Goal: Use online tool/utility: Utilize a website feature to perform a specific function

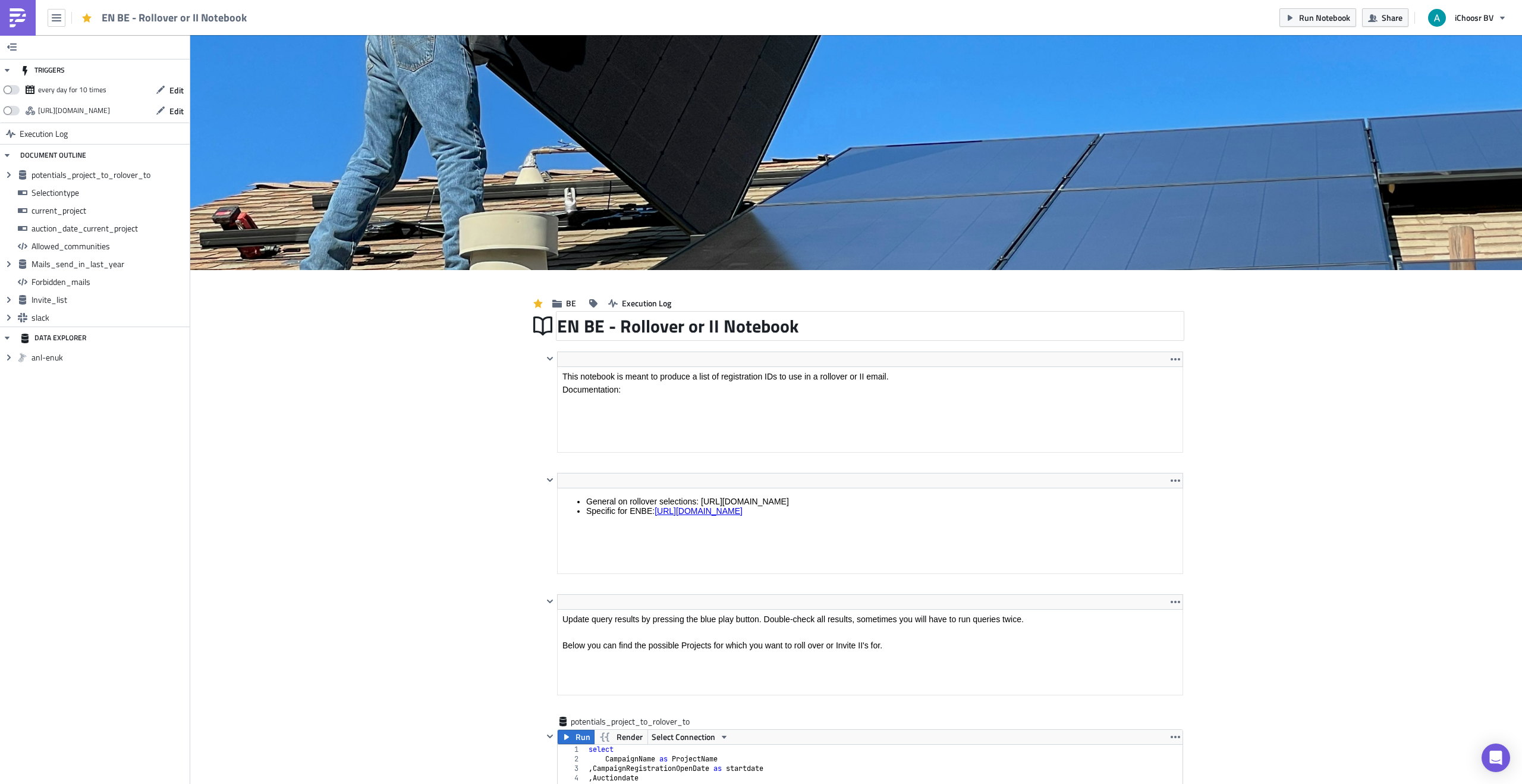
click at [660, 337] on div "EN BE - Rollover or II Notebook" at bounding box center [871, 325] width 626 height 27
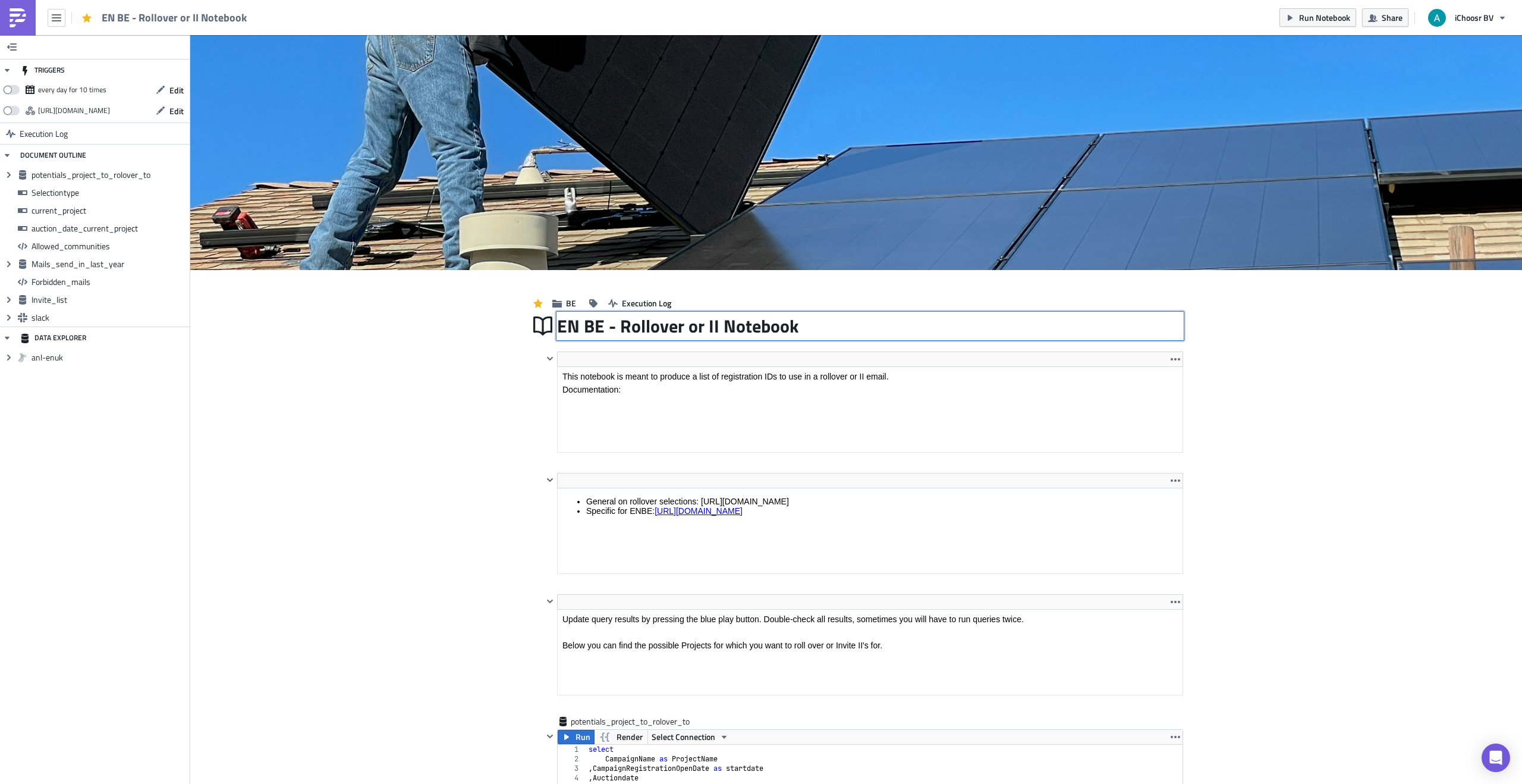
click at [660, 337] on input "EN BE - Rollover or II Notebook" at bounding box center [685, 326] width 257 height 23
drag, startPoint x: 660, startPoint y: 337, endPoint x: 641, endPoint y: 334, distance: 19.2
click at [660, 337] on input "EN BE - Rollover or II Notebook" at bounding box center [685, 326] width 257 height 23
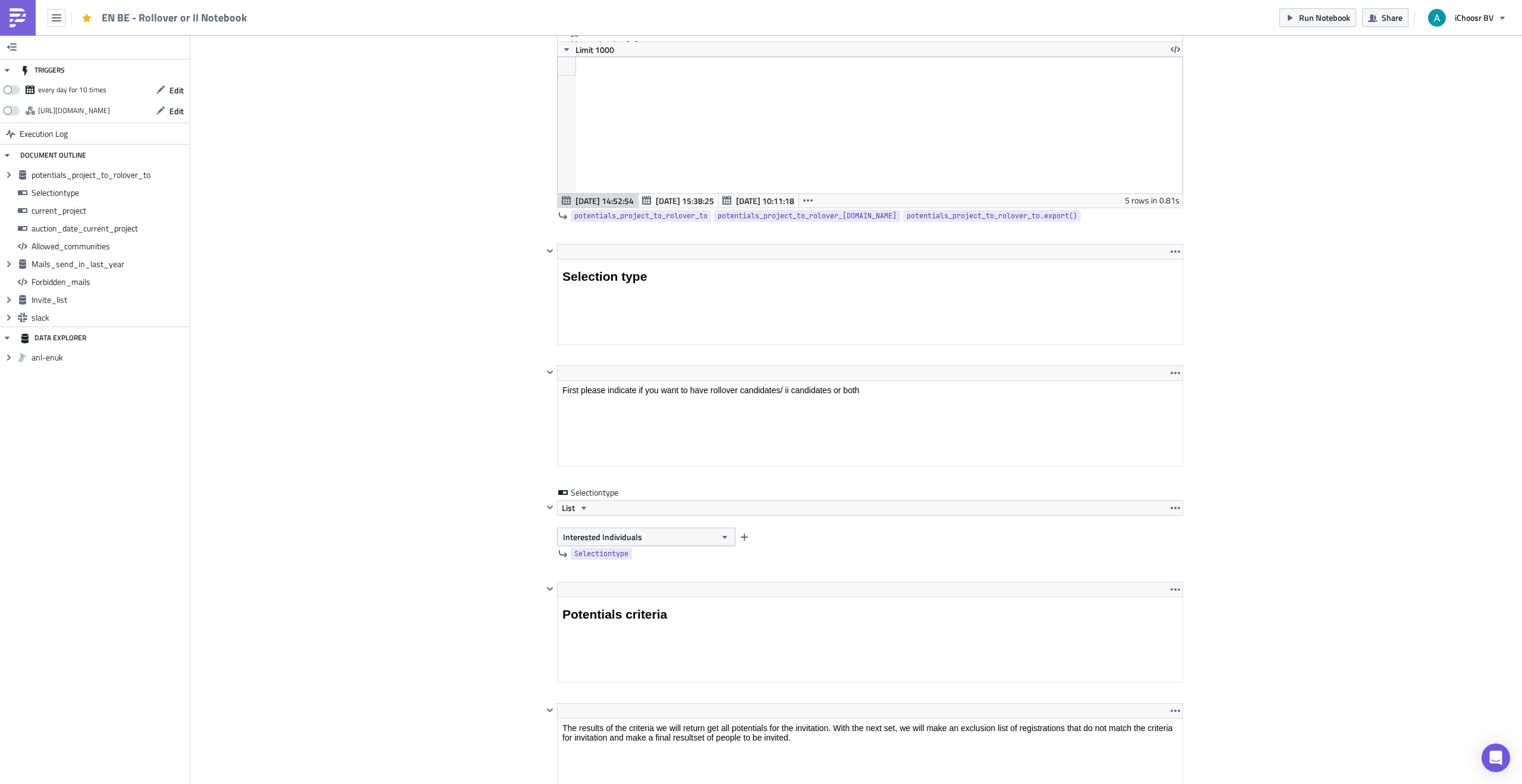
scroll to position [819, 0]
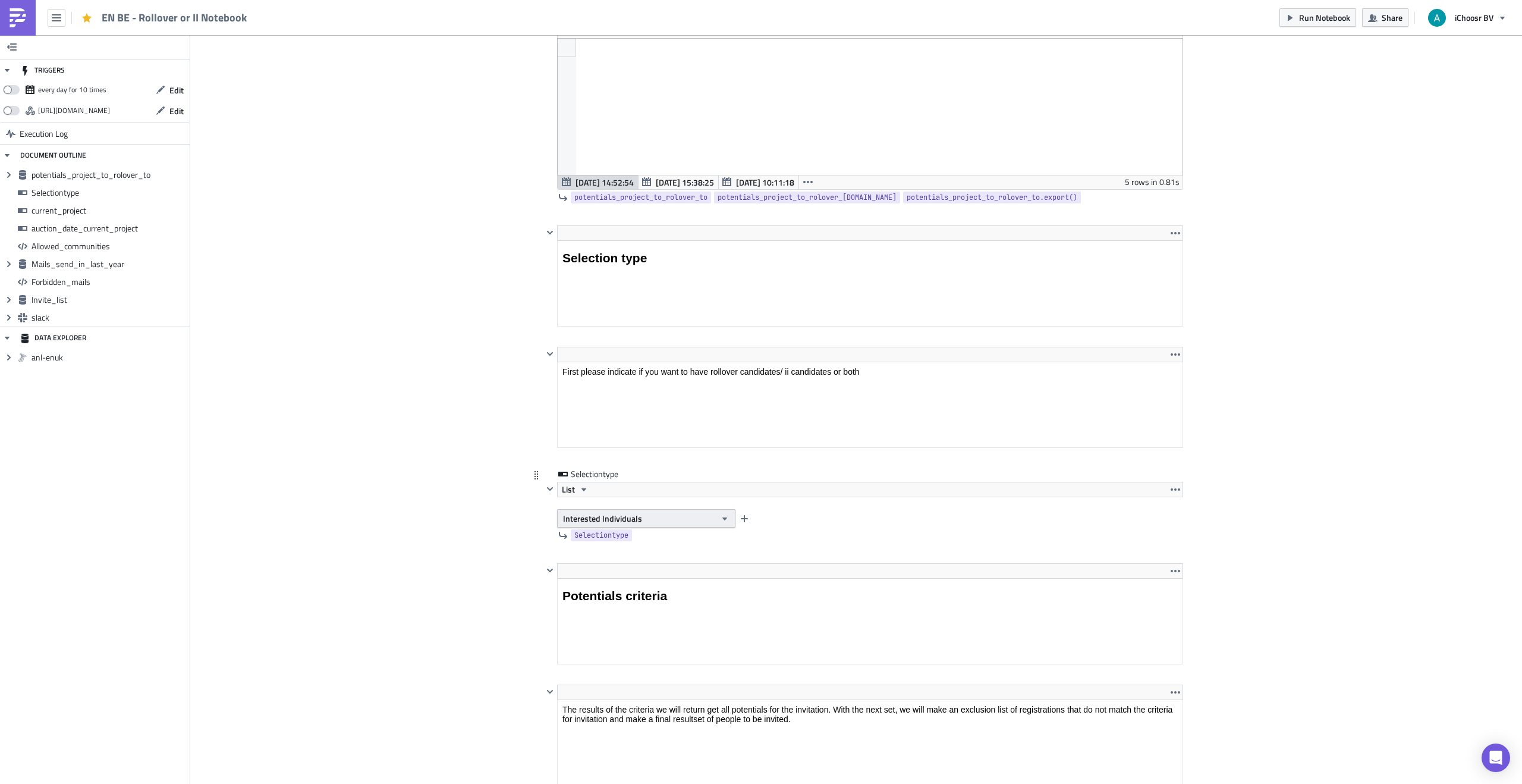
click at [671, 514] on button "Interested Individuals" at bounding box center [647, 518] width 179 height 19
click at [647, 539] on div "Rollover" at bounding box center [613, 539] width 99 height 12
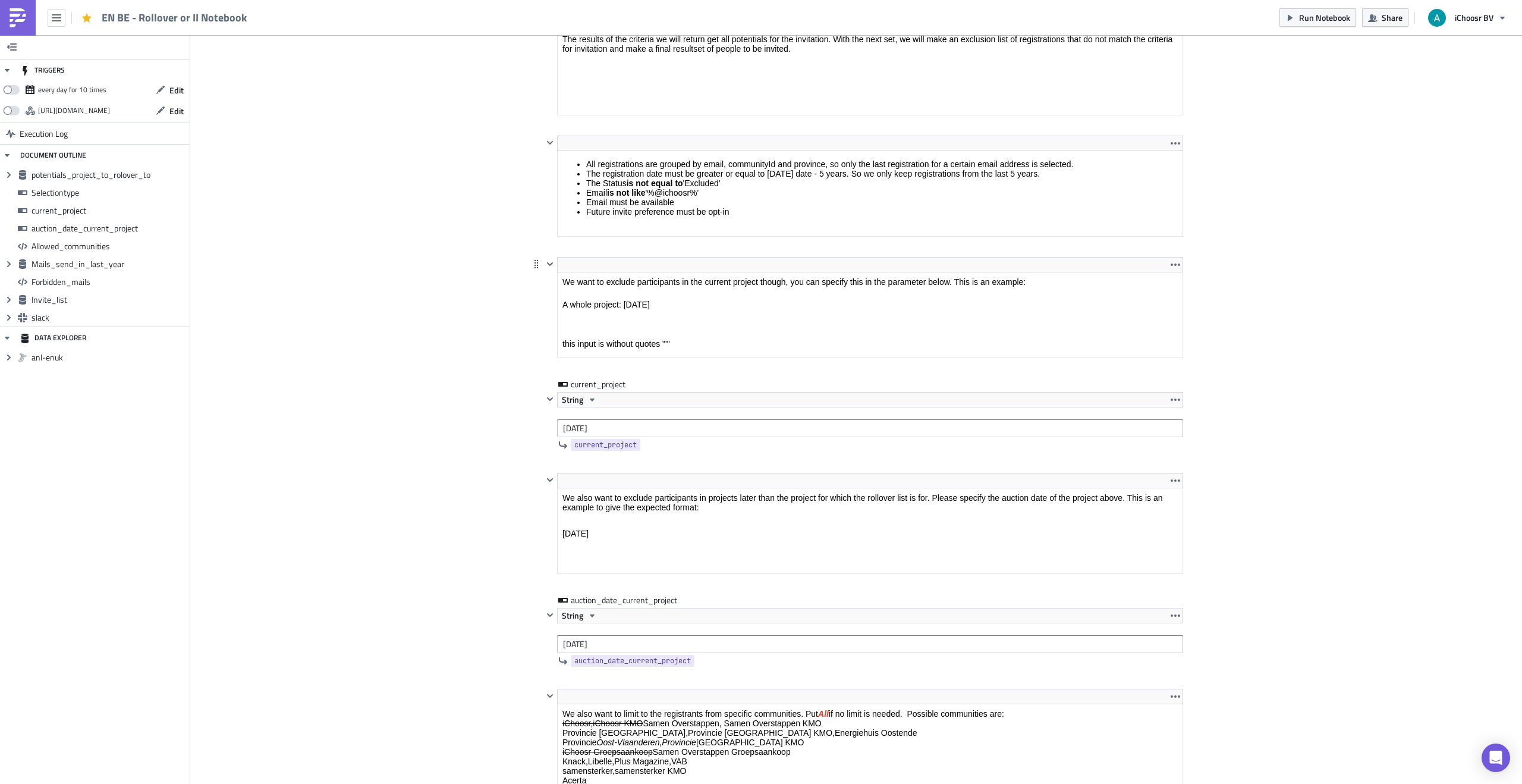
scroll to position [1577, 0]
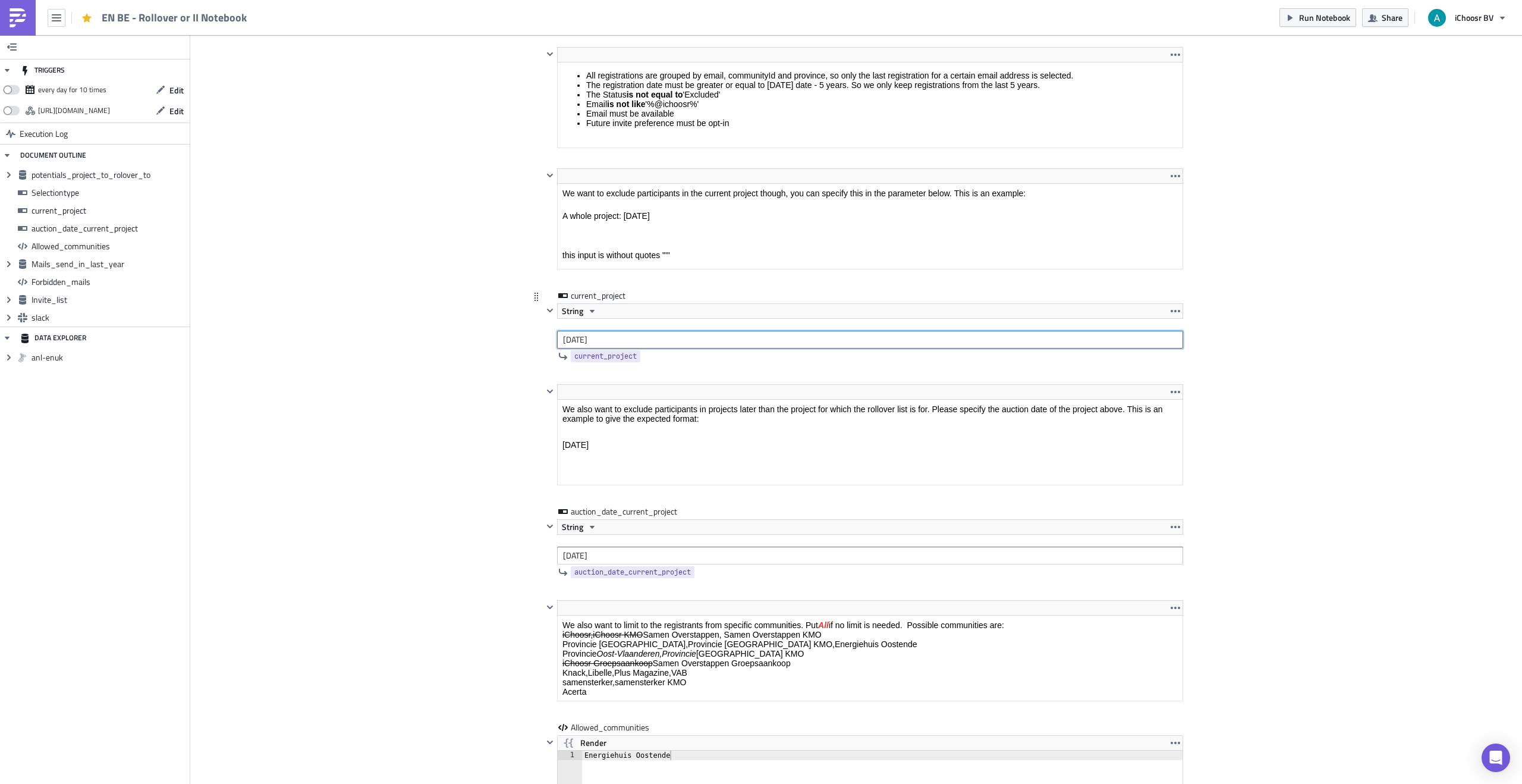
click at [603, 338] on input "[DATE]" at bounding box center [871, 339] width 626 height 18
click at [582, 342] on input "[DATE]" at bounding box center [871, 339] width 626 height 18
click at [580, 342] on input "[DATE]" at bounding box center [871, 339] width 626 height 18
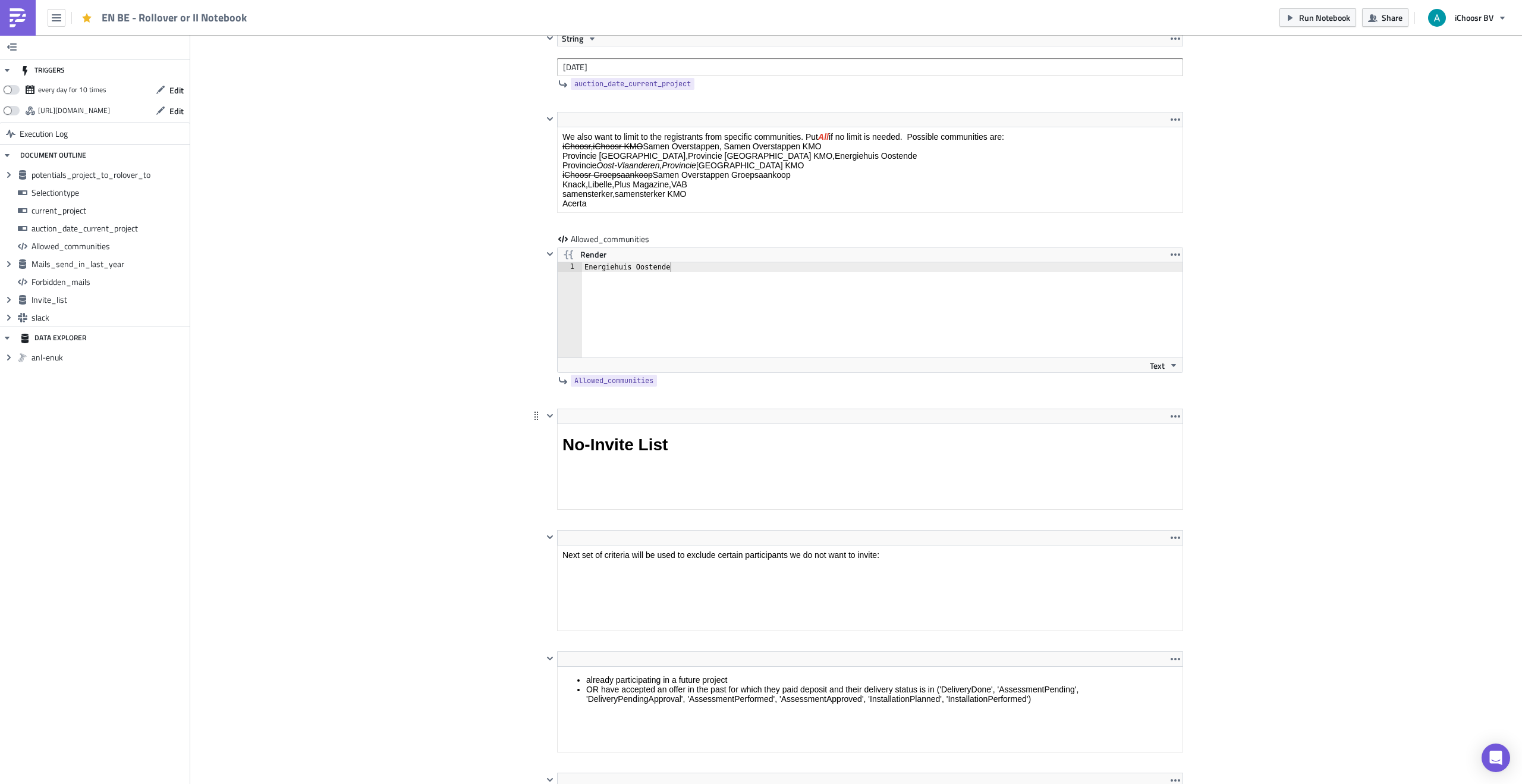
scroll to position [2067, 0]
click at [624, 261] on div "Energiehuis Oostende" at bounding box center [889, 317] width 615 height 114
click at [677, 264] on div "Energiehuis Oostende" at bounding box center [889, 317] width 615 height 114
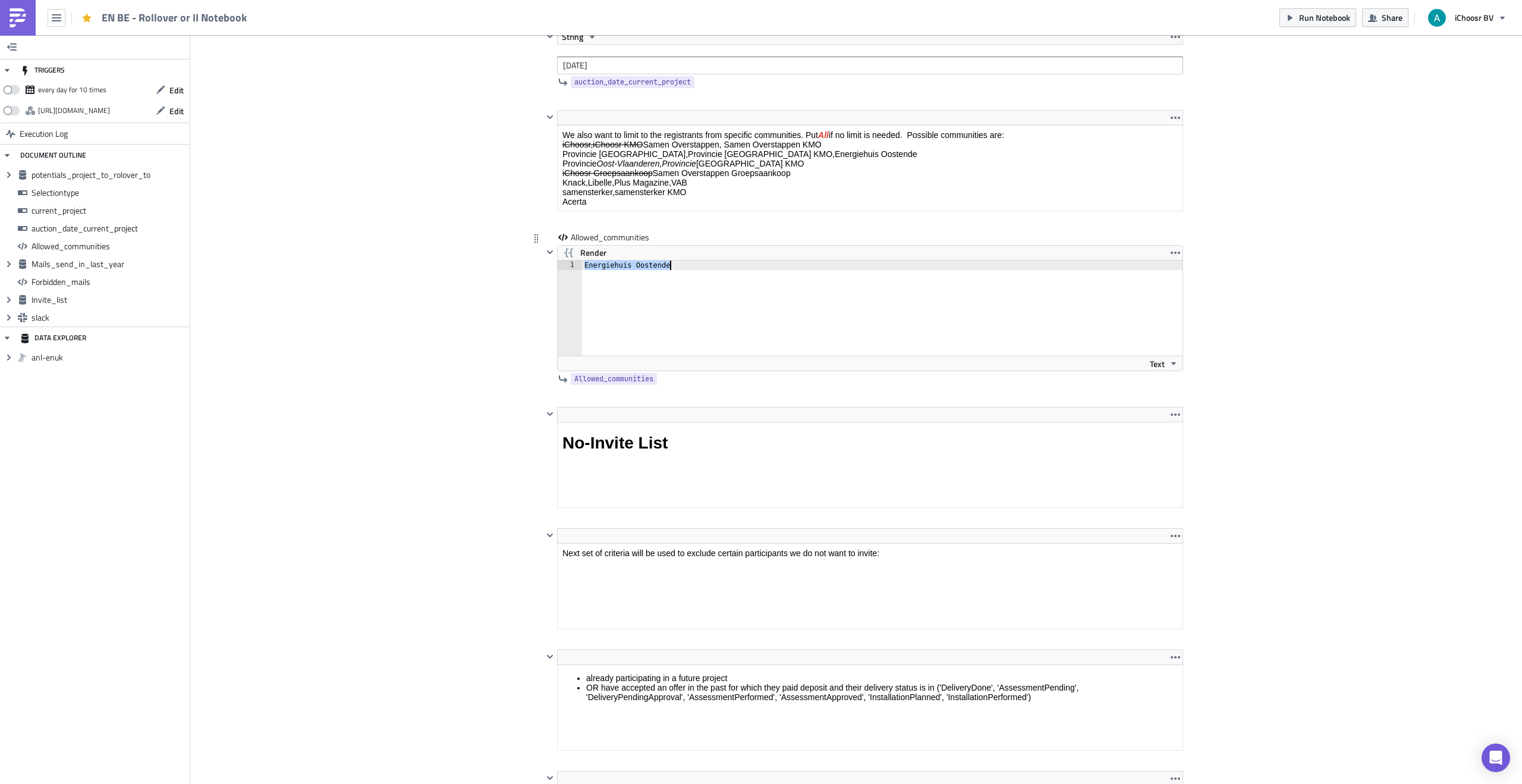
type textarea "i"
type textarea "I"
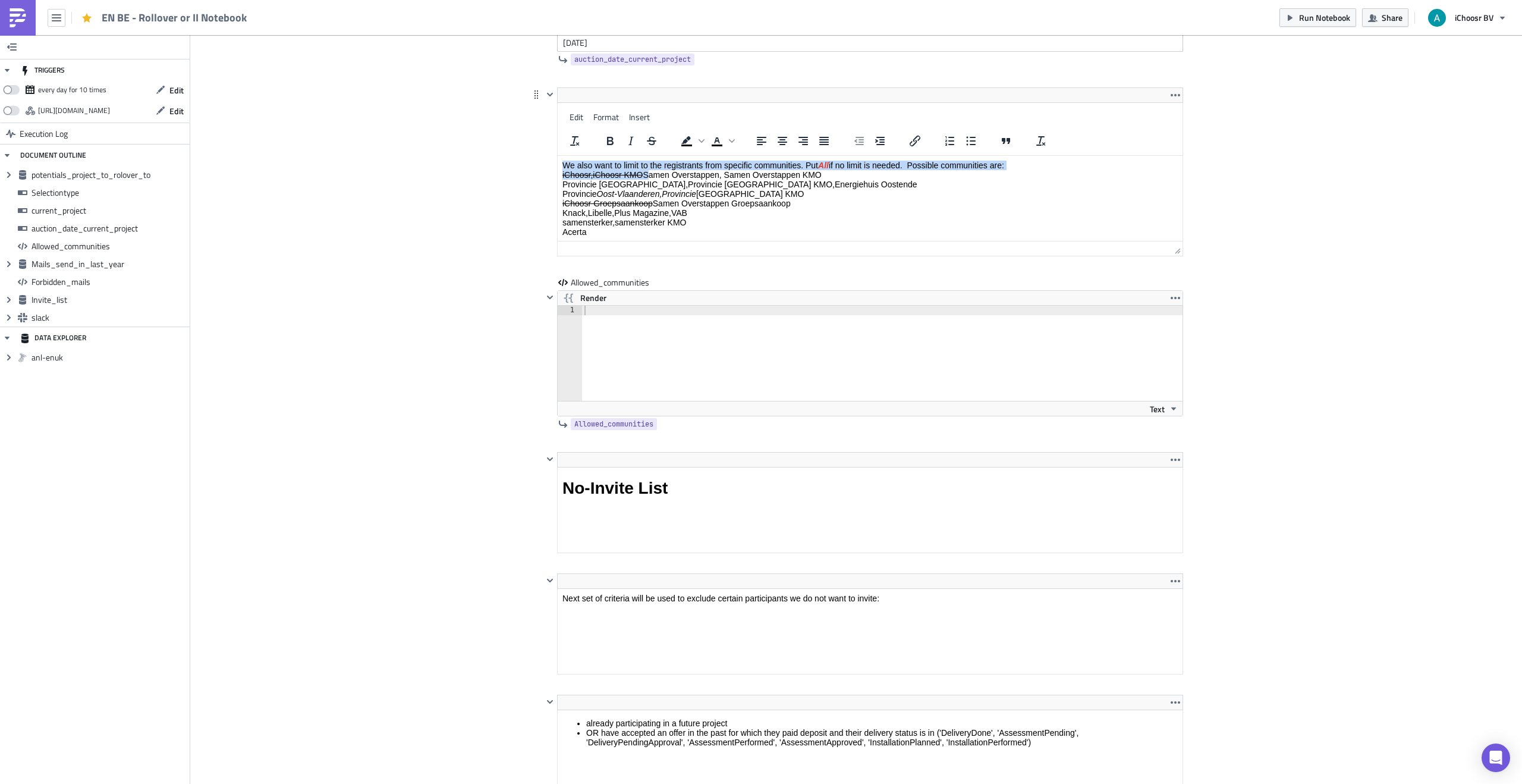
drag, startPoint x: 647, startPoint y: 176, endPoint x: 667, endPoint y: 124, distance: 55.7
click at [667, 156] on html "We also want to limit to the registrants from specific communities. Put All if …" at bounding box center [870, 218] width 625 height 125
drag, startPoint x: 686, startPoint y: 178, endPoint x: 707, endPoint y: 180, distance: 21.1
click at [687, 178] on p "We also want to limit to the registrants from specific communities. Put All if …" at bounding box center [870, 198] width 616 height 76
drag, startPoint x: 723, startPoint y: 176, endPoint x: 692, endPoint y: 174, distance: 31.1
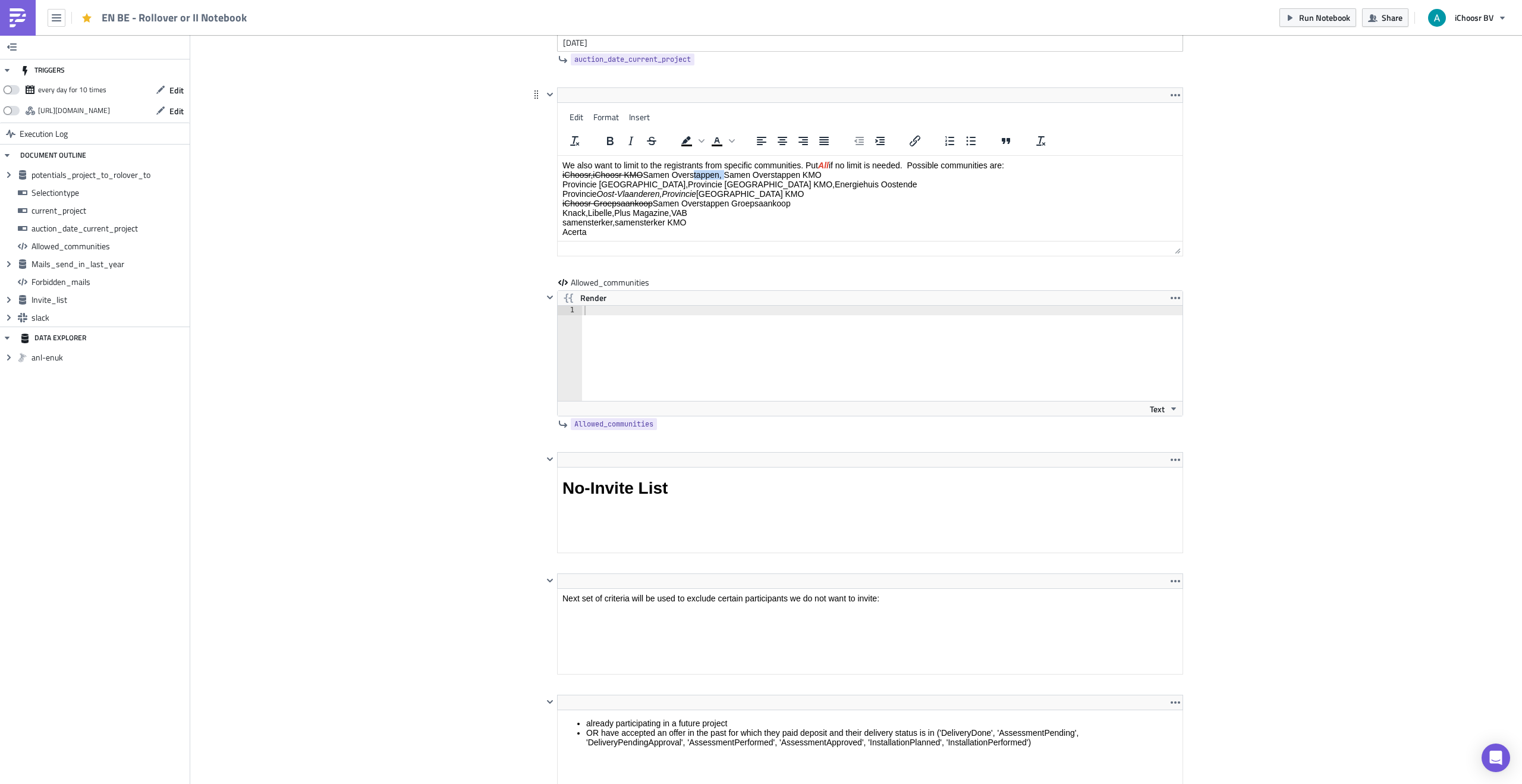
click at [692, 174] on p "We also want to limit to the registrants from specific communities. Put All if …" at bounding box center [870, 198] width 616 height 76
click at [721, 176] on p "We also want to limit to the registrants from specific communities. Put All if …" at bounding box center [870, 198] width 616 height 76
drag, startPoint x: 723, startPoint y: 176, endPoint x: 648, endPoint y: 173, distance: 75.1
click at [648, 173] on p "We also want to limit to the registrants from specific communities. Put All if …" at bounding box center [870, 198] width 616 height 76
copy p "Samen Overstappen"
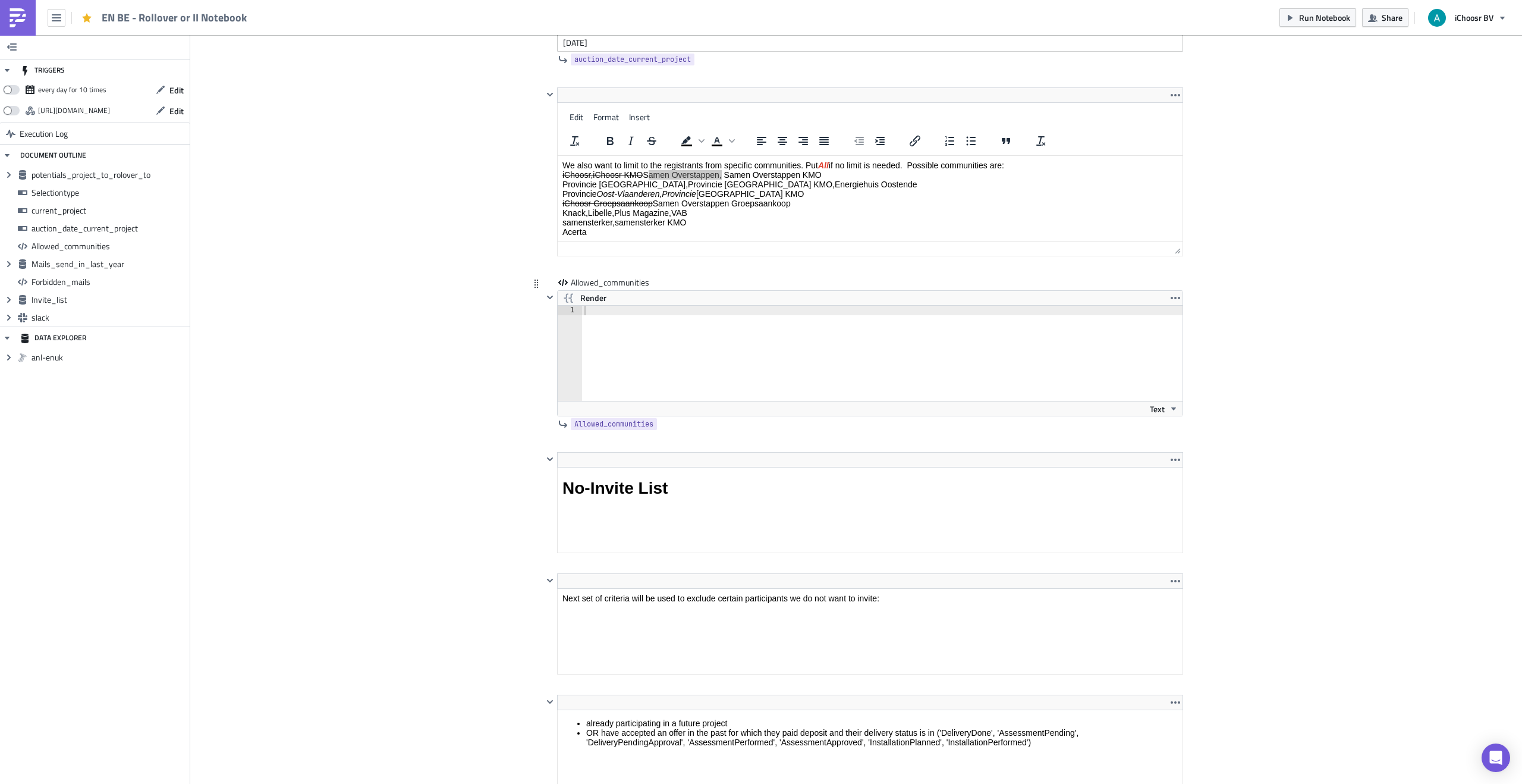
click at [638, 311] on div at bounding box center [882, 362] width 601 height 114
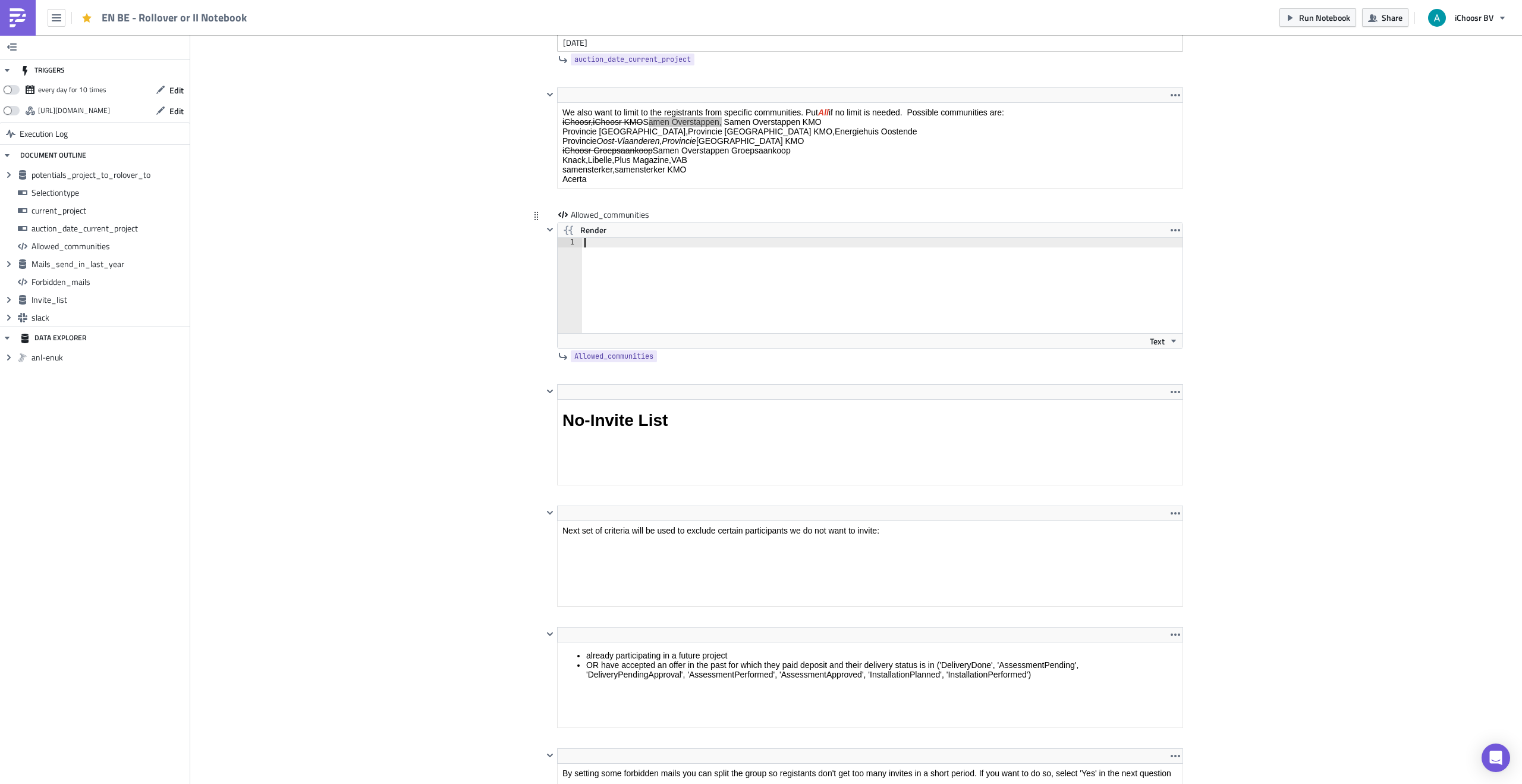
type textarea "Samen Overstappen"
click at [459, 259] on div "Cover Image BE Execution Log EN BE - Rollover or II Notebook <p>This notebook i…" at bounding box center [855, 412] width 1332 height 4933
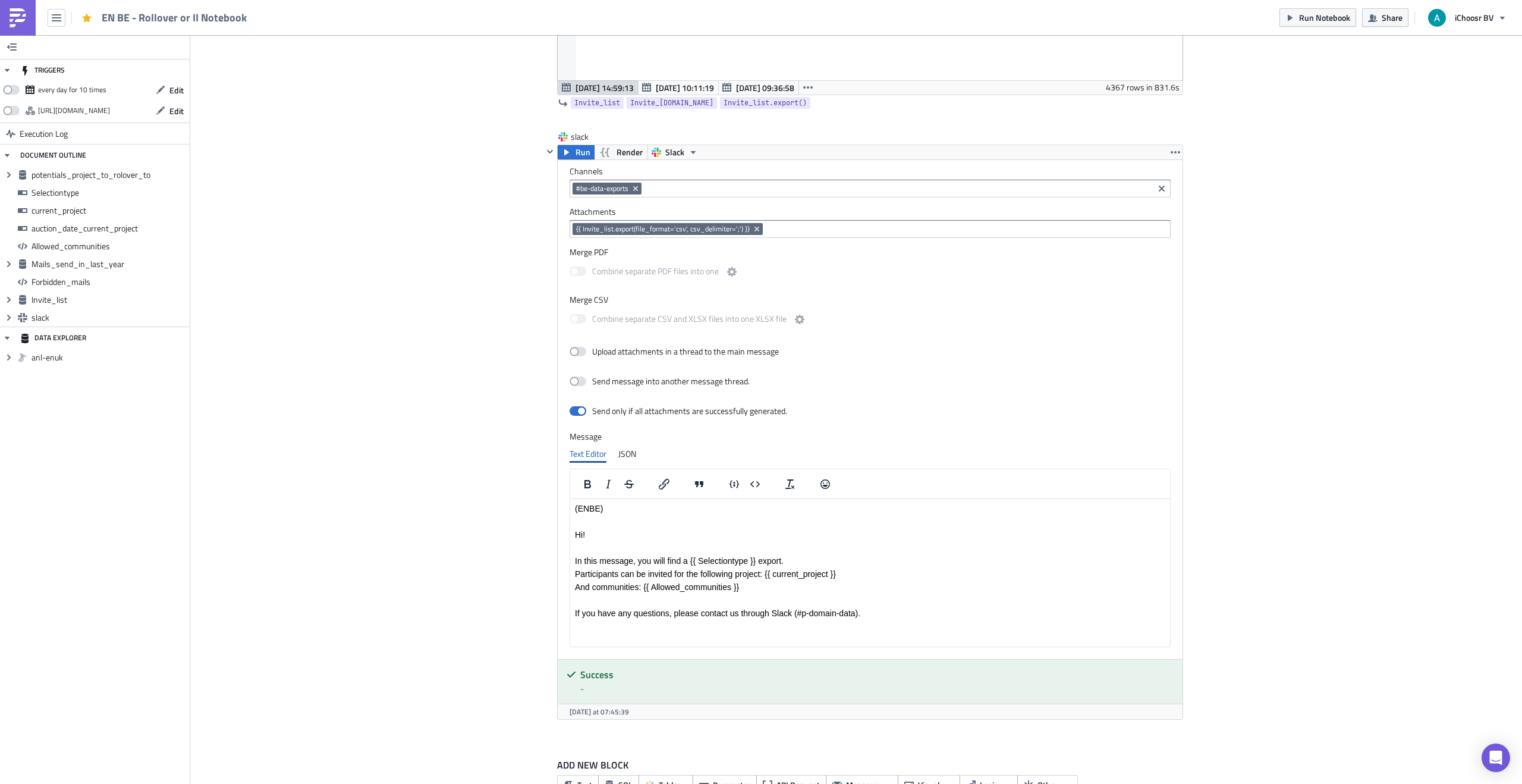
scroll to position [4182, 0]
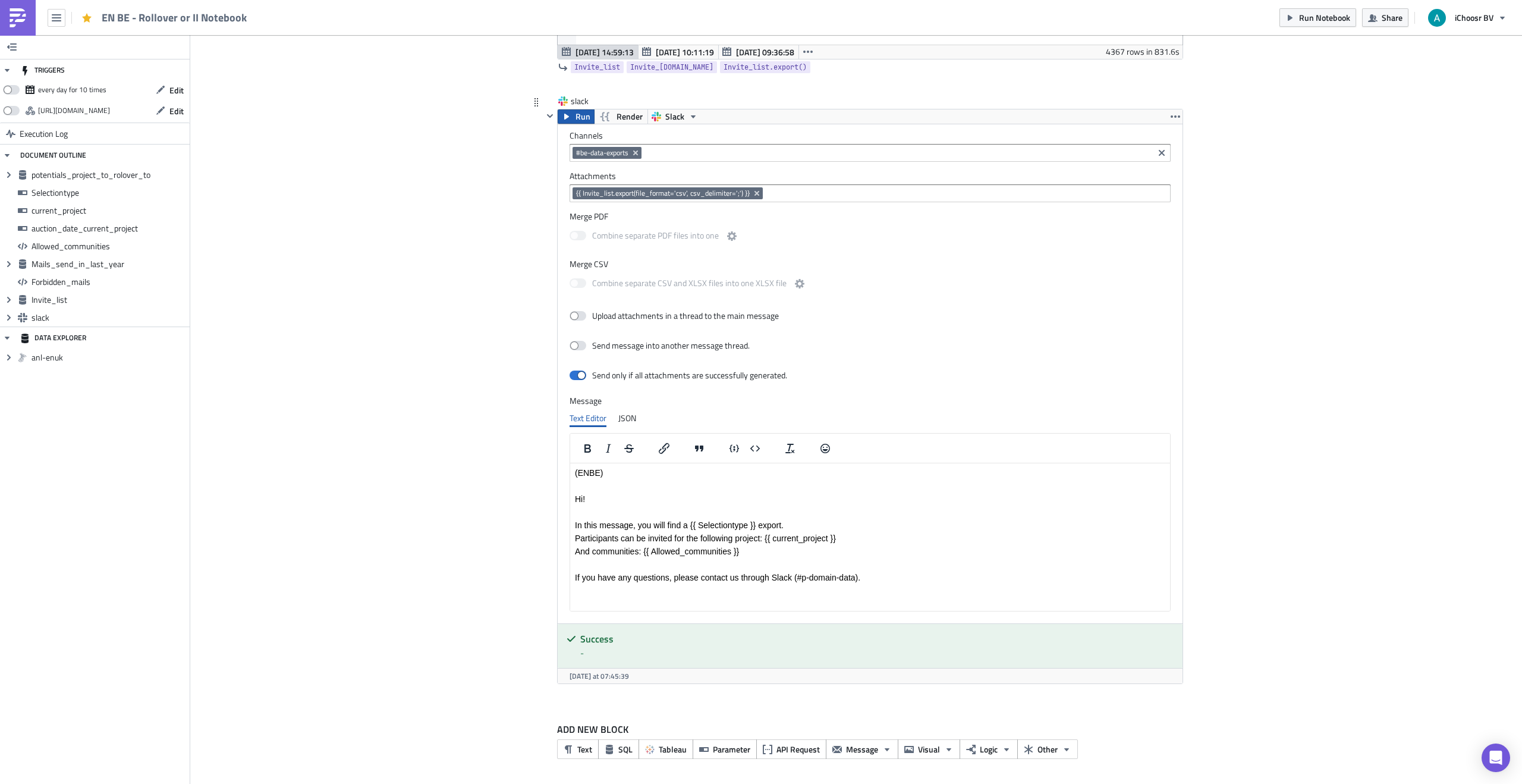
click at [564, 118] on icon "button" at bounding box center [567, 117] width 9 height 9
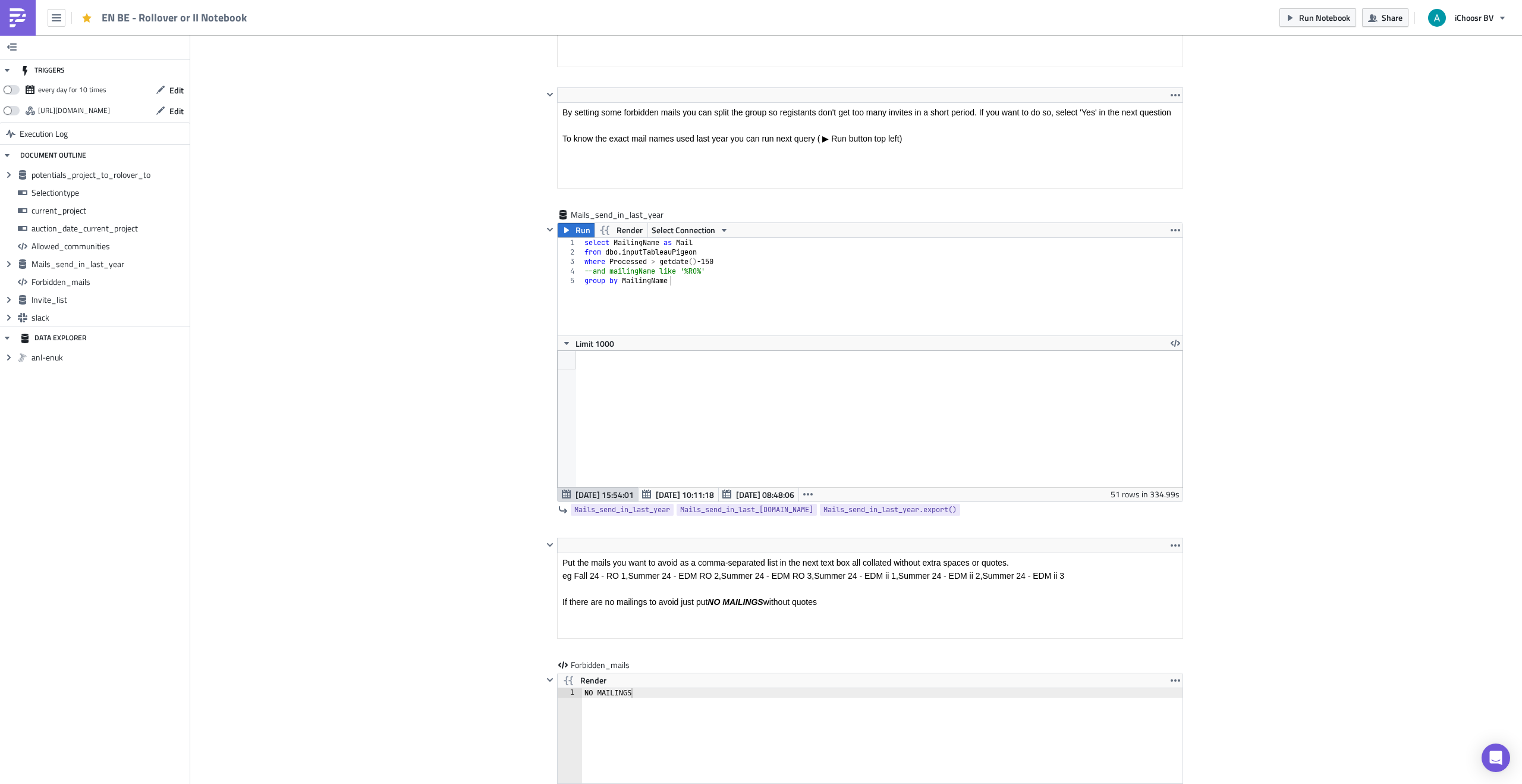
scroll to position [2767, 0]
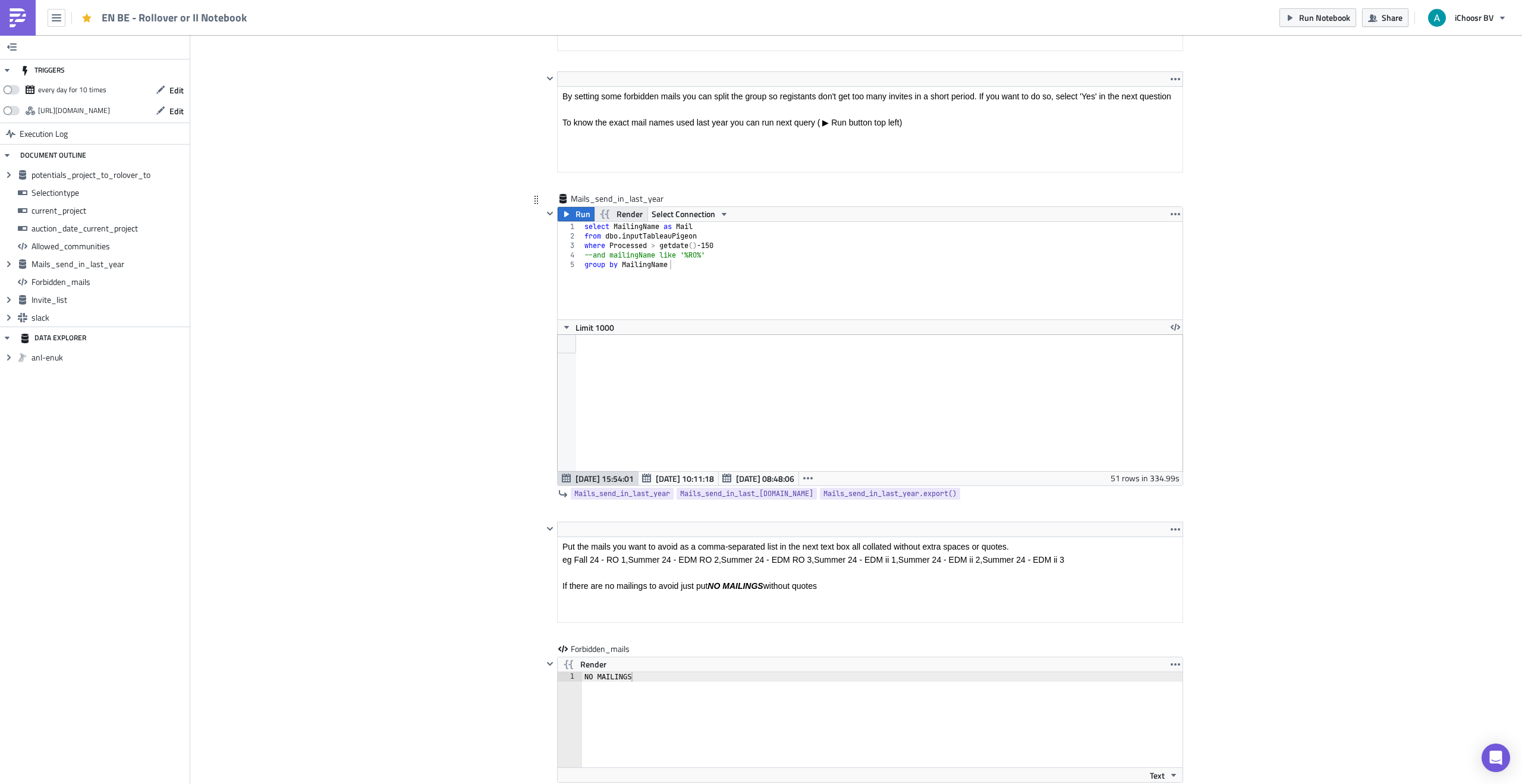
click at [630, 217] on span "Render" at bounding box center [630, 213] width 26 height 14
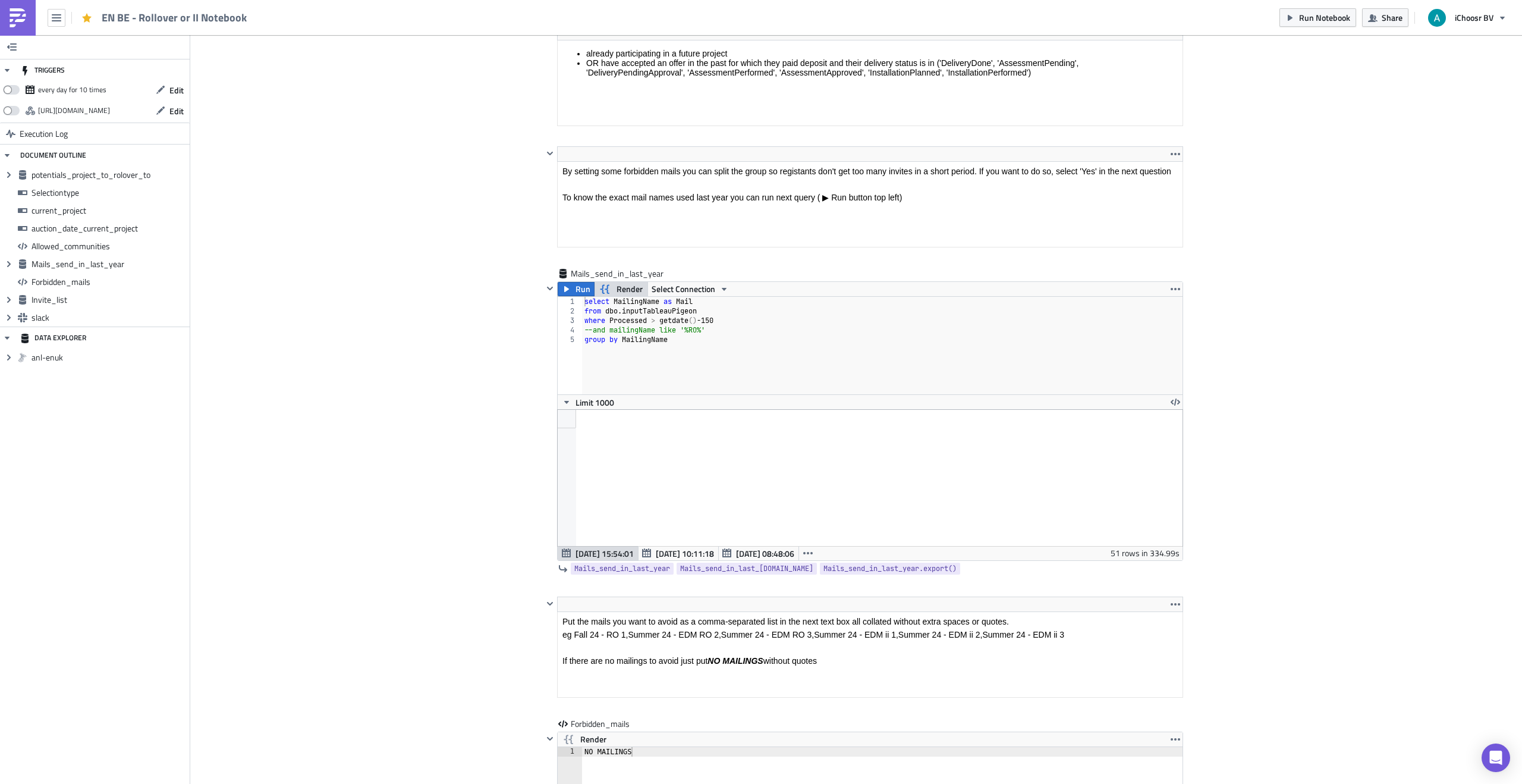
scroll to position [2681, 0]
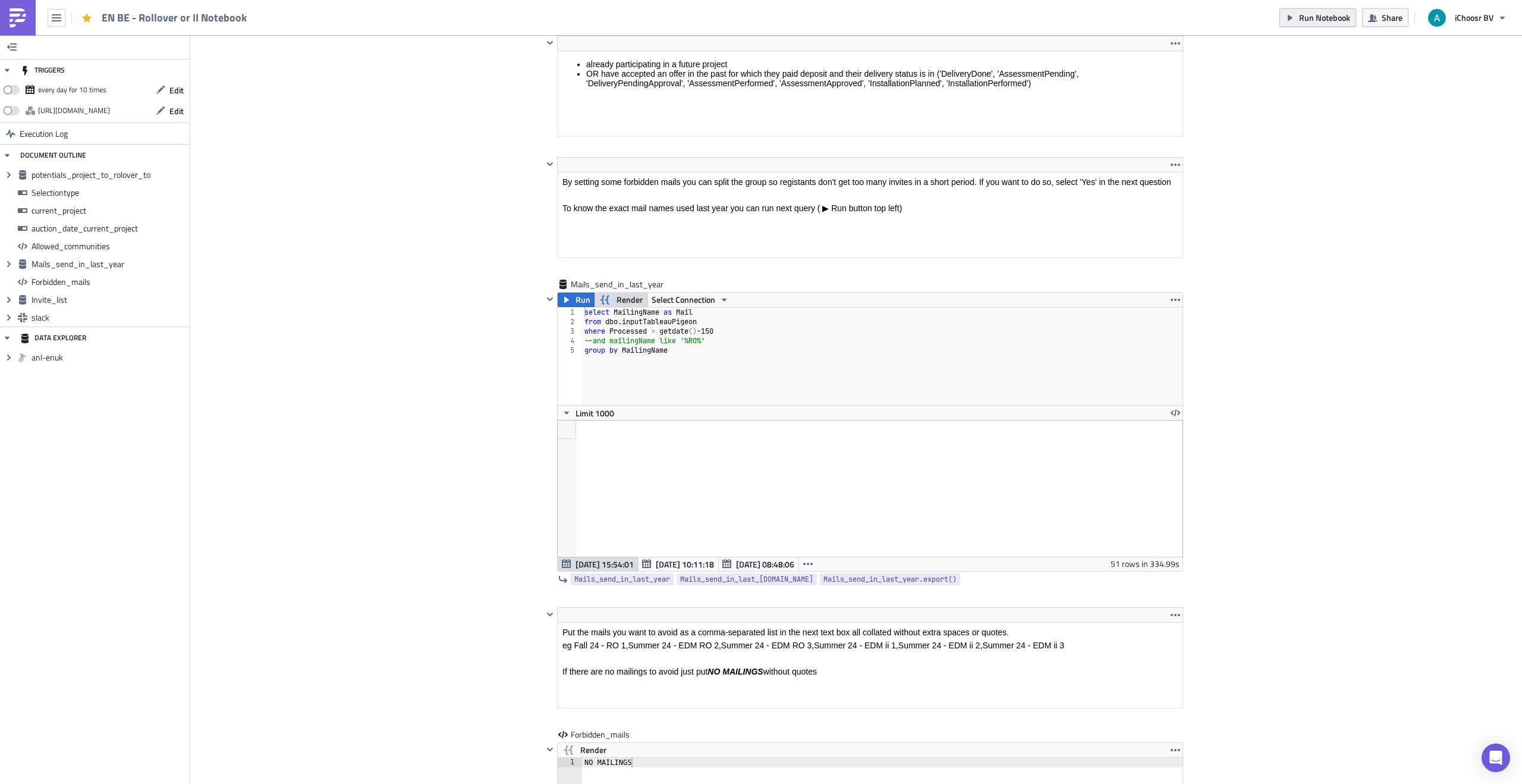
click at [1329, 16] on span "Run Notebook" at bounding box center [1325, 17] width 51 height 12
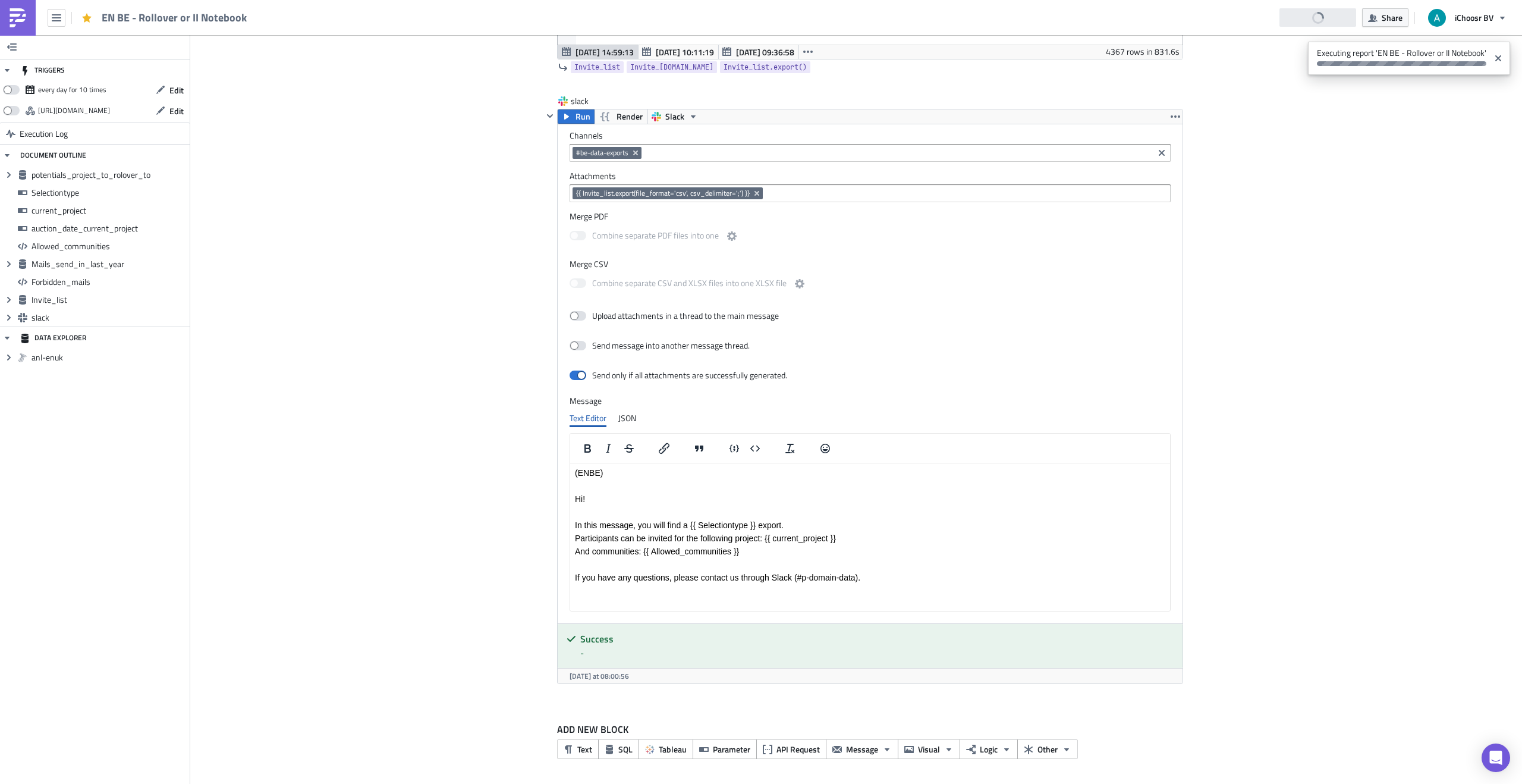
scroll to position [136, 624]
click at [588, 116] on span "Run" at bounding box center [583, 116] width 15 height 14
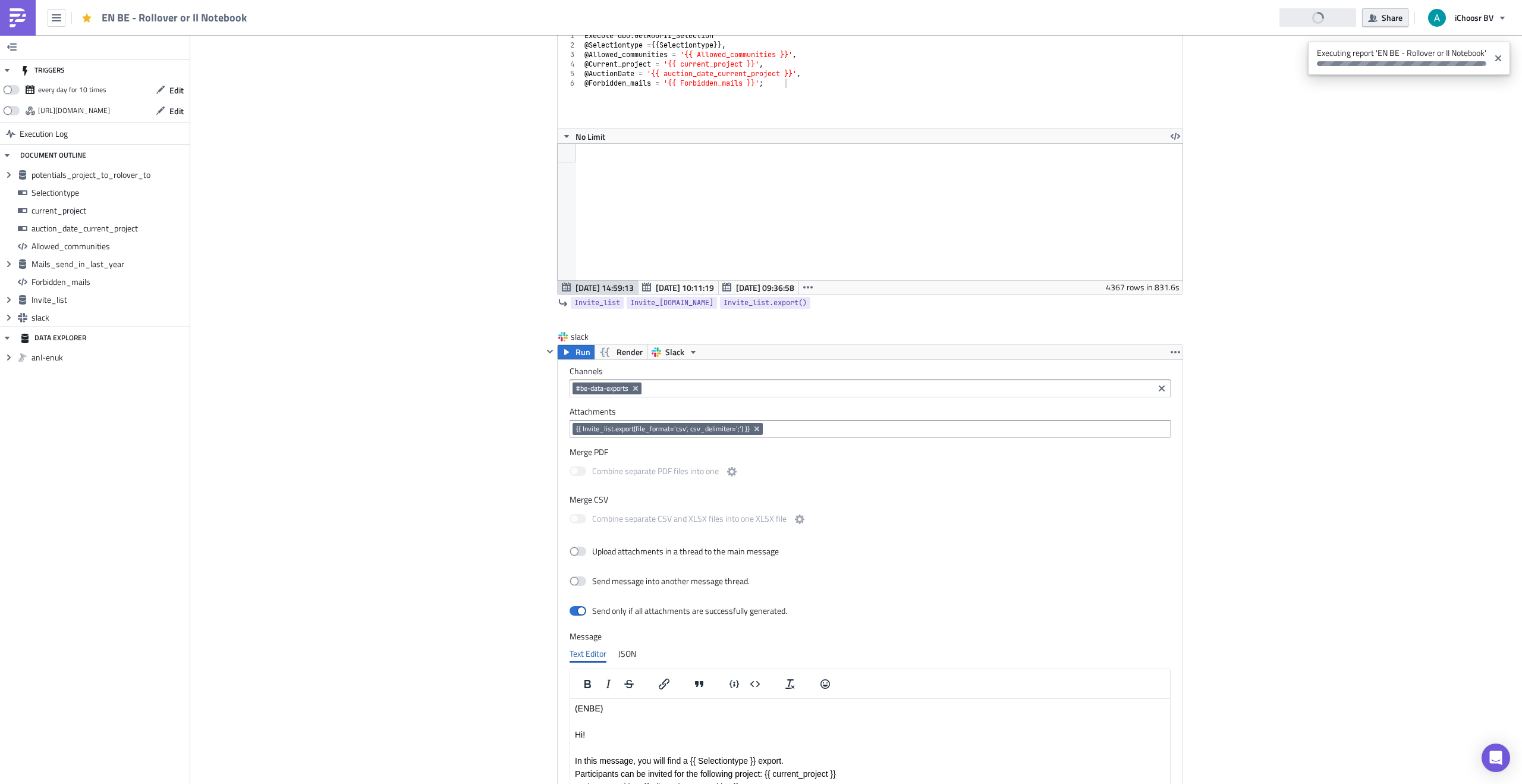
scroll to position [3977, 0]
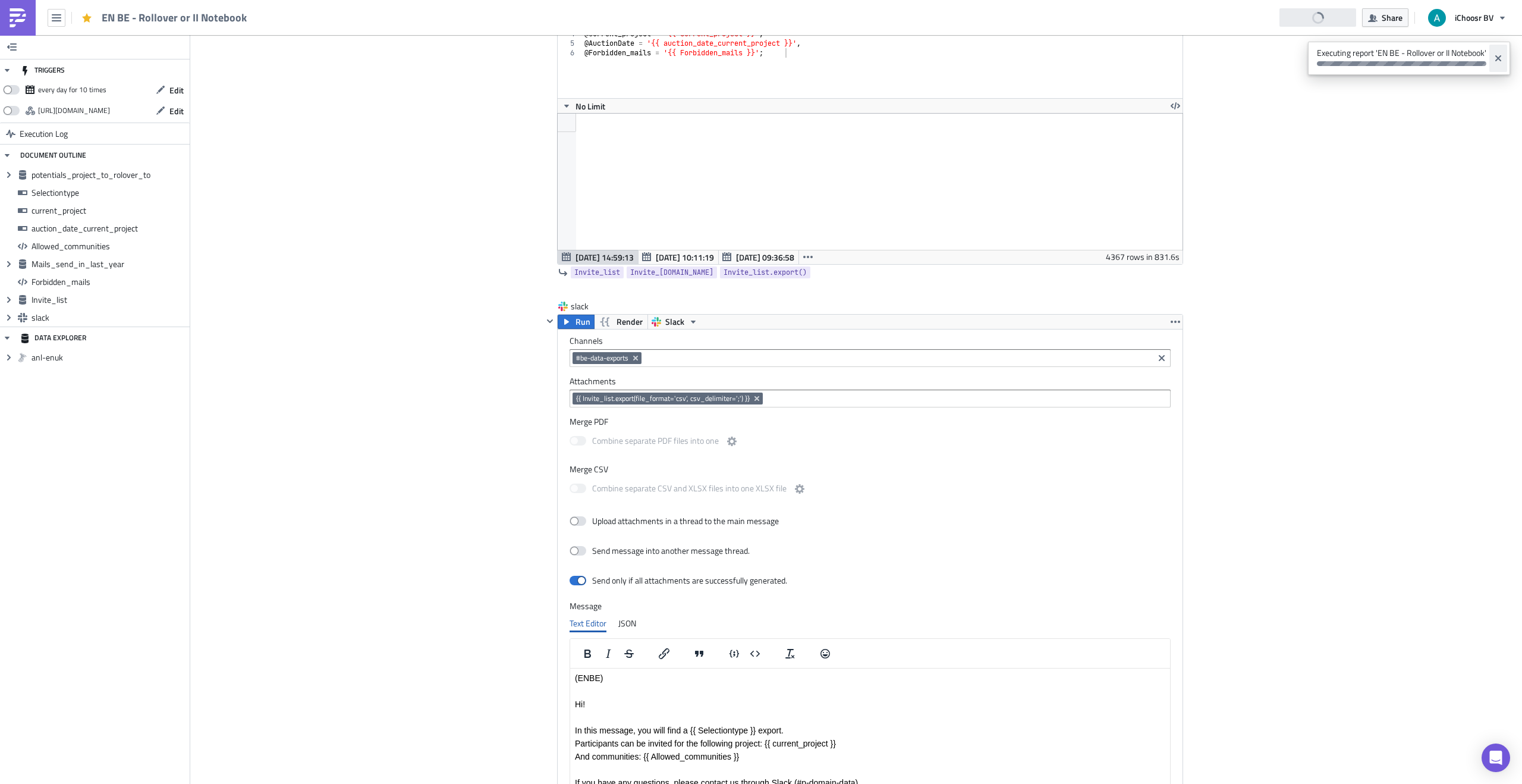
click at [1497, 59] on icon "Close" at bounding box center [1498, 58] width 6 height 6
click at [585, 320] on span "Run" at bounding box center [583, 321] width 15 height 14
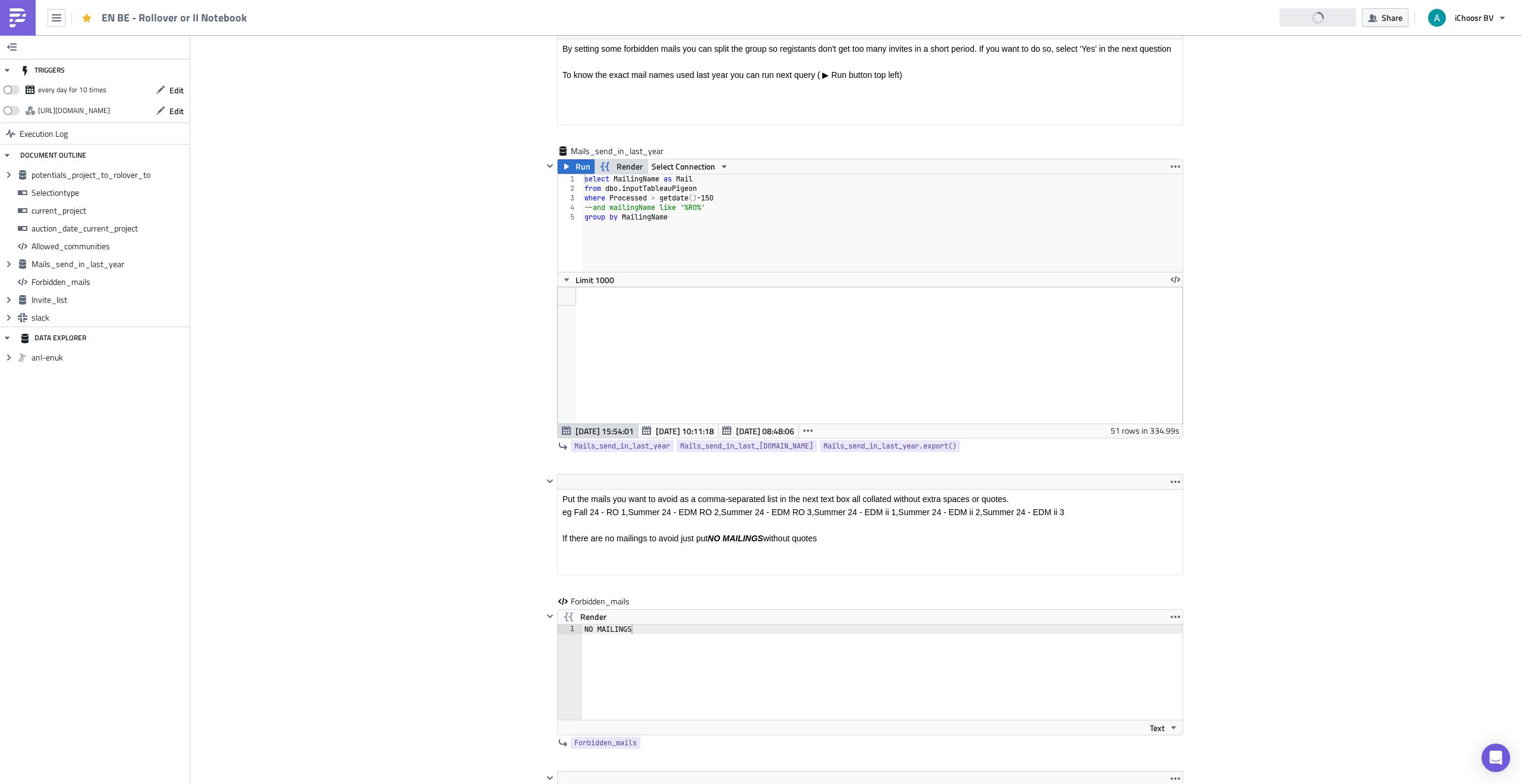
scroll to position [2815, 0]
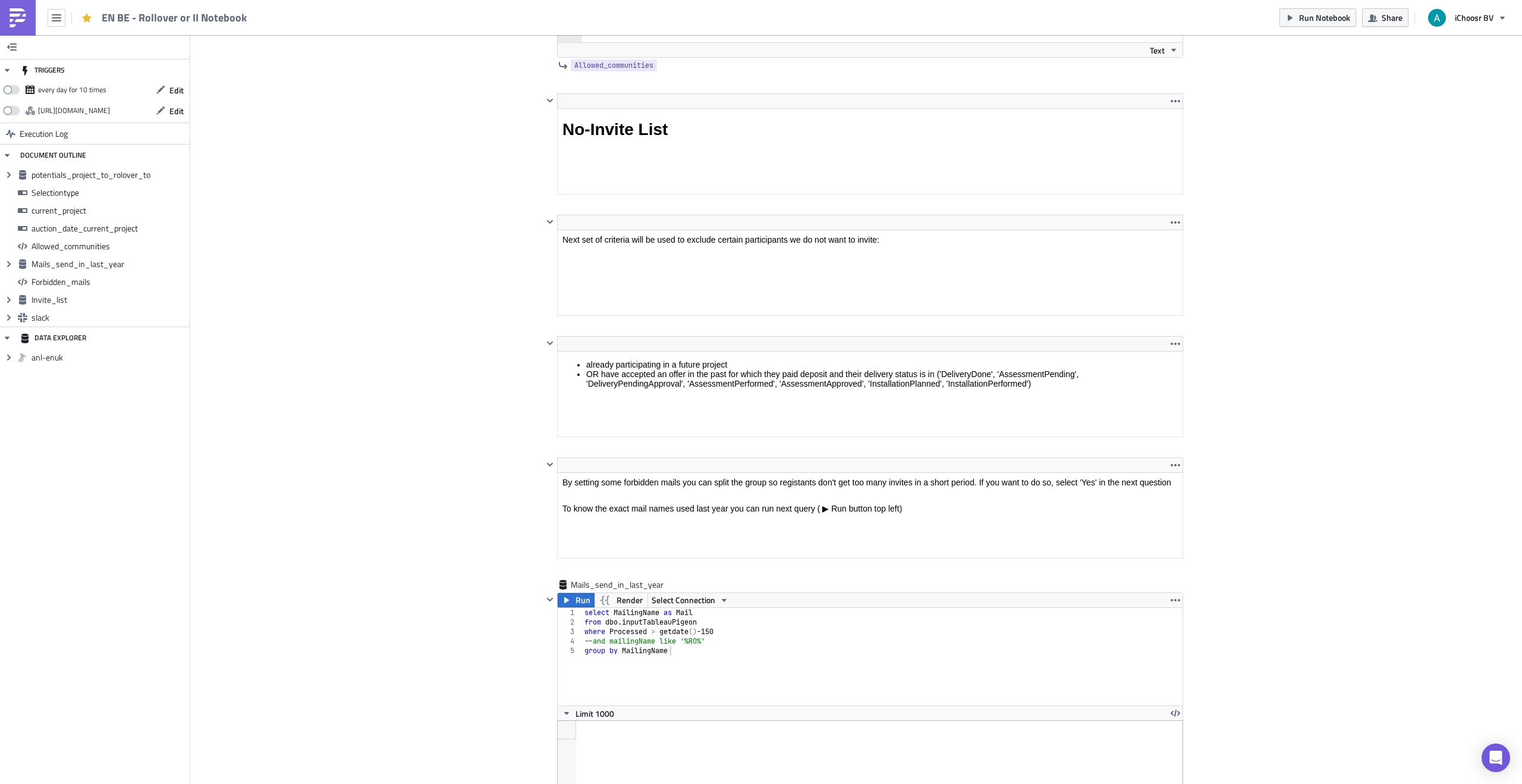
scroll to position [2386, 0]
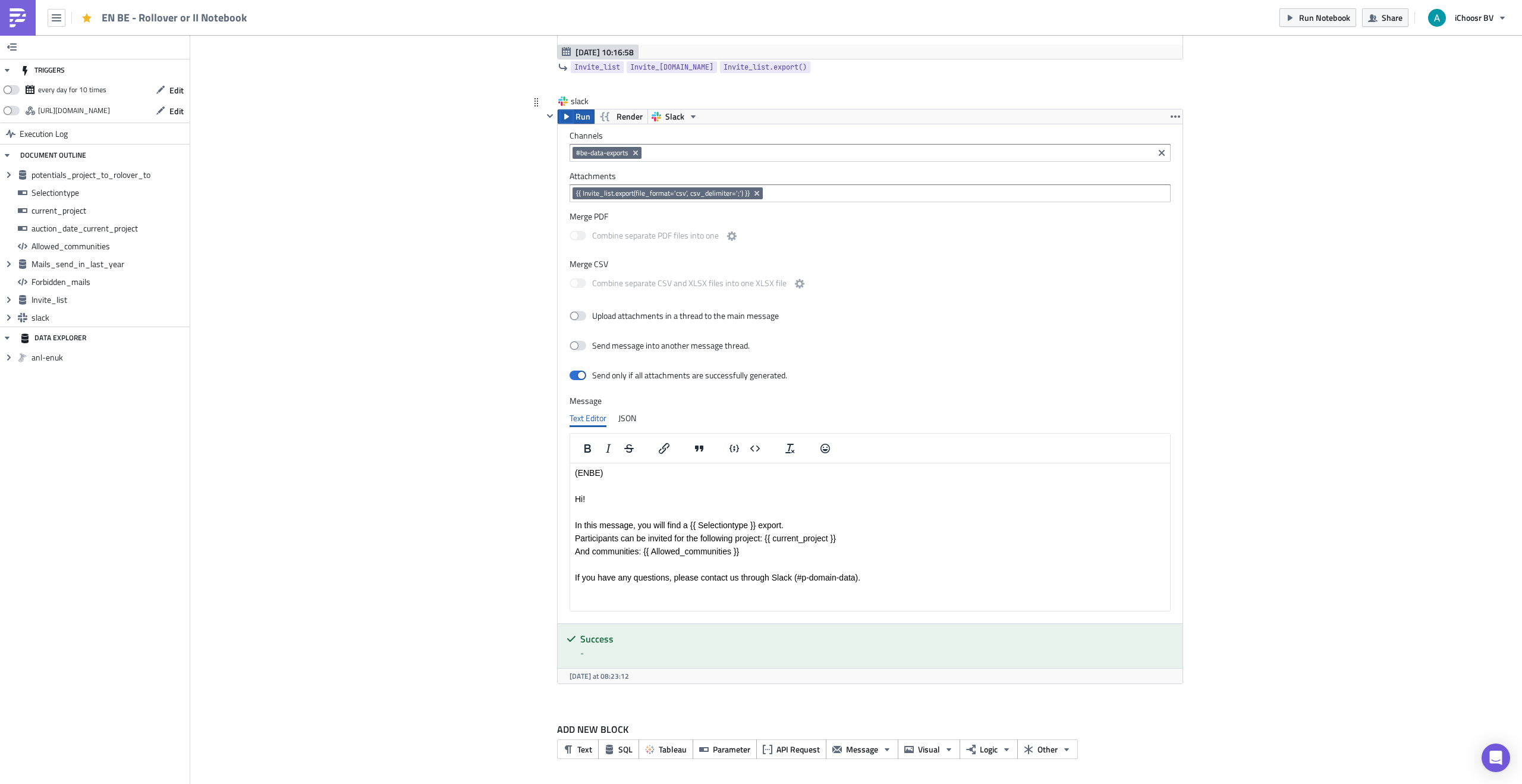
click at [571, 112] on icon "button" at bounding box center [567, 117] width 9 height 9
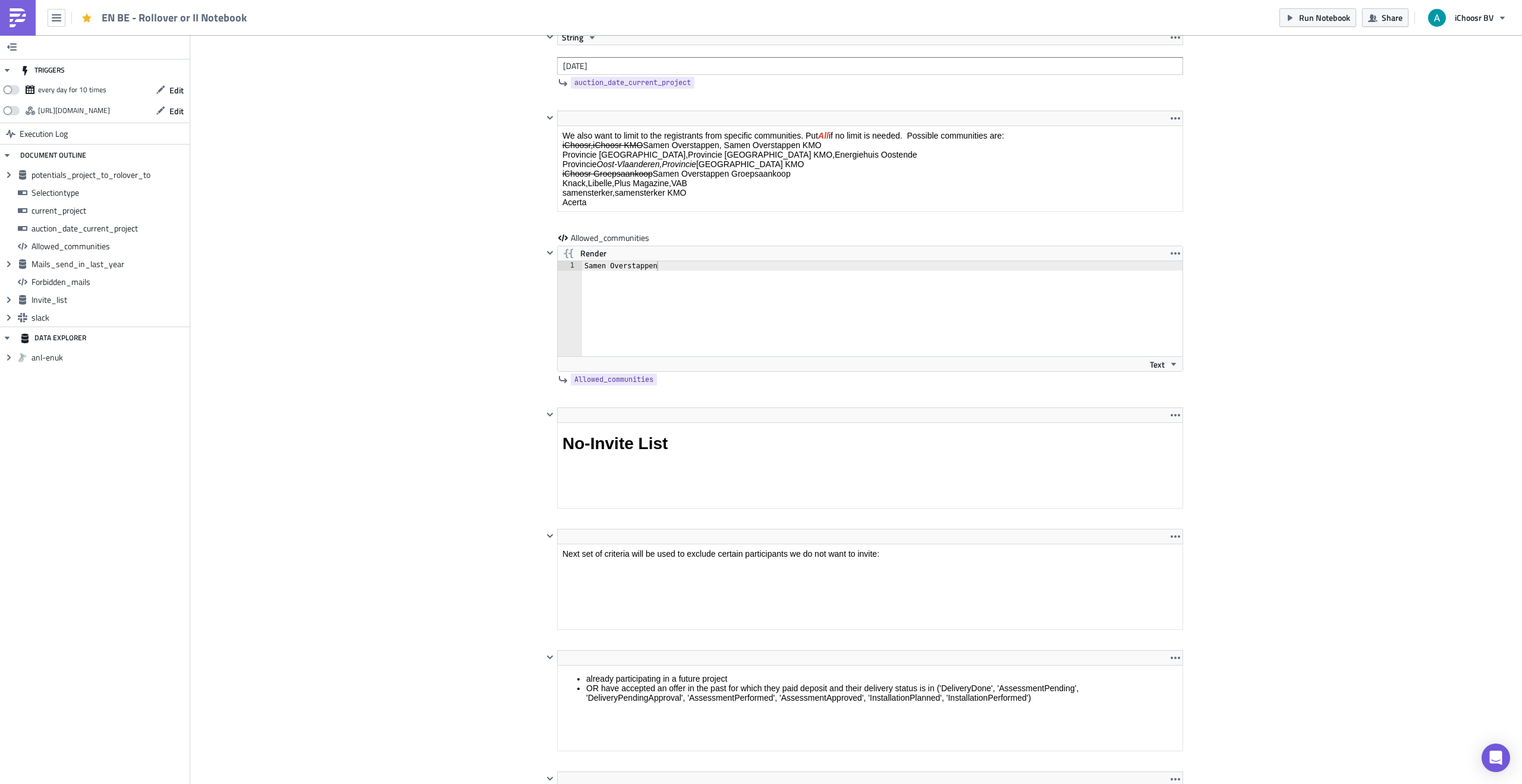
scroll to position [136, 624]
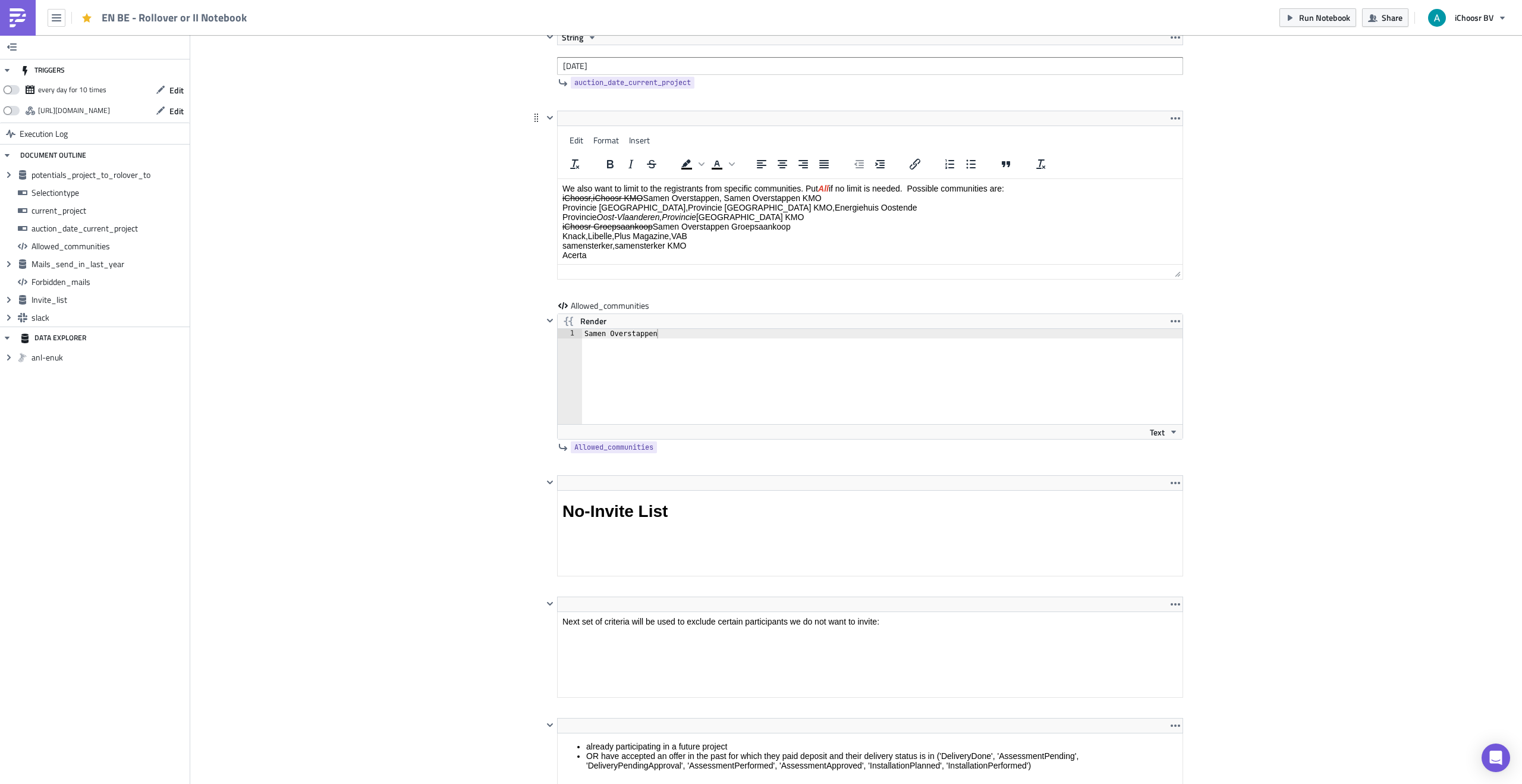
click at [727, 179] on html "We also want to limit to the registrants from specific communities. Put All if …" at bounding box center [870, 241] width 625 height 125
drag, startPoint x: 656, startPoint y: 226, endPoint x: 795, endPoint y: 229, distance: 139.0
click at [795, 229] on p "We also want to limit to the registrants from specific communities. Put All if …" at bounding box center [870, 221] width 616 height 76
copy p "Samen Overstappen Groepsaankoop"
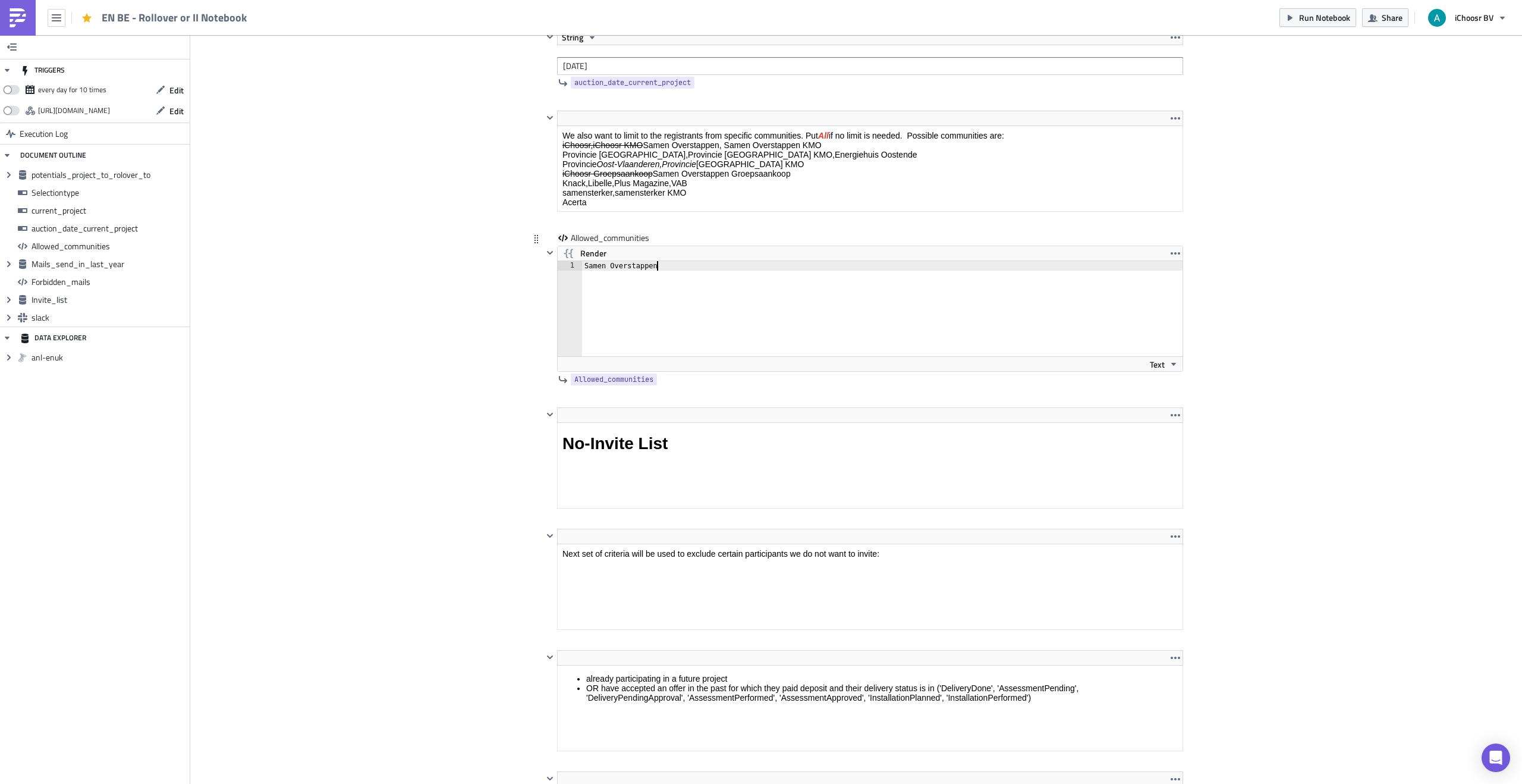
drag, startPoint x: 669, startPoint y: 334, endPoint x: 638, endPoint y: 309, distance: 39.8
click at [583, 321] on div "Samen Overstappen" at bounding box center [882, 318] width 601 height 114
drag, startPoint x: 622, startPoint y: 263, endPoint x: 549, endPoint y: 257, distance: 73.2
click at [549, 257] on div "Render Samen Overstappen 1 Samen Overstappen הההההההההההההההההההההההההההההההההה…" at bounding box center [863, 308] width 640 height 126
type textarea "Samen Overstappen Groepsaankoop"
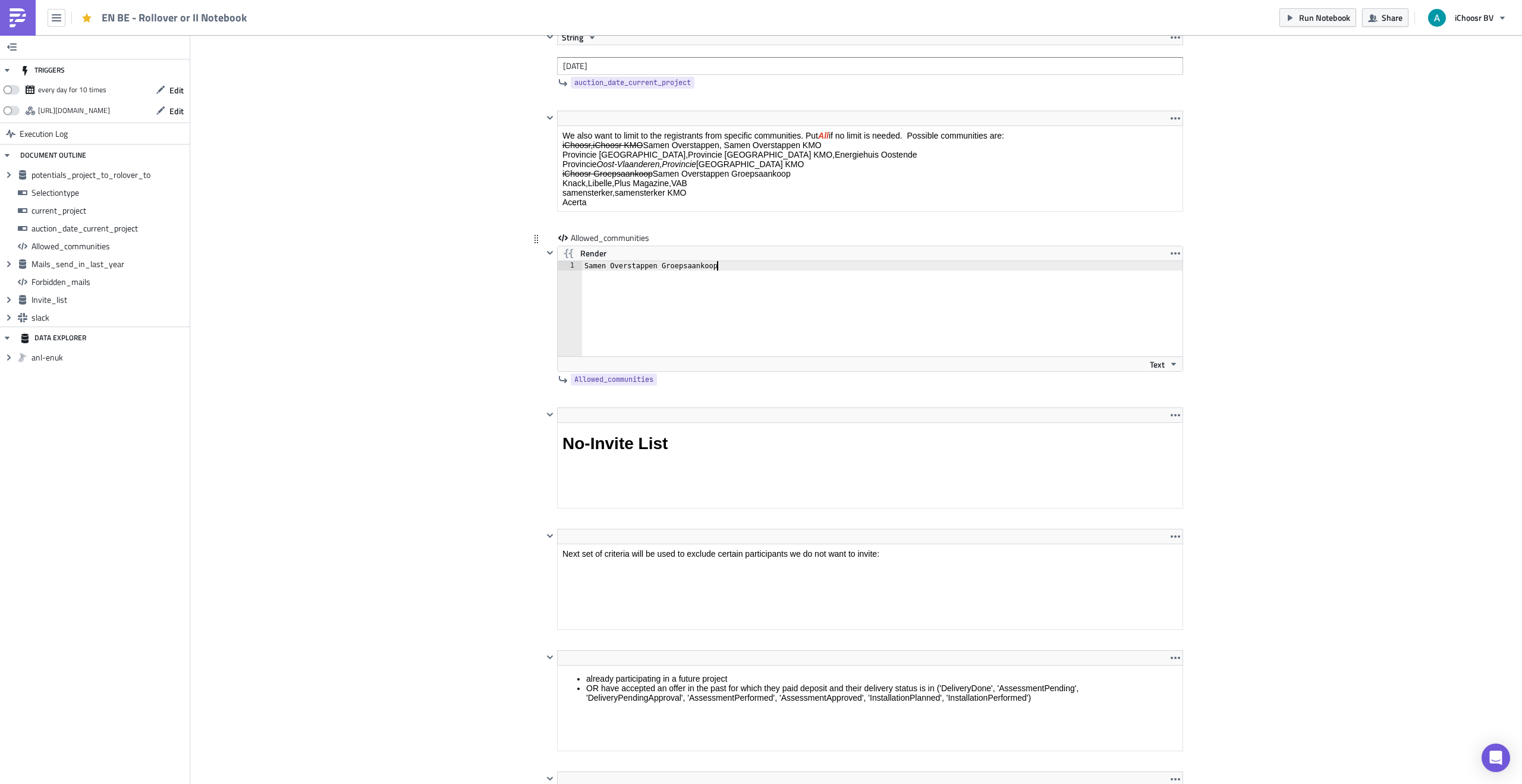
click at [375, 339] on div "Cover Image BE Execution Log EN BE - Rollover or II Notebook <p>This notebook i…" at bounding box center [855, 434] width 1332 height 4933
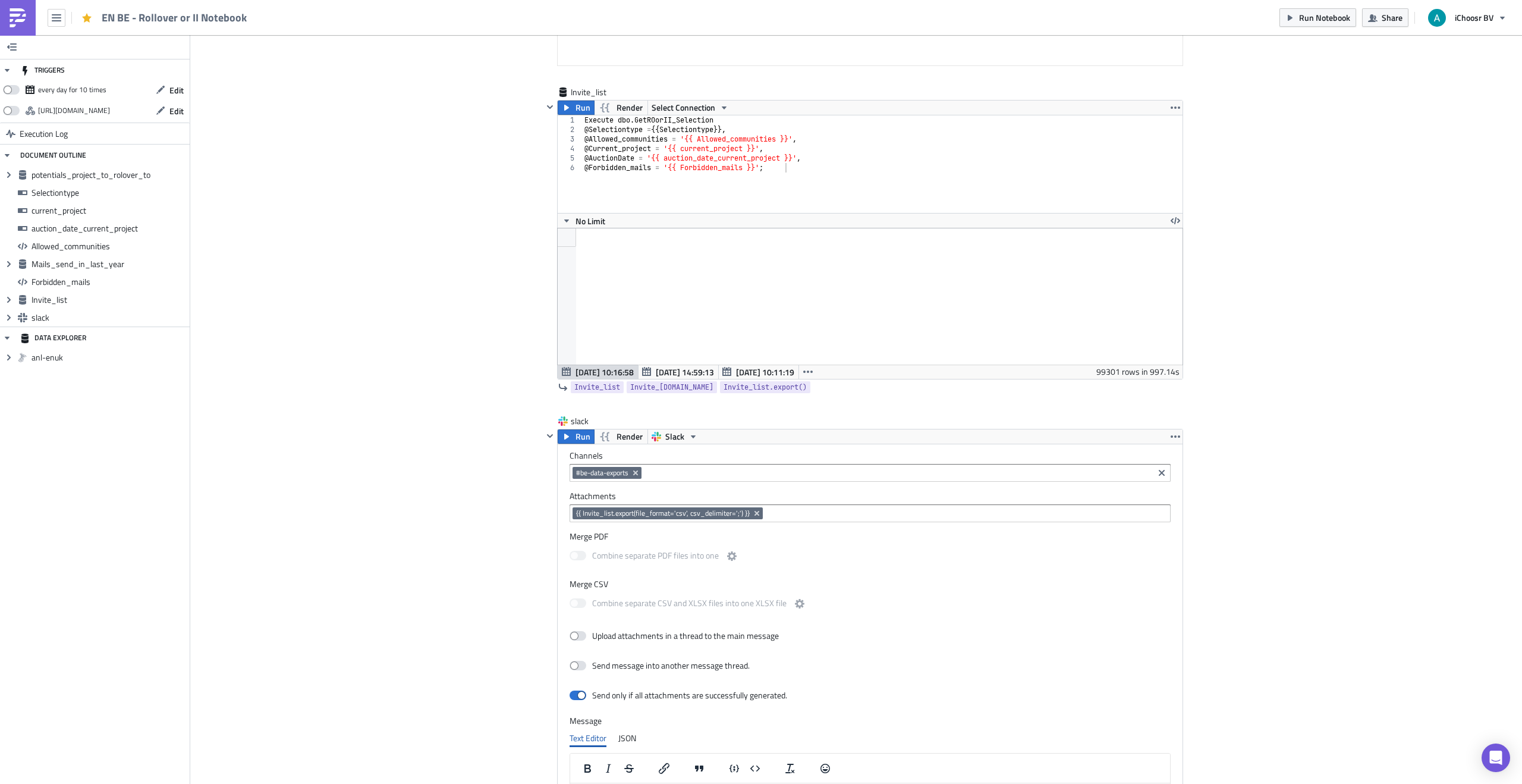
scroll to position [4182, 0]
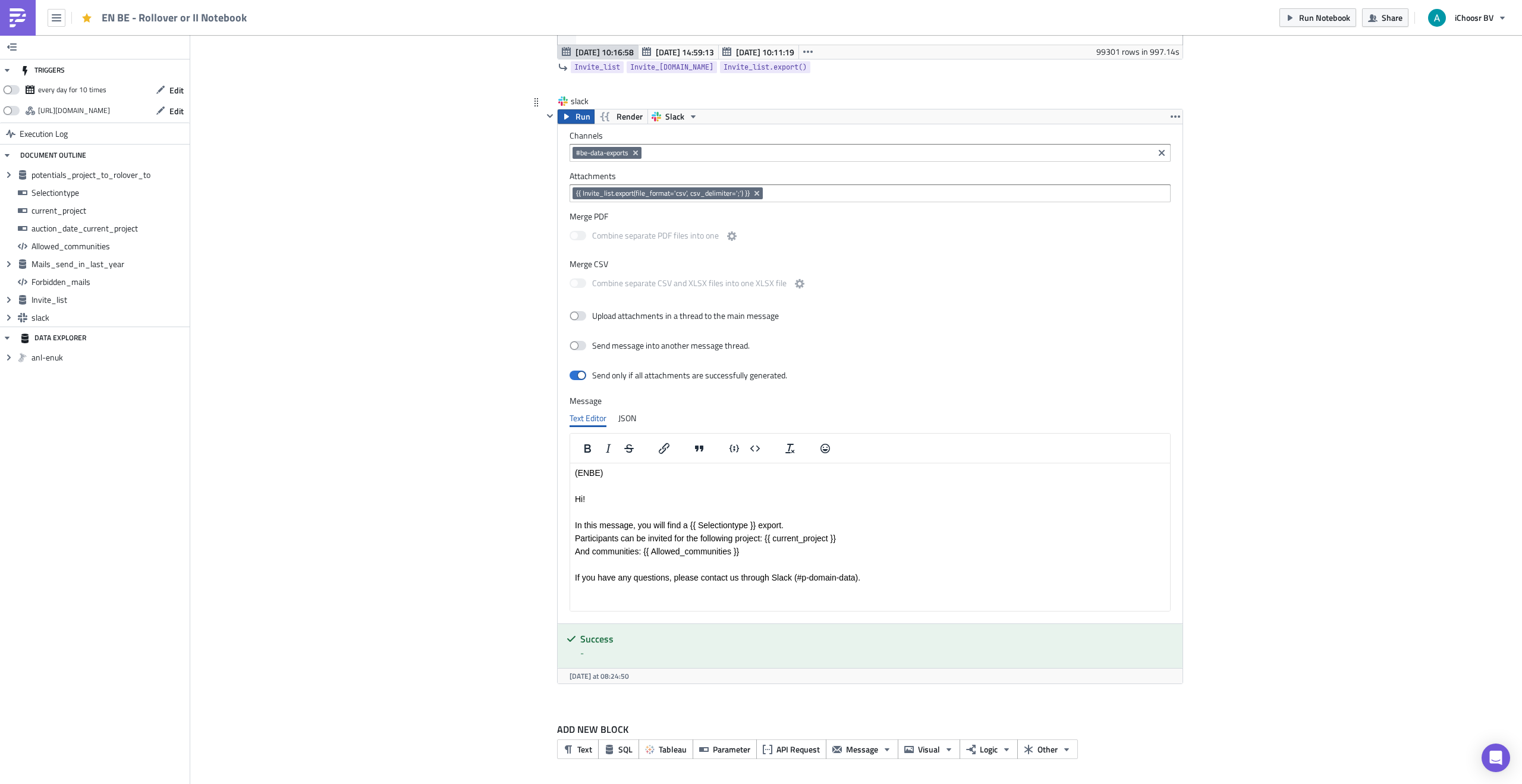
click at [582, 120] on span "Run" at bounding box center [583, 116] width 15 height 14
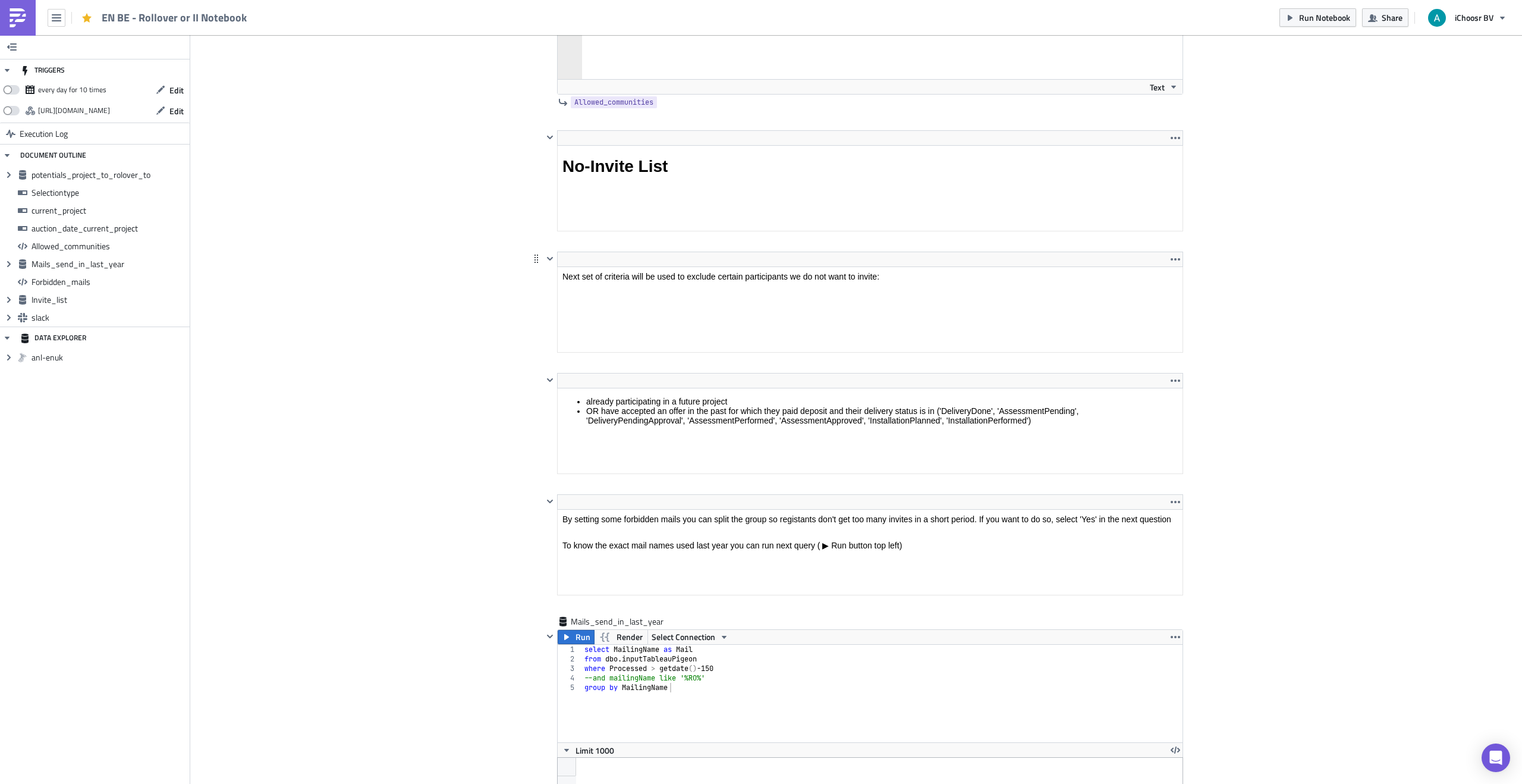
scroll to position [2325, 0]
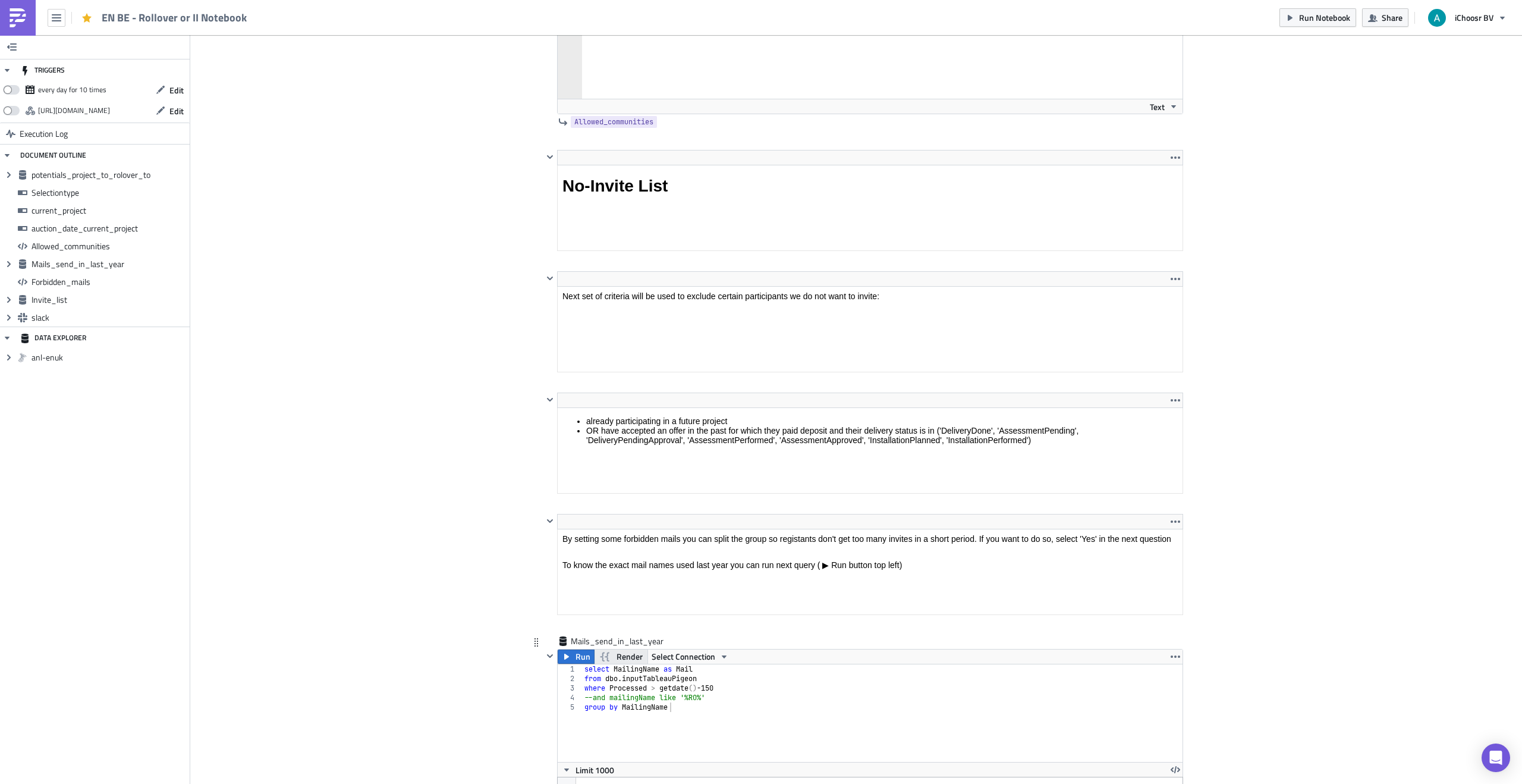
click at [638, 659] on span "Render" at bounding box center [630, 656] width 26 height 14
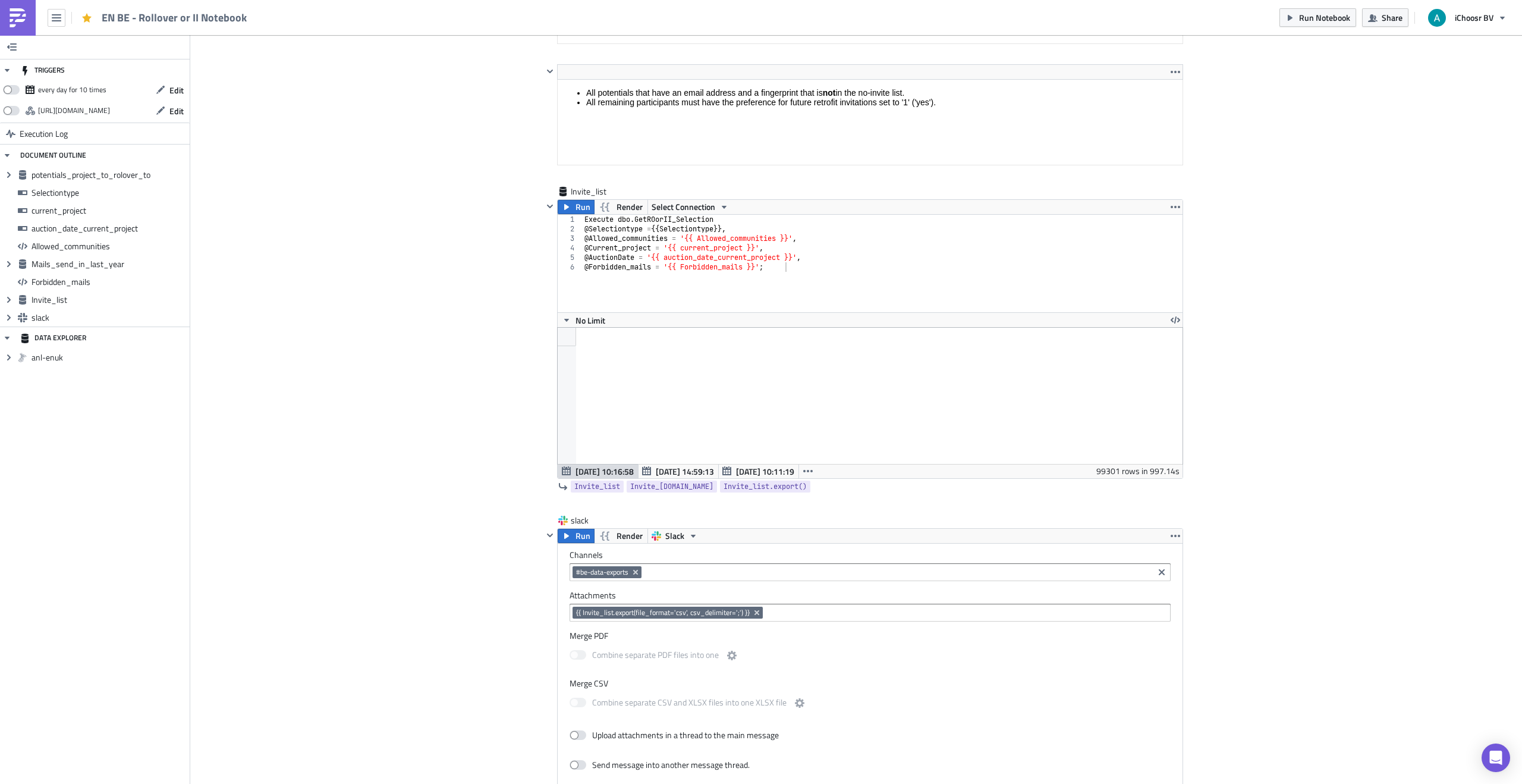
scroll to position [4182, 0]
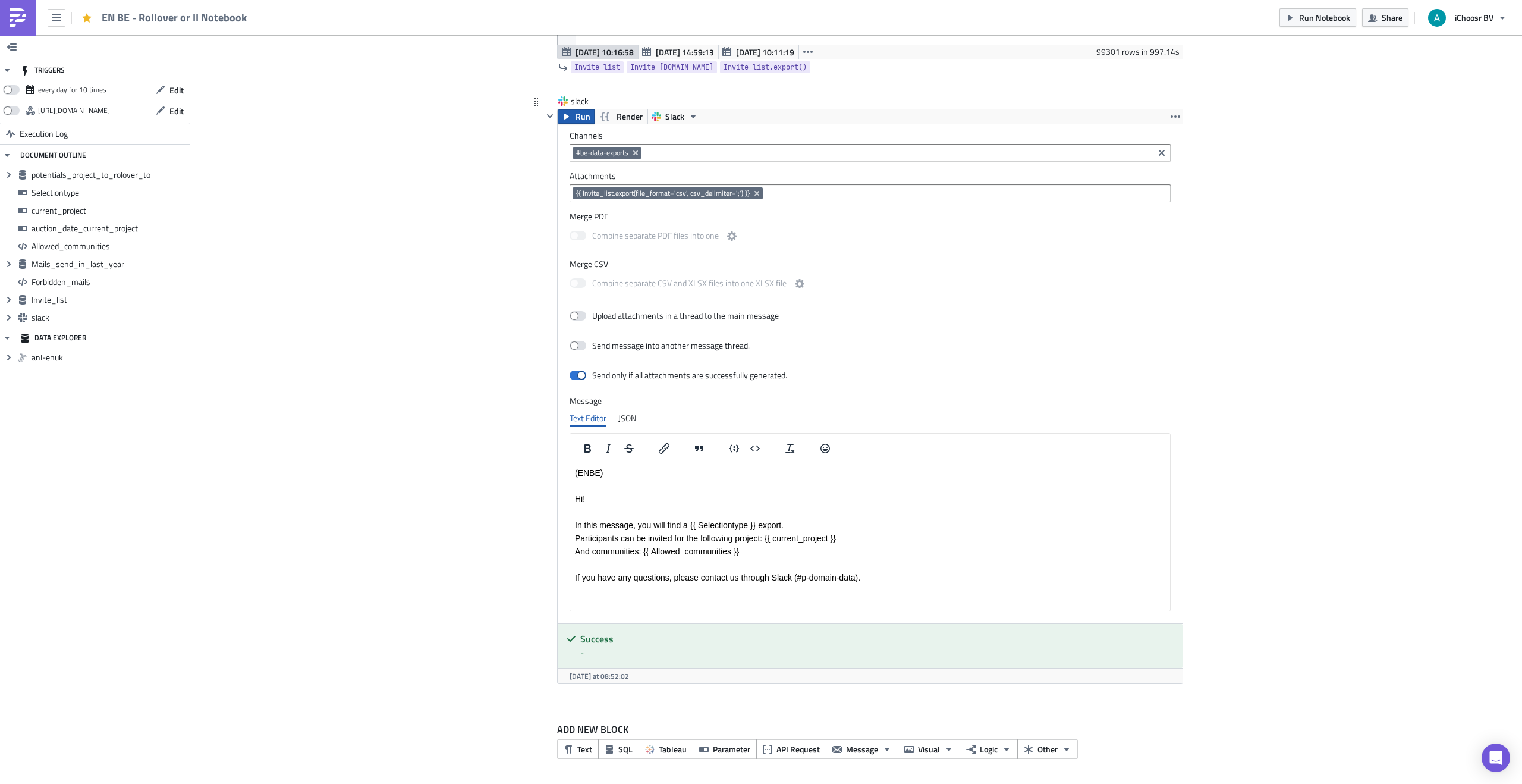
click at [572, 114] on button "Run" at bounding box center [575, 116] width 37 height 14
click at [565, 112] on icon "button" at bounding box center [567, 117] width 9 height 9
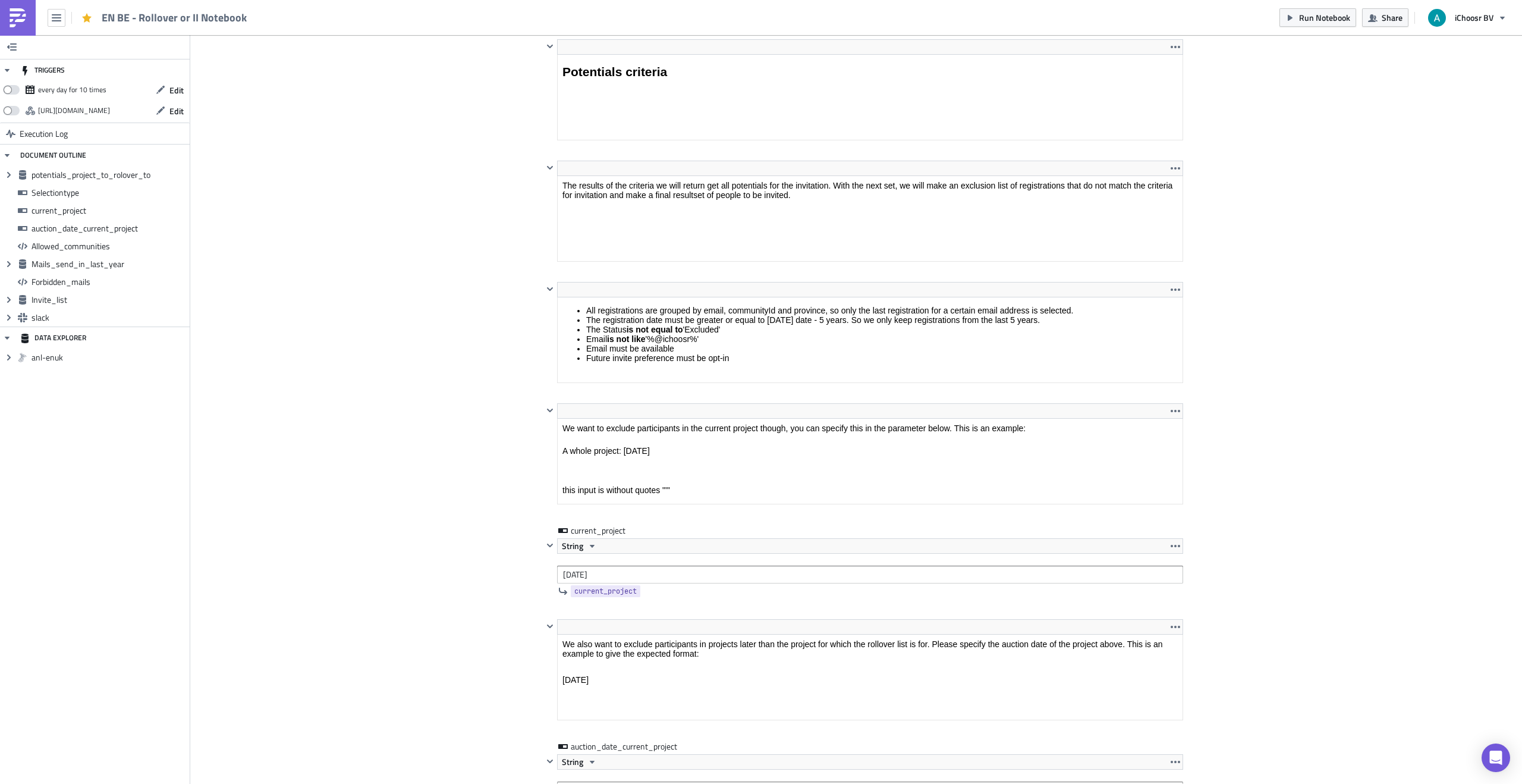
scroll to position [0, 0]
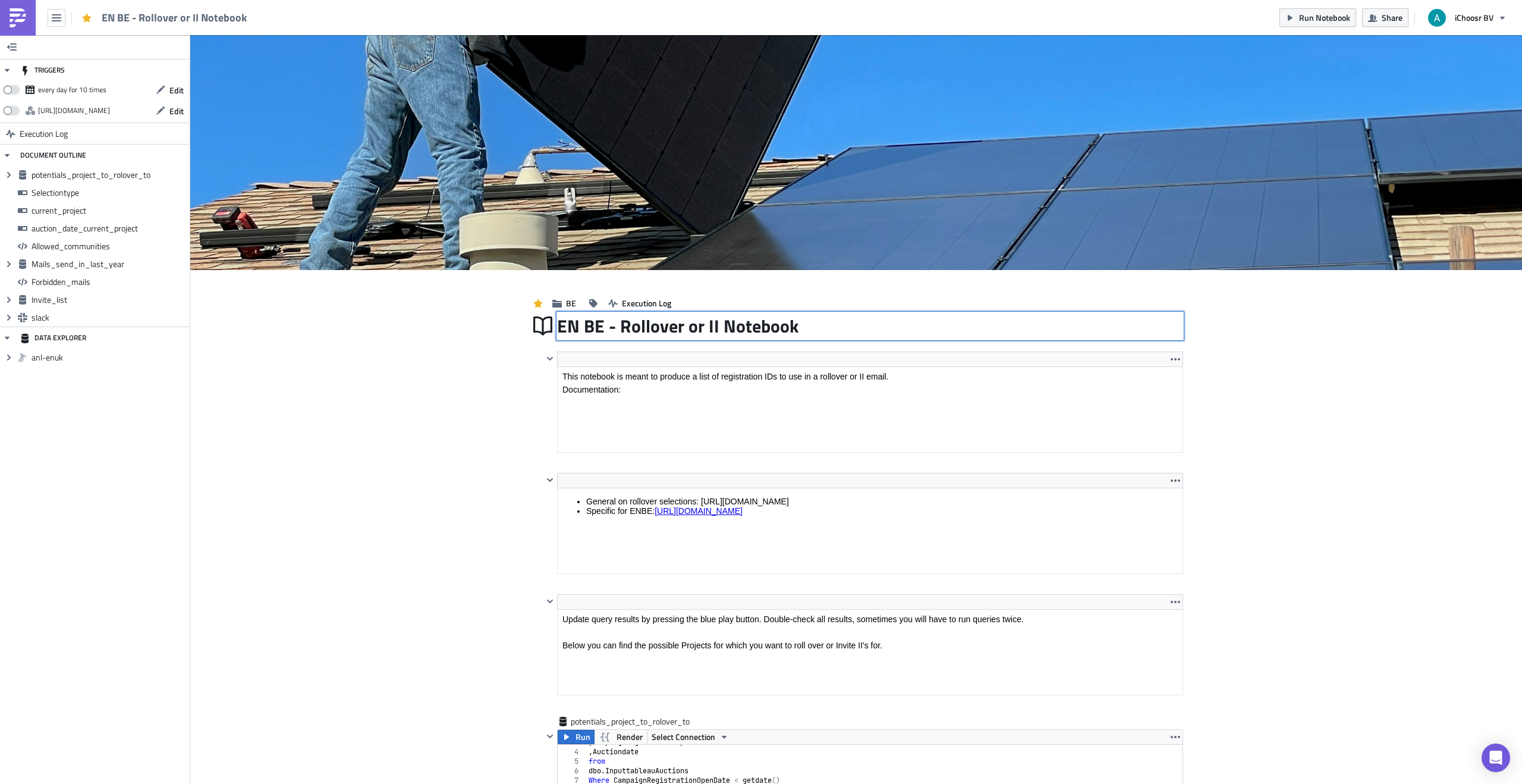
click at [598, 326] on div "EN BE - Rollover or II Notebook EN BE - Rollover or II Notebook" at bounding box center [871, 325] width 626 height 27
click at [598, 326] on input "EN BE - Rollover or II Notebook" at bounding box center [679, 326] width 243 height 23
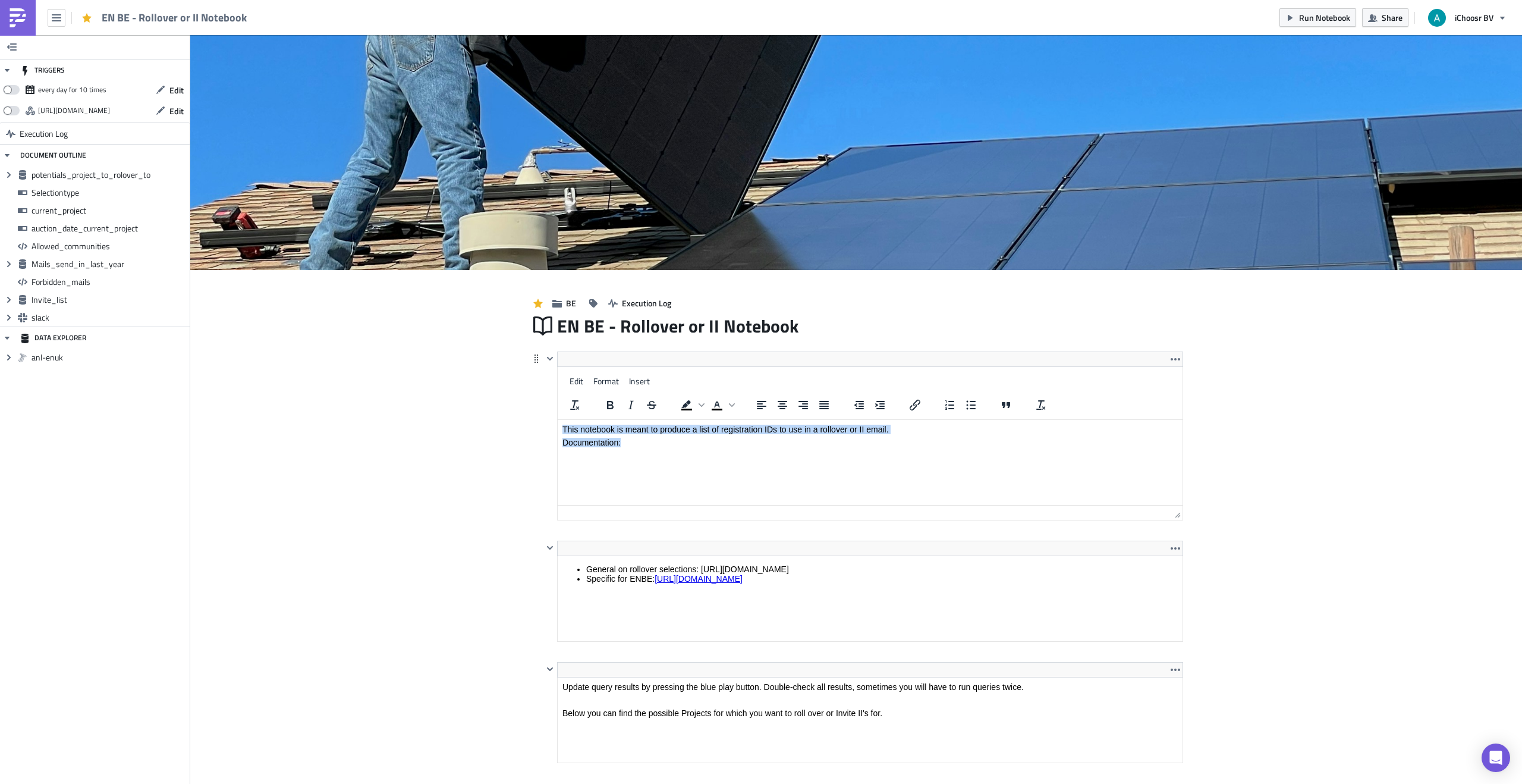
drag, startPoint x: 627, startPoint y: 392, endPoint x: 522, endPoint y: 377, distance: 106.1
click at [557, 420] on html "This notebook is meant to produce a list of registration IDs to use in a rollov…" at bounding box center [870, 436] width 625 height 32
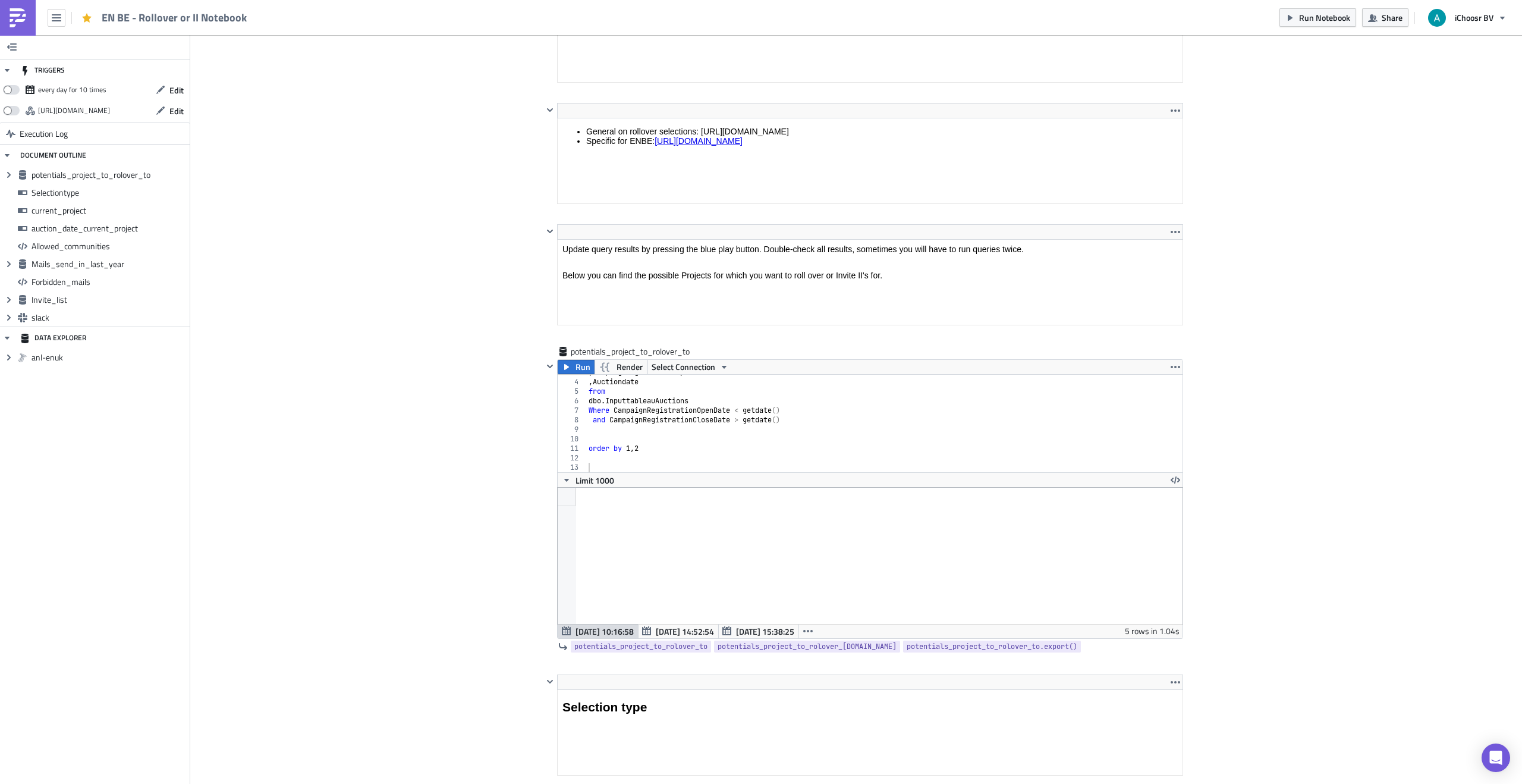
scroll to position [379, 0]
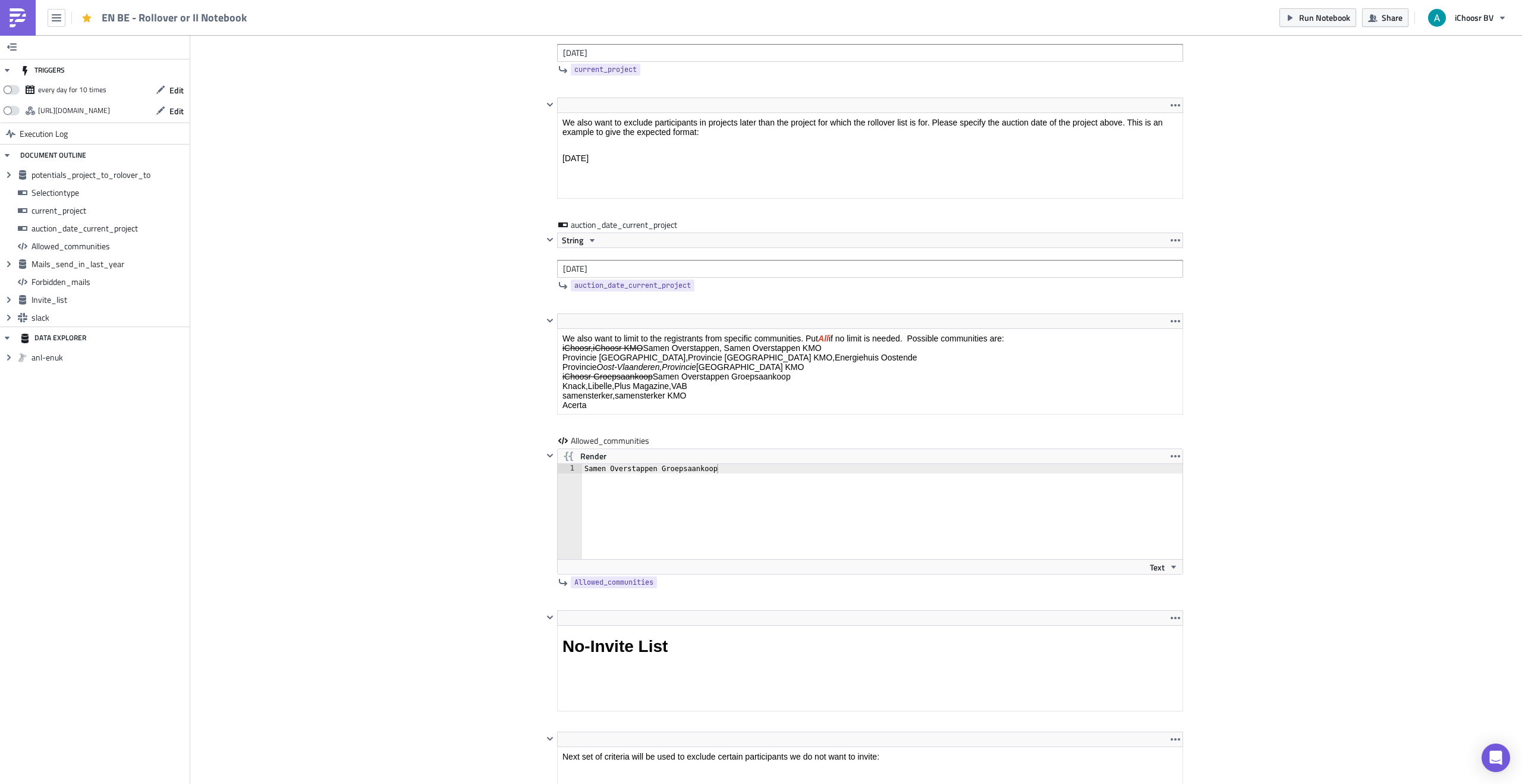
scroll to position [1868, 0]
click at [659, 468] on div "Samen Overstappen Groepsaankoop" at bounding box center [889, 517] width 615 height 114
click at [659, 467] on div "Samen Overstappen Groepsaankoop" at bounding box center [889, 517] width 615 height 114
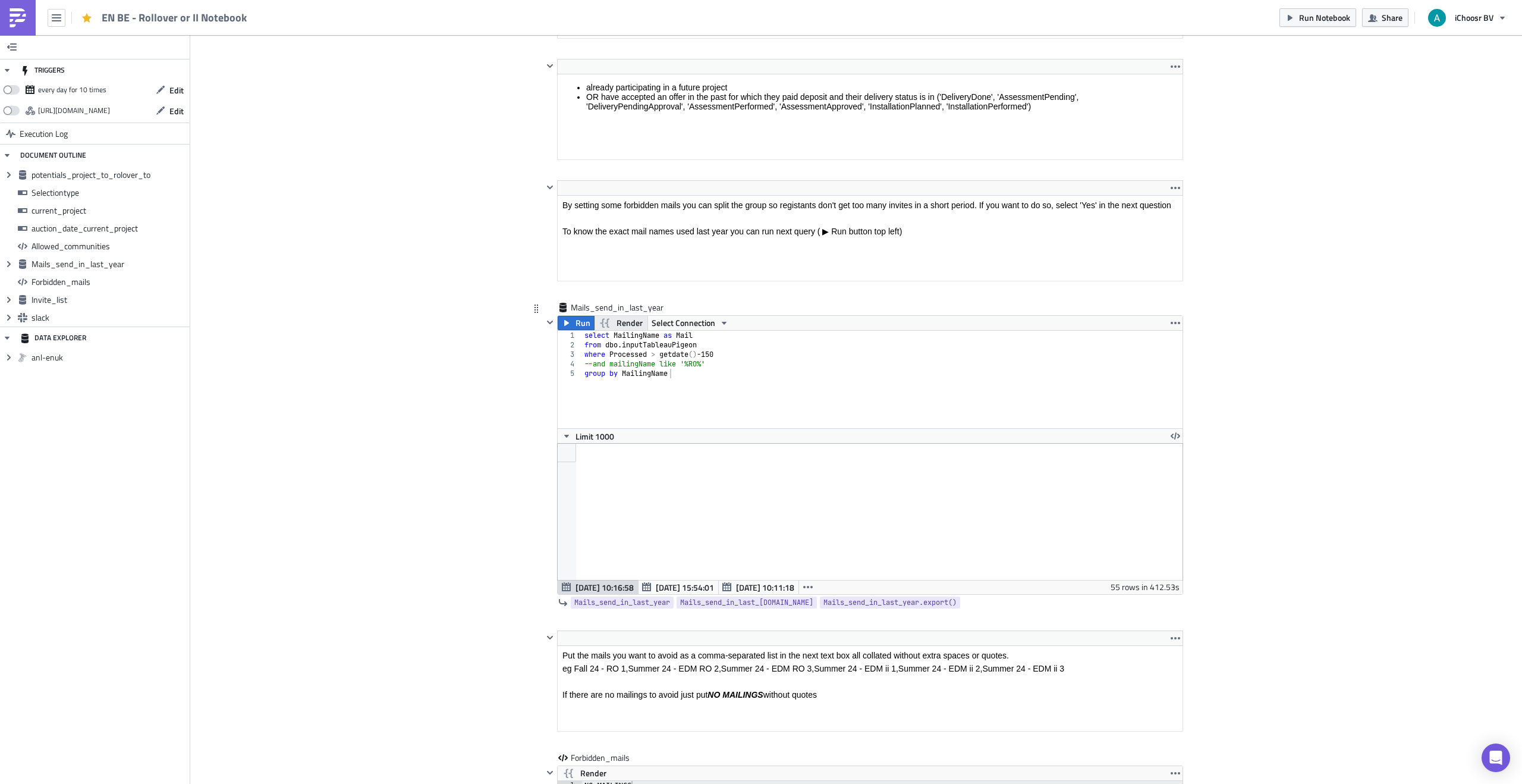
click at [622, 322] on span "Render" at bounding box center [630, 322] width 26 height 14
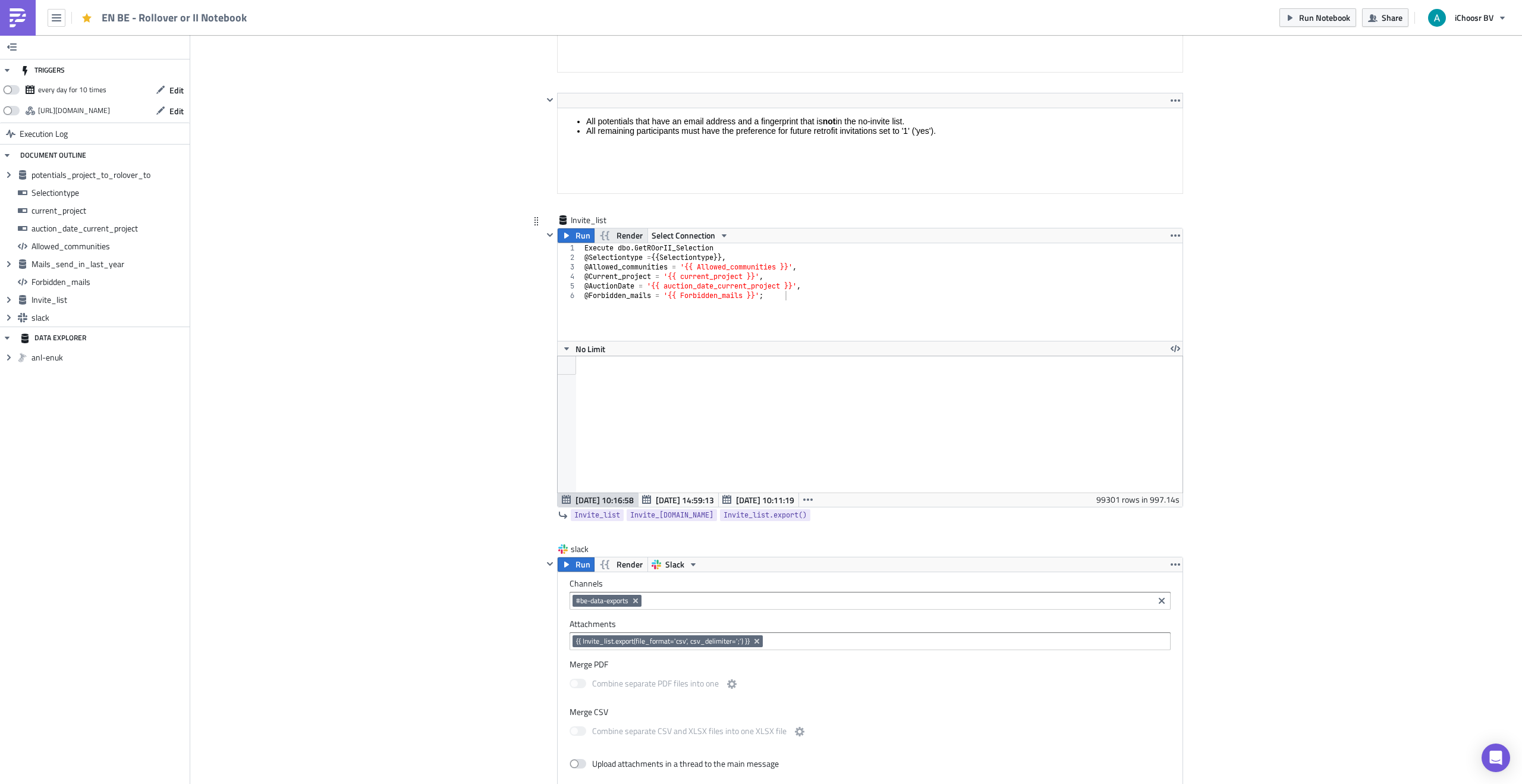
click at [621, 241] on span "Render" at bounding box center [630, 235] width 26 height 14
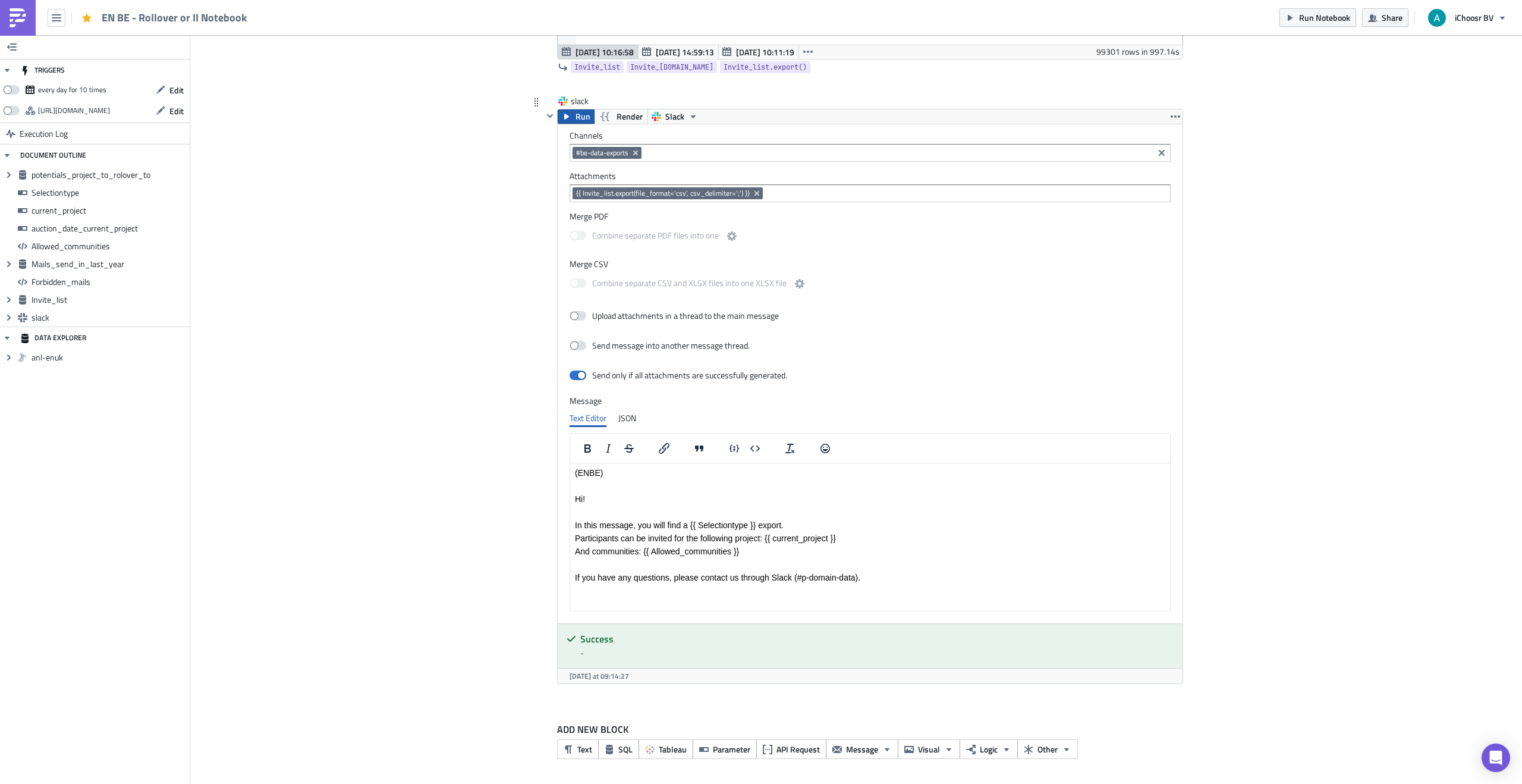
click at [571, 115] on icon "button" at bounding box center [567, 117] width 9 height 9
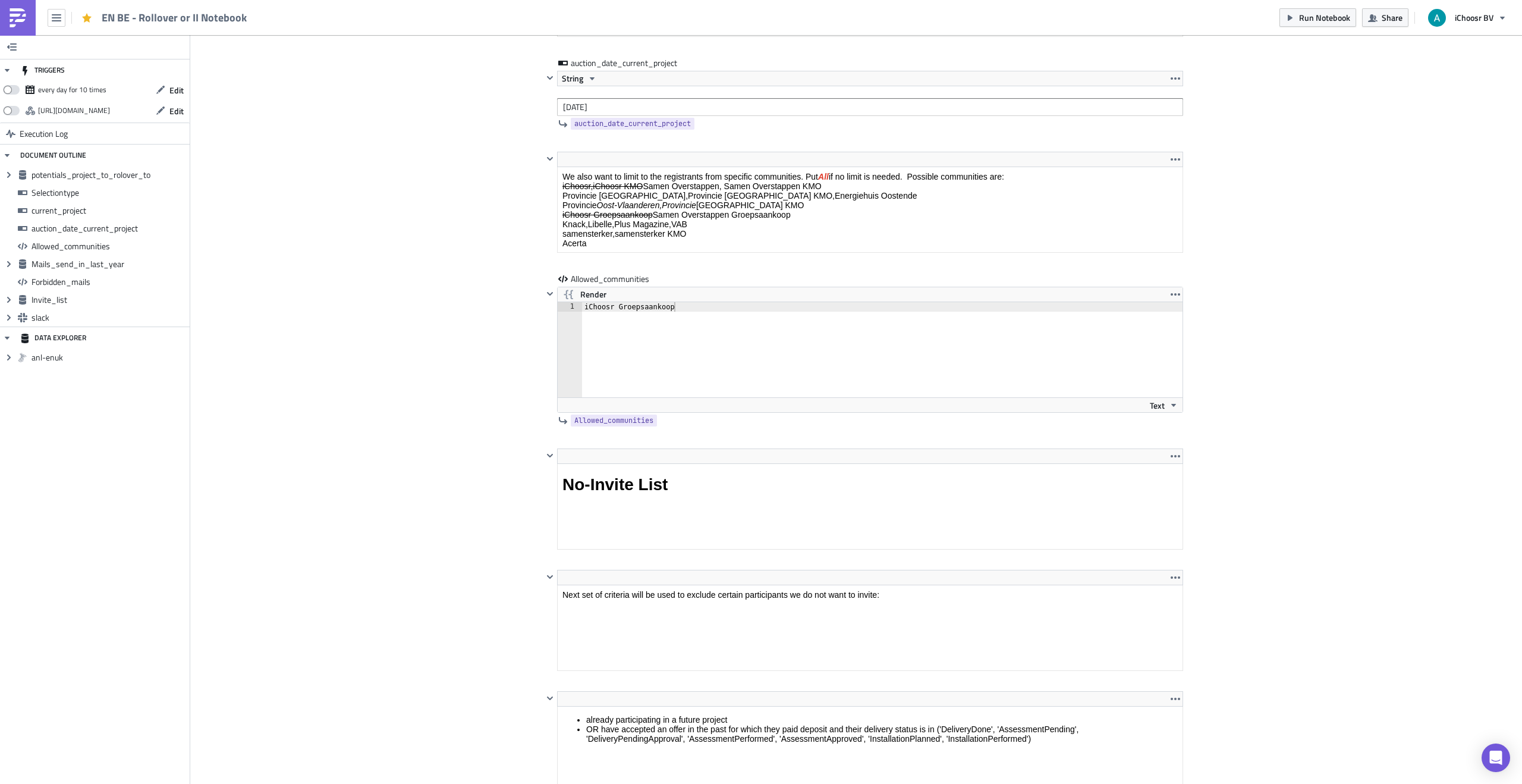
scroll to position [2036, 0]
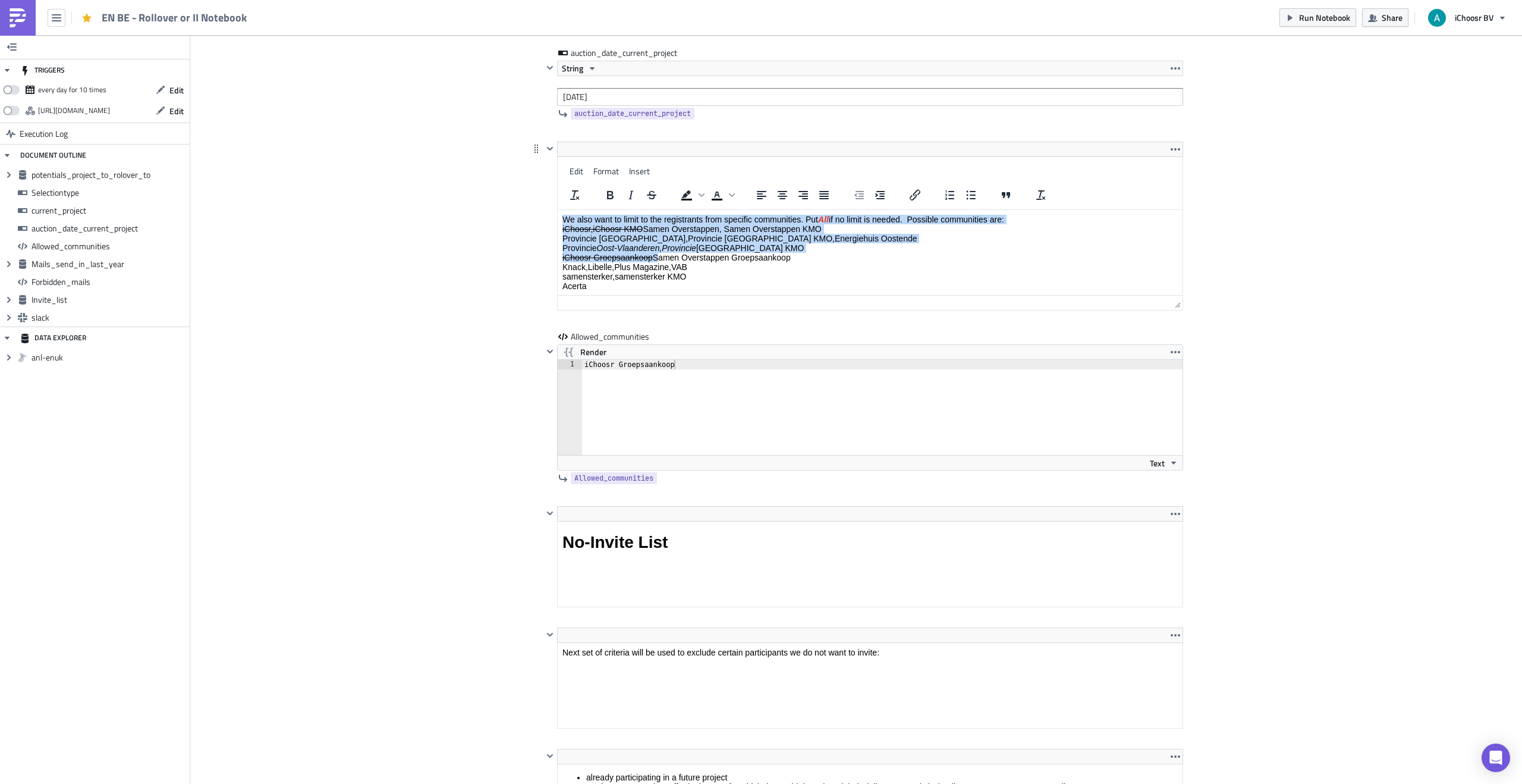
drag, startPoint x: 656, startPoint y: 259, endPoint x: 699, endPoint y: 212, distance: 63.7
click at [698, 210] on html "We also want to limit to the registrants from specific communities. Put All if …" at bounding box center [870, 272] width 625 height 125
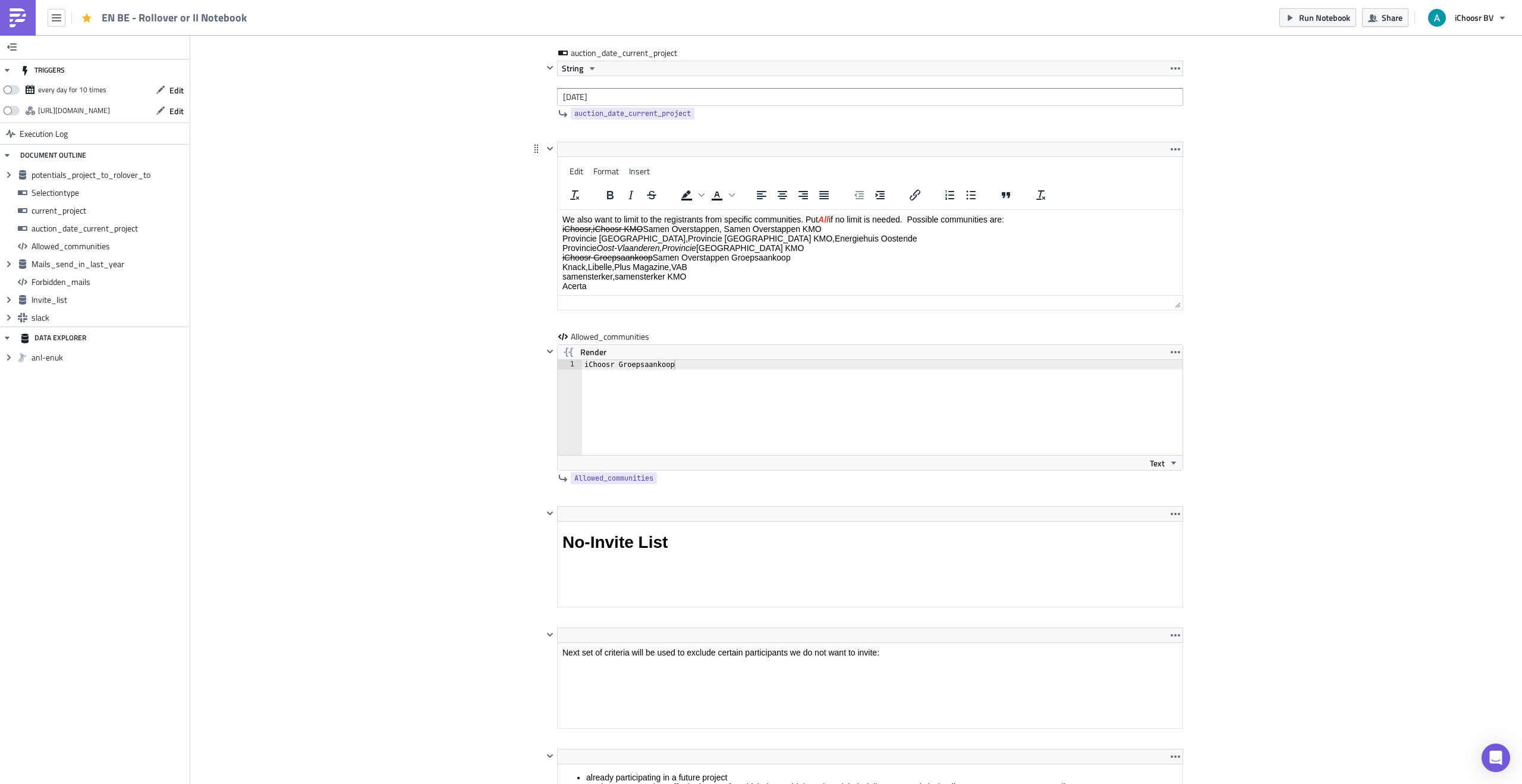
click at [689, 245] on em "Oost-Vlaanderen,Provincie" at bounding box center [647, 248] width 100 height 9
drag, startPoint x: 656, startPoint y: 255, endPoint x: 798, endPoint y: 257, distance: 142.0
click at [798, 257] on p "We also want to limit to the registrants from specific communities. Put All if …" at bounding box center [870, 252] width 616 height 76
copy p "Samen Overstappen Groepsaankoop"
click at [667, 377] on div "iChoosr Groepsaankoop" at bounding box center [888, 416] width 614 height 114
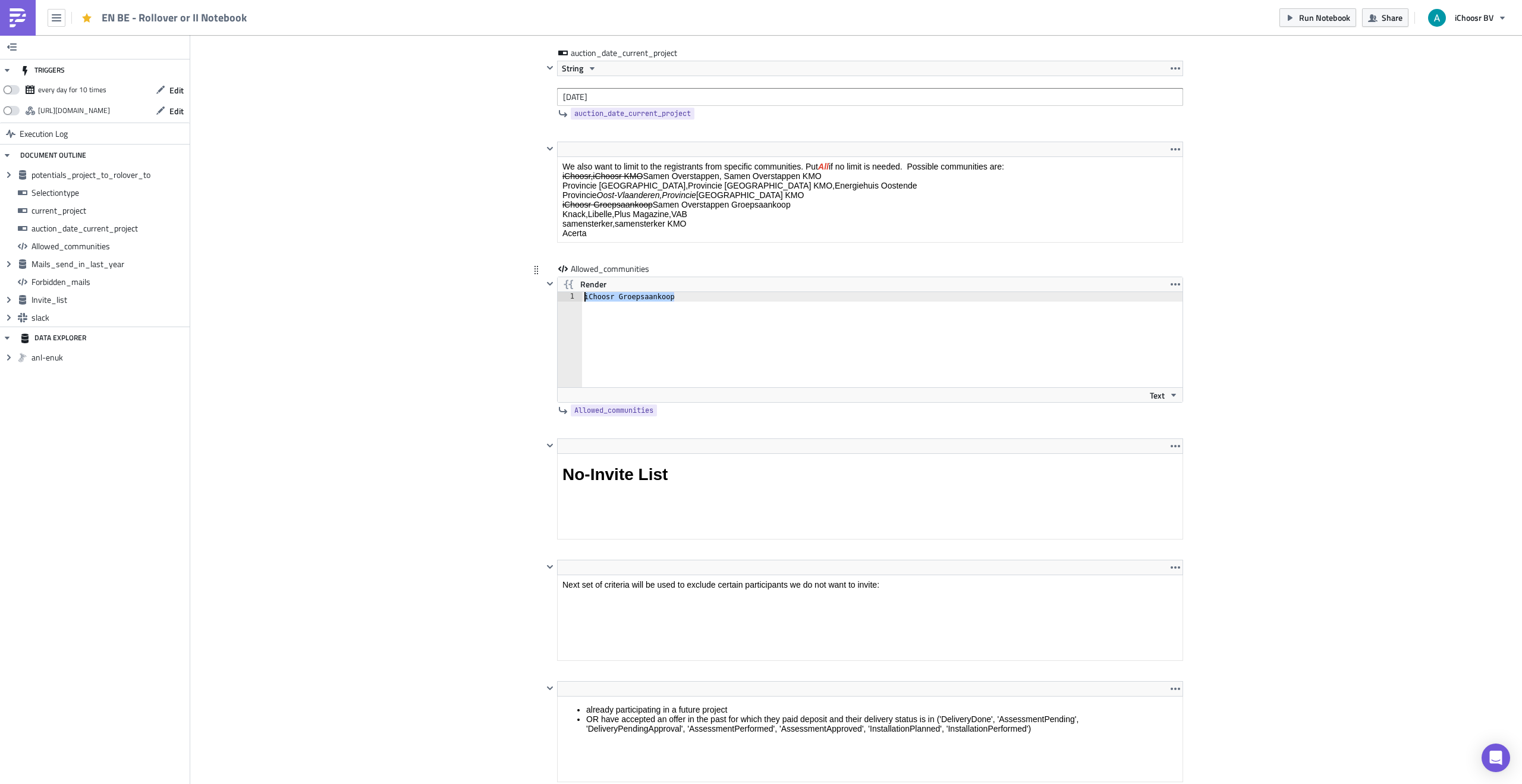
drag, startPoint x: 688, startPoint y: 300, endPoint x: 584, endPoint y: 299, distance: 104.0
click at [584, 299] on div "iChoosr Groepsaankoop" at bounding box center [888, 349] width 614 height 114
type textarea "Samen Overstappen Groepsaankoop"
click at [395, 426] on div "Cover Image BE Execution Log EN BE - Rollover or II Notebook <p>This notebook i…" at bounding box center [855, 466] width 1332 height 4933
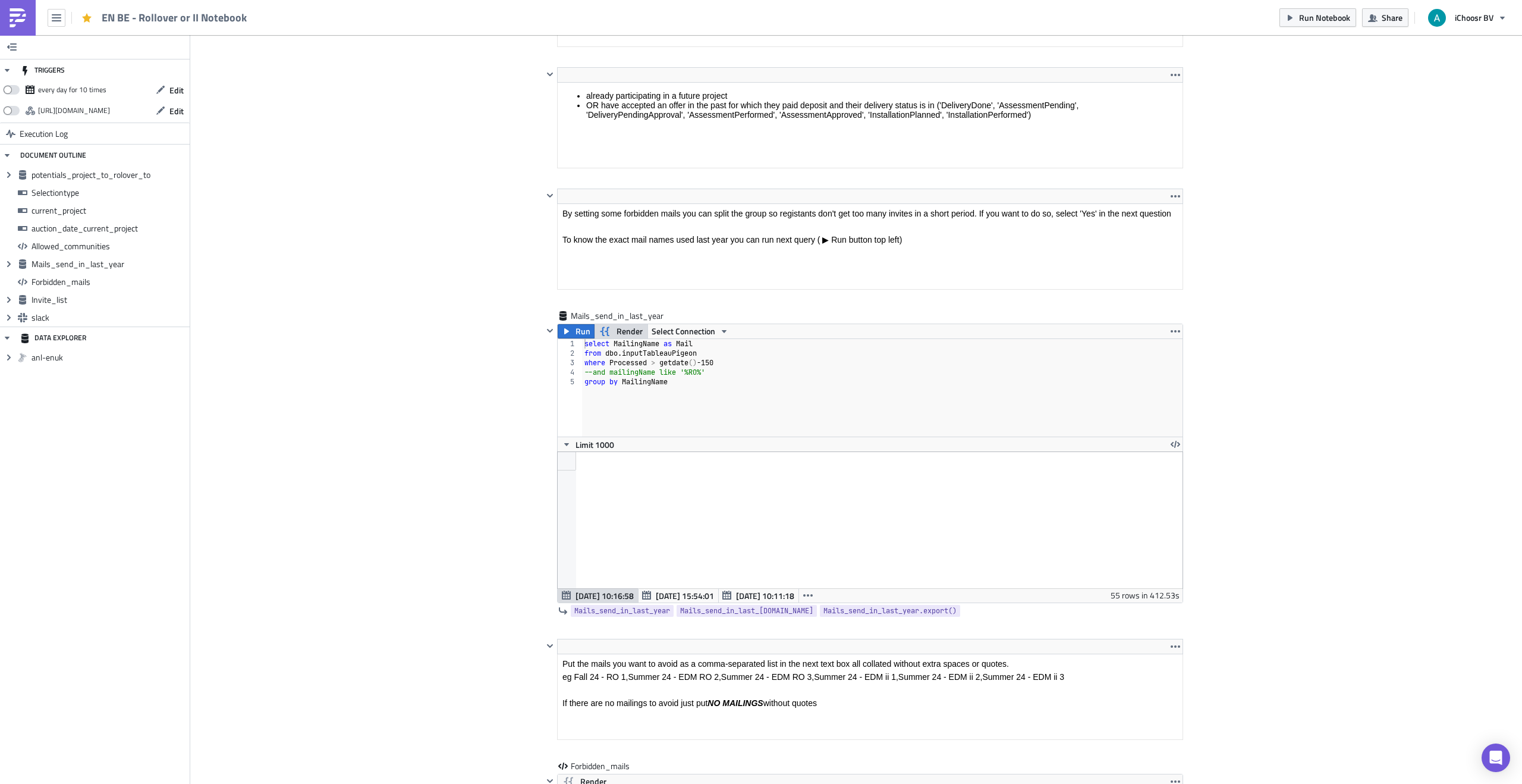
scroll to position [2673, 0]
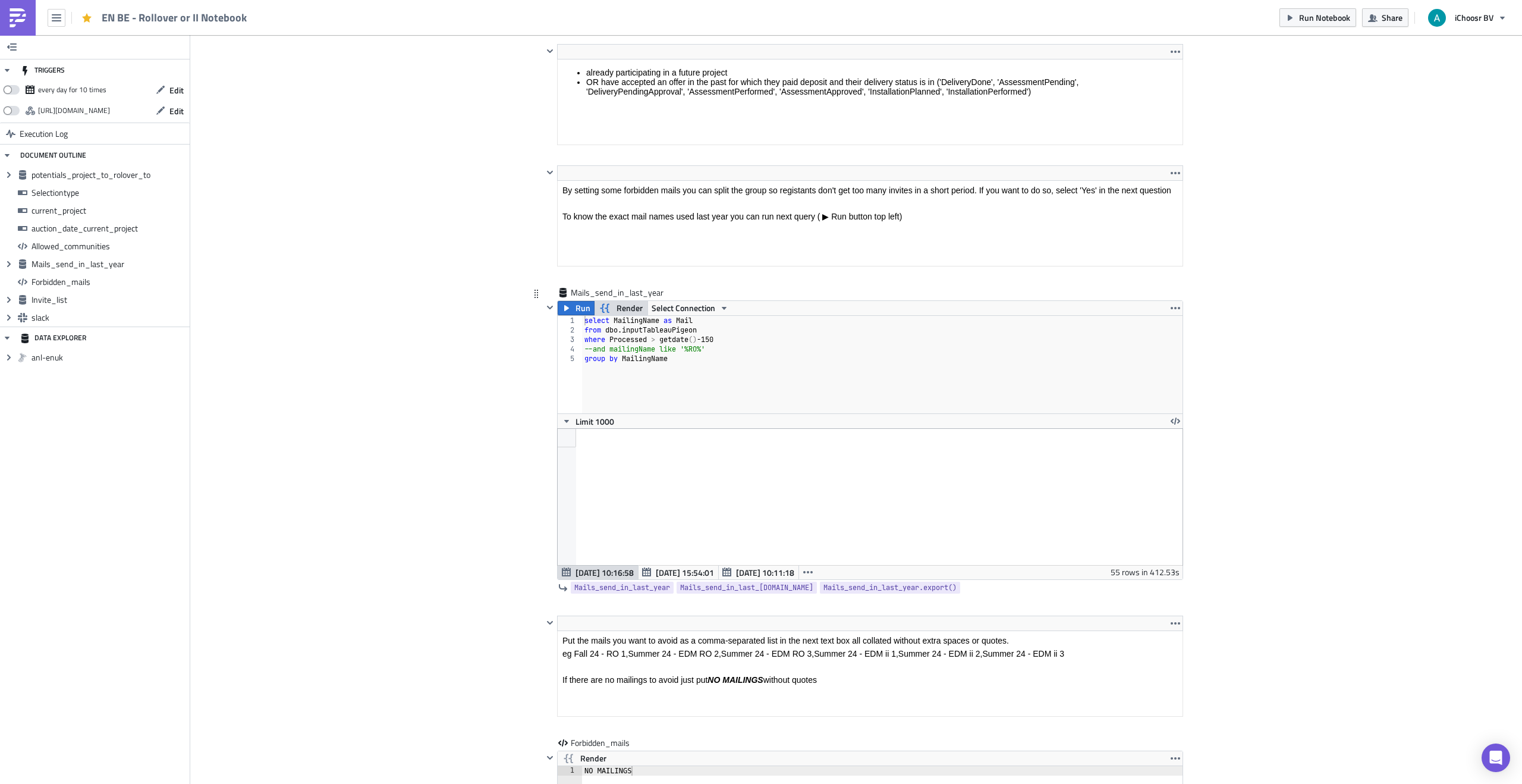
click at [626, 310] on span "Render" at bounding box center [630, 307] width 26 height 14
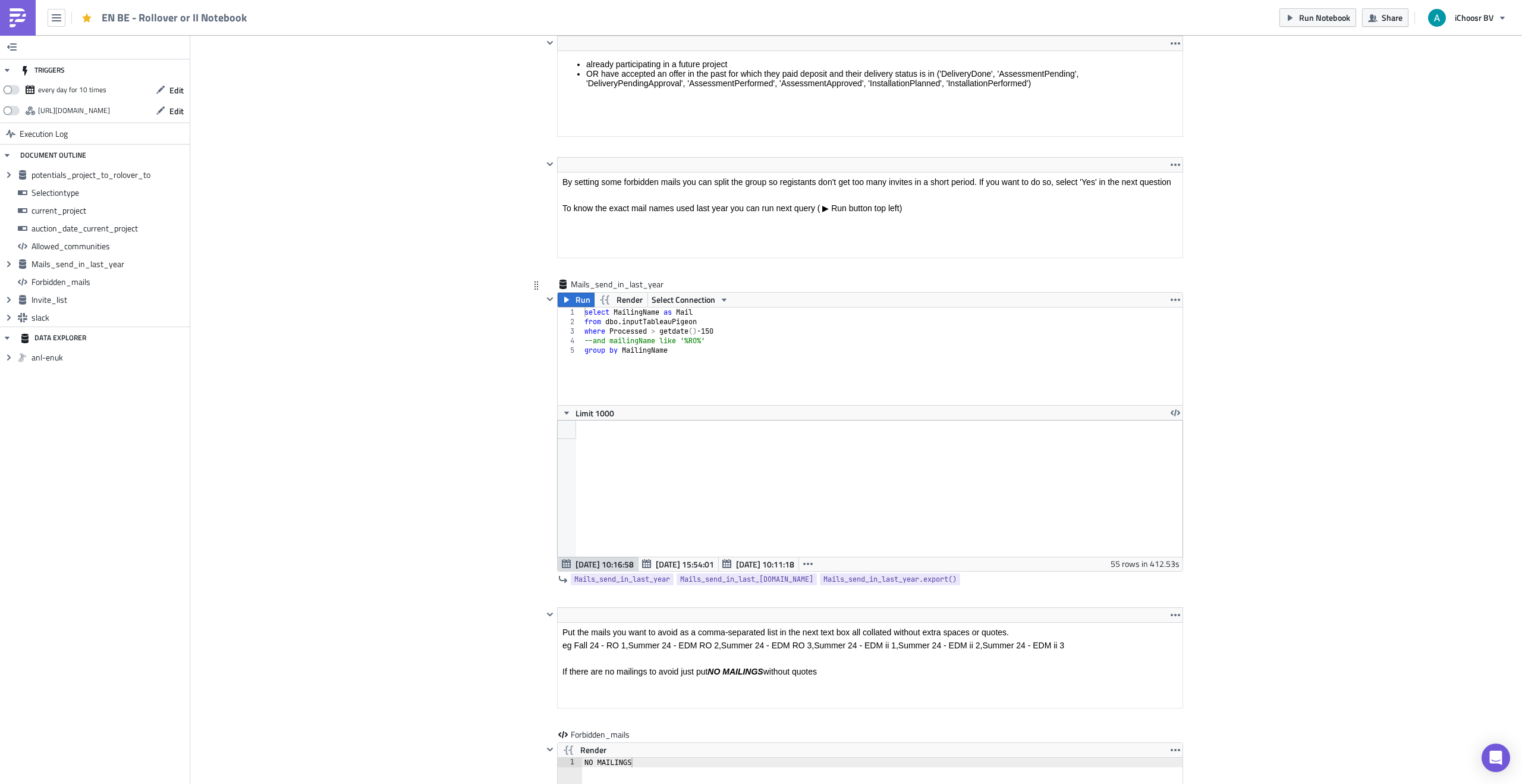
scroll to position [2689, 0]
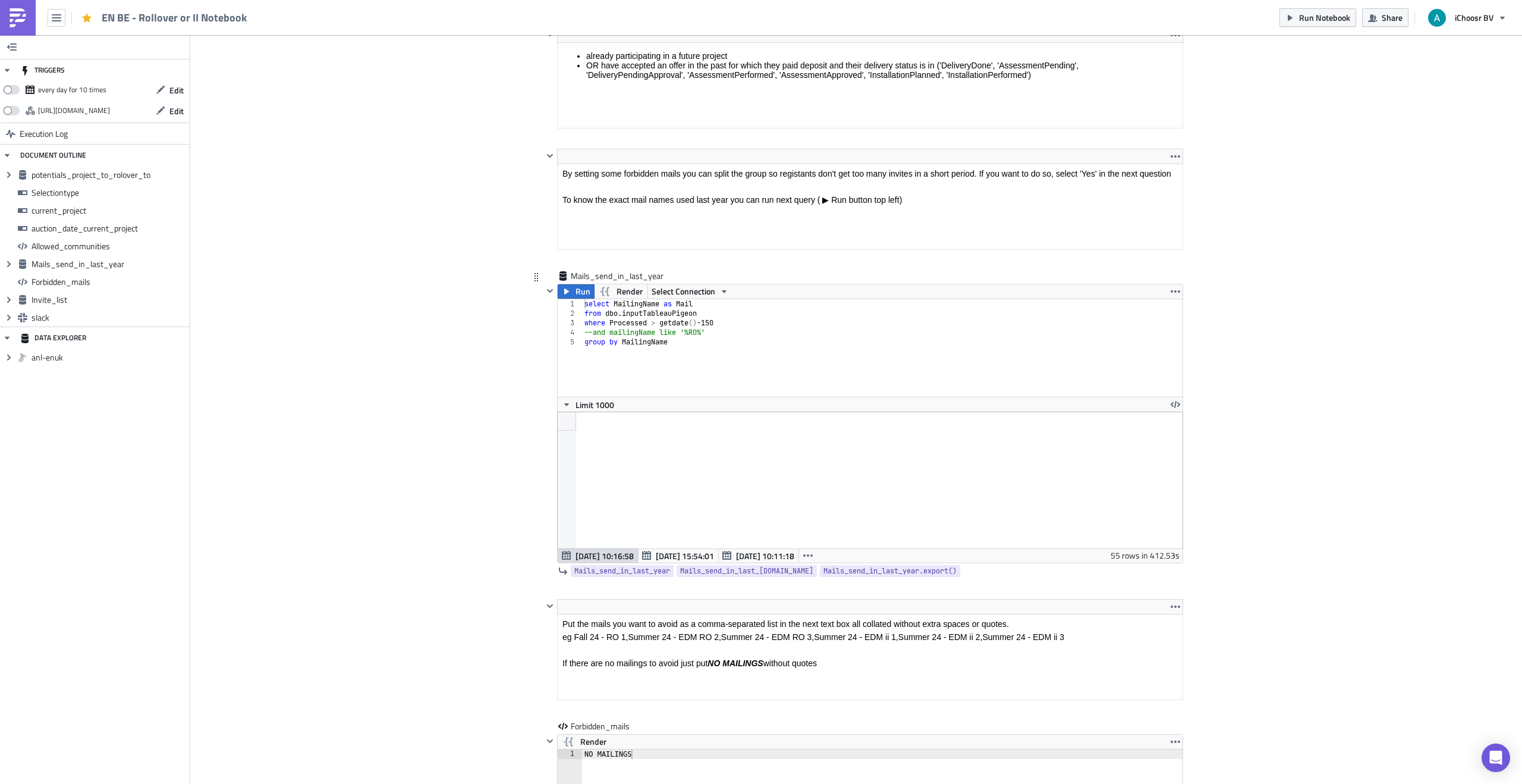
click at [579, 285] on span "Run" at bounding box center [583, 290] width 15 height 14
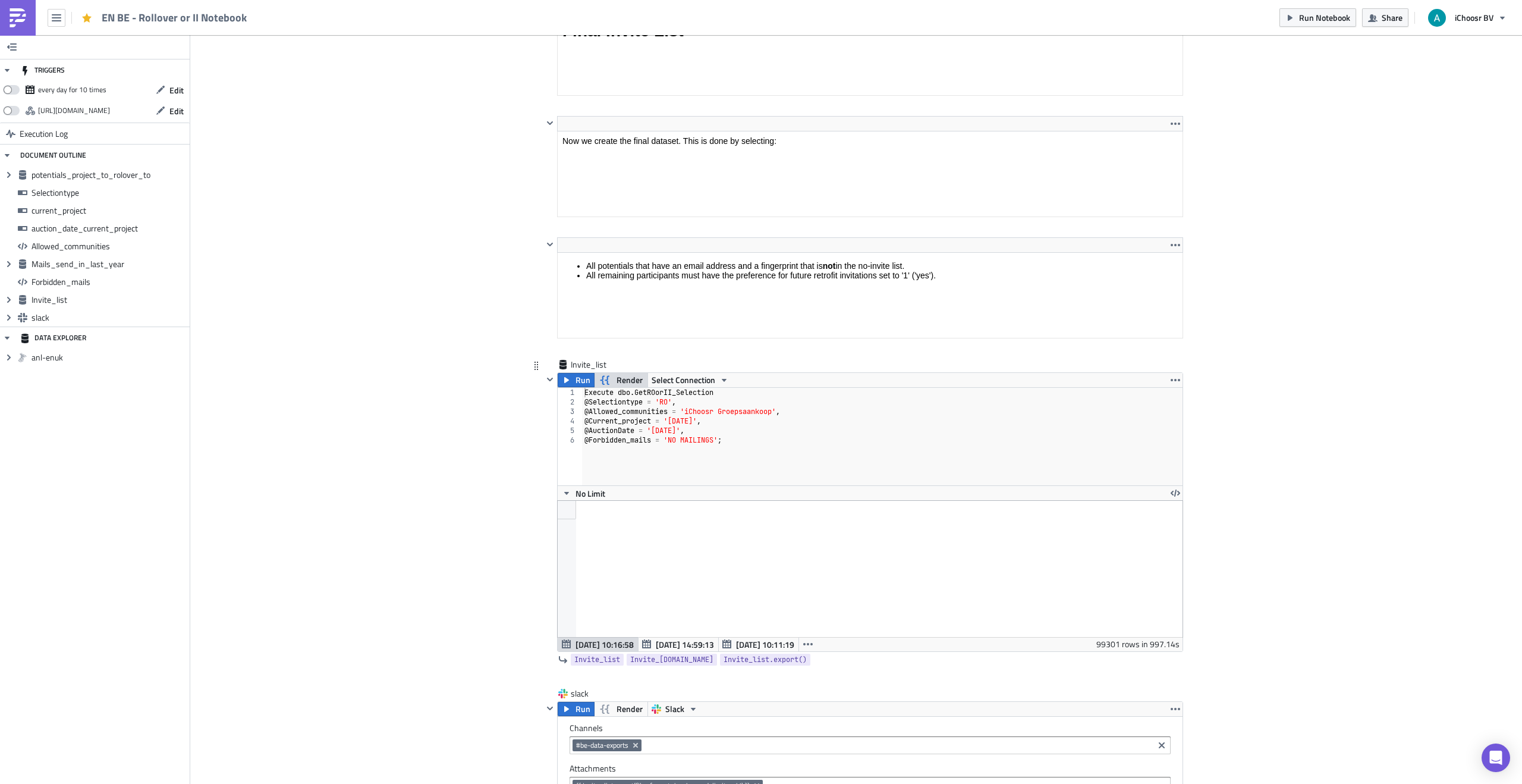
scroll to position [3551, 0]
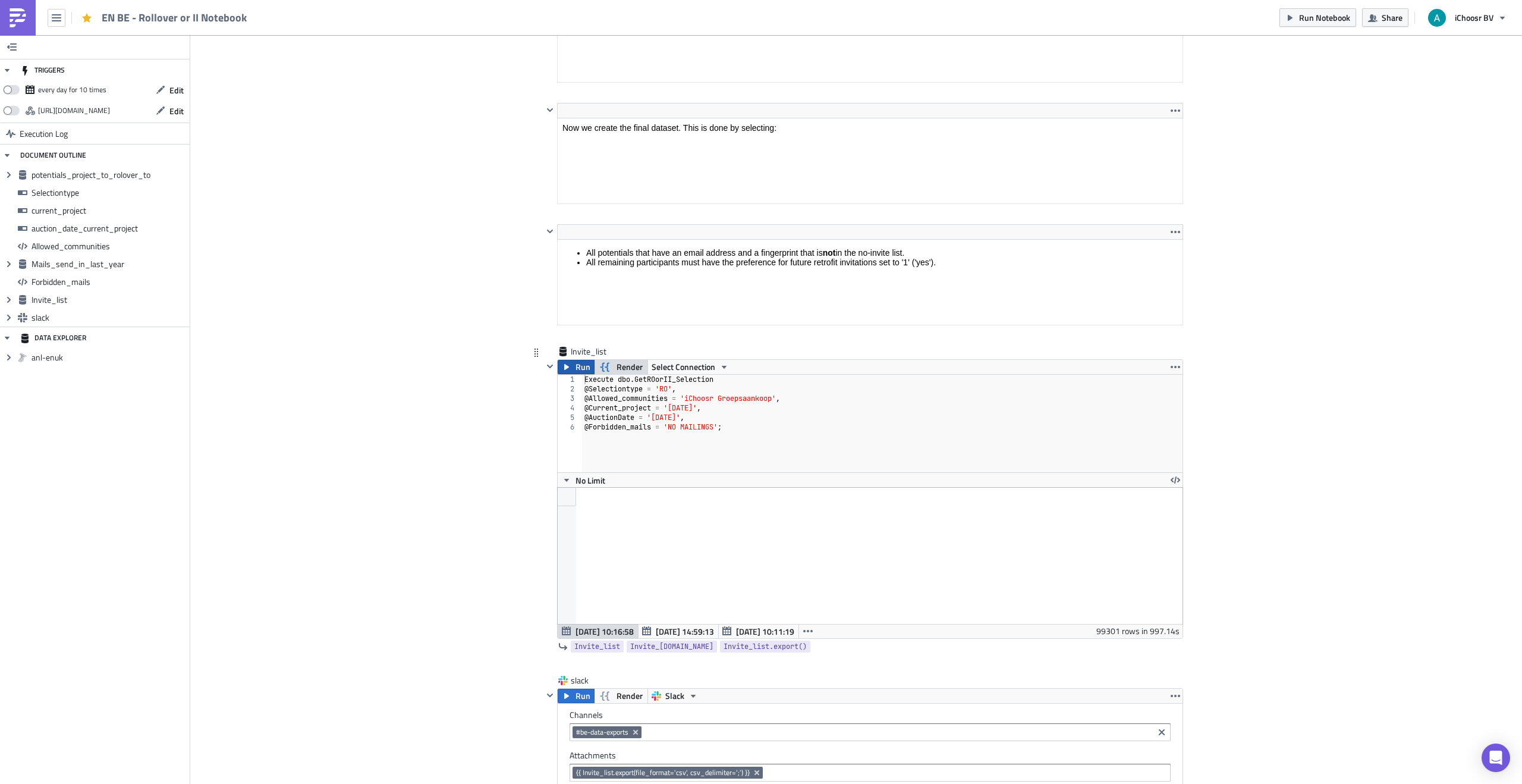
click at [566, 365] on icon "button" at bounding box center [567, 367] width 9 height 9
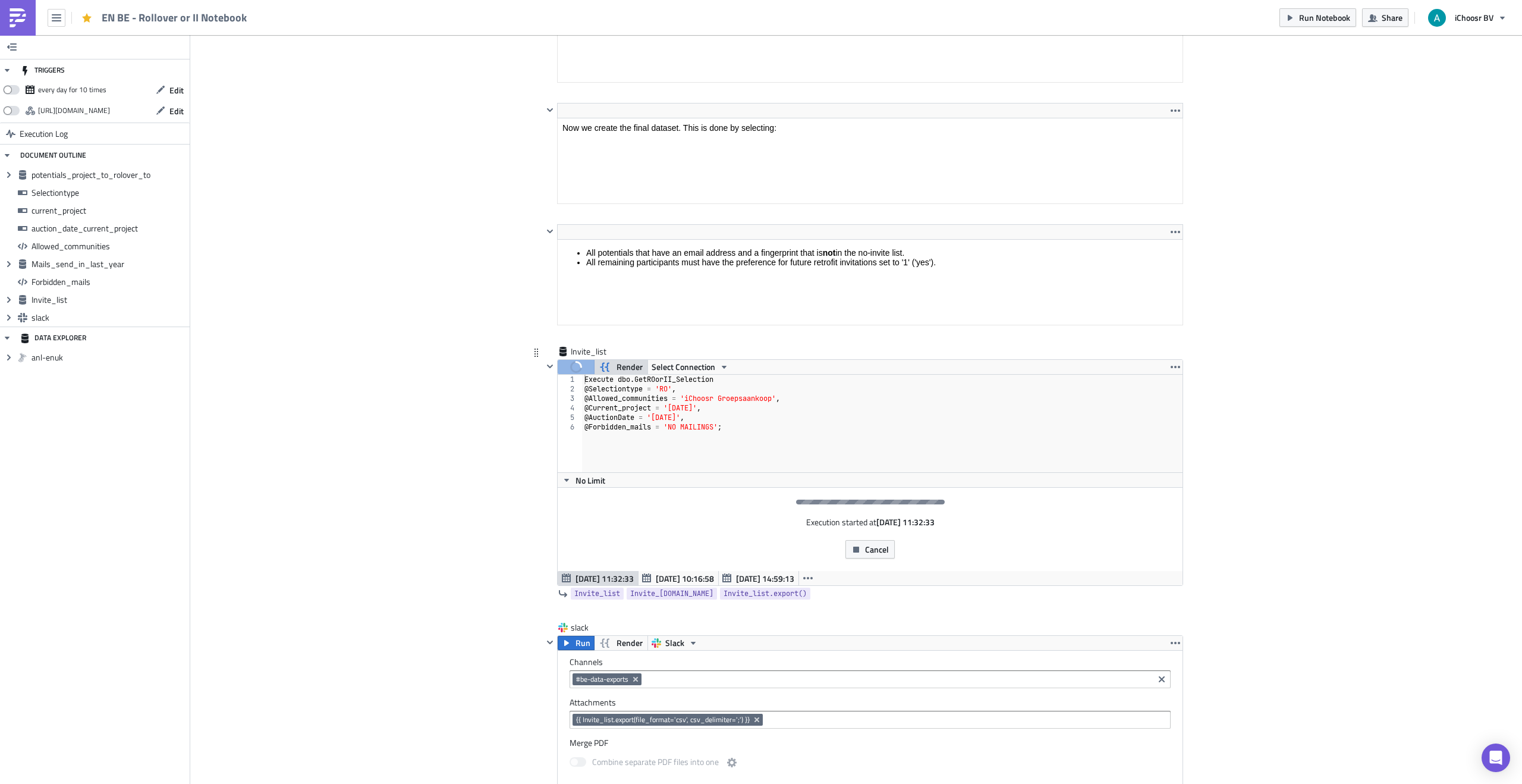
click at [624, 365] on span "Render" at bounding box center [630, 367] width 26 height 14
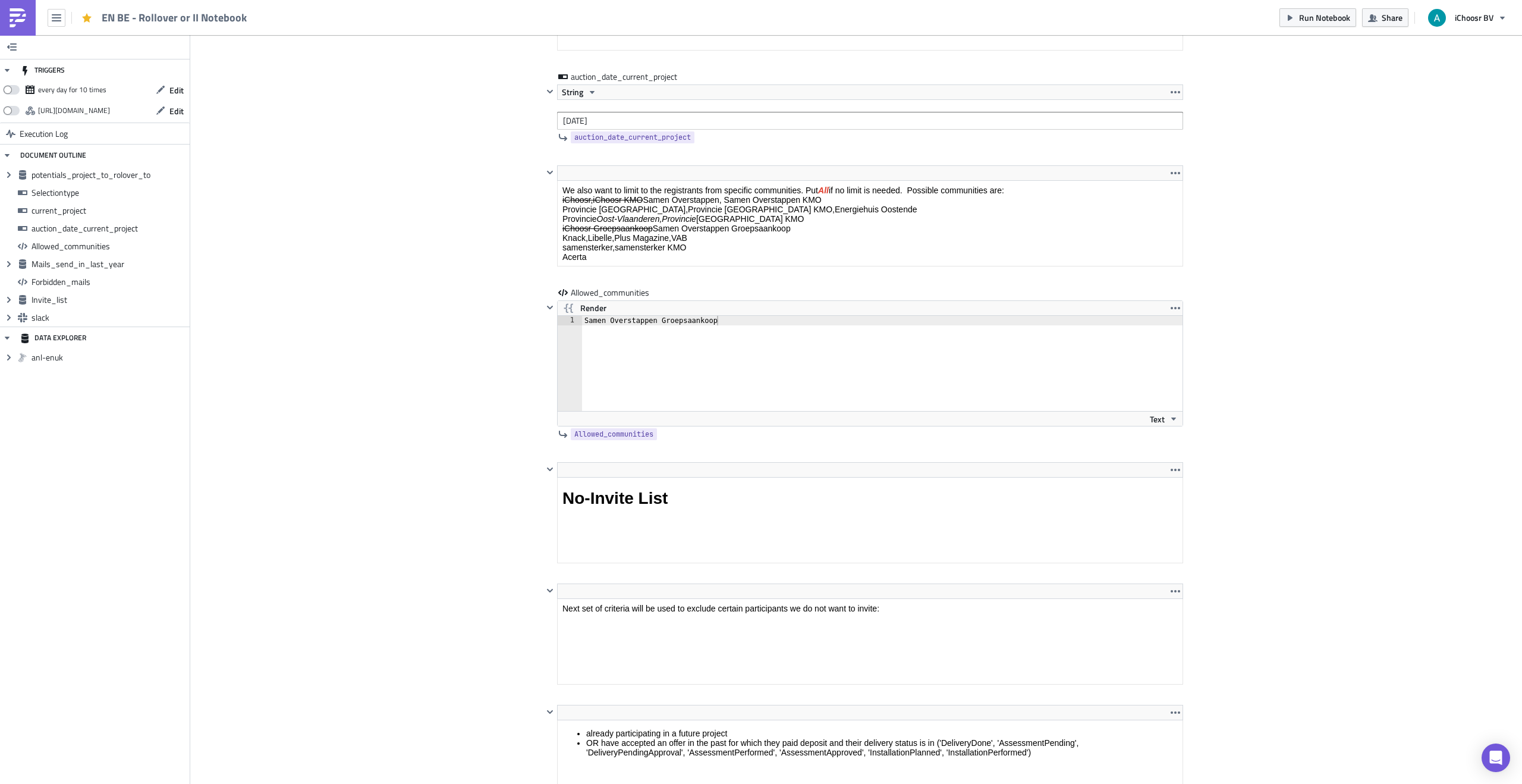
scroll to position [2020, 0]
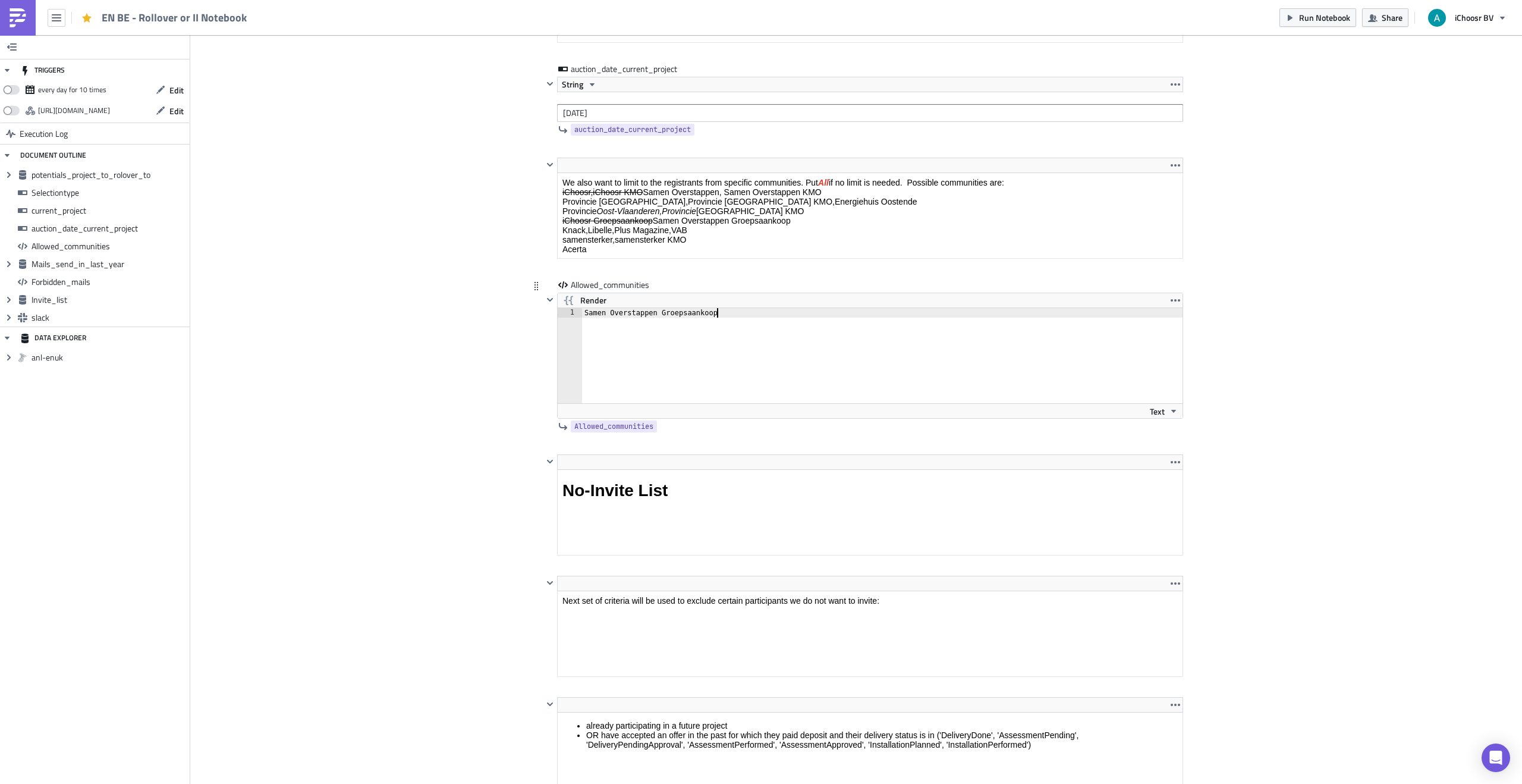
click at [726, 351] on div "Samen Overstappen Groepsaankoop" at bounding box center [888, 365] width 614 height 114
drag, startPoint x: 612, startPoint y: 346, endPoint x: 535, endPoint y: 326, distance: 79.6
click at [589, 342] on div "Samen Overstappen Groepsaankoop" at bounding box center [888, 365] width 614 height 114
click at [441, 308] on div "Cover Image BE Execution Log EN BE - Rollover or II Notebook <p>This notebook i…" at bounding box center [855, 429] width 1332 height 4827
click at [406, 323] on div "Cover Image BE Execution Log EN BE - Rollover or II Notebook <p>This notebook i…" at bounding box center [855, 429] width 1332 height 4827
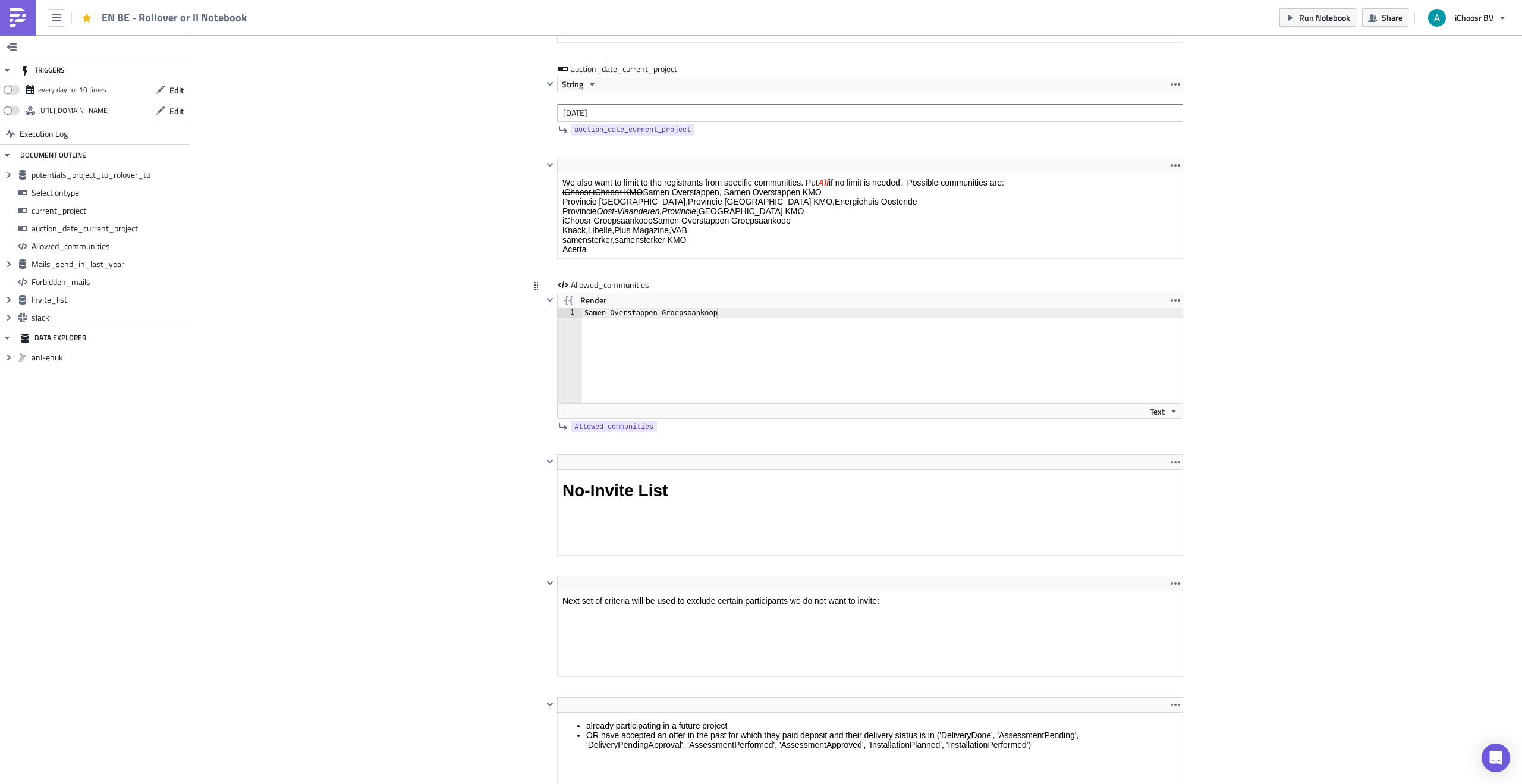
click at [541, 365] on div "Allowed_communities Render Samen Overstappen Groepsaankoop 1 Samen Overstappen …" at bounding box center [856, 367] width 654 height 176
drag, startPoint x: 562, startPoint y: 364, endPoint x: 556, endPoint y: 368, distance: 7.2
click at [557, 368] on div "Render 1 2 Samen Overstappen Groepsaankoop הההההההההההההההההההההההההההההההההההה…" at bounding box center [871, 355] width 626 height 126
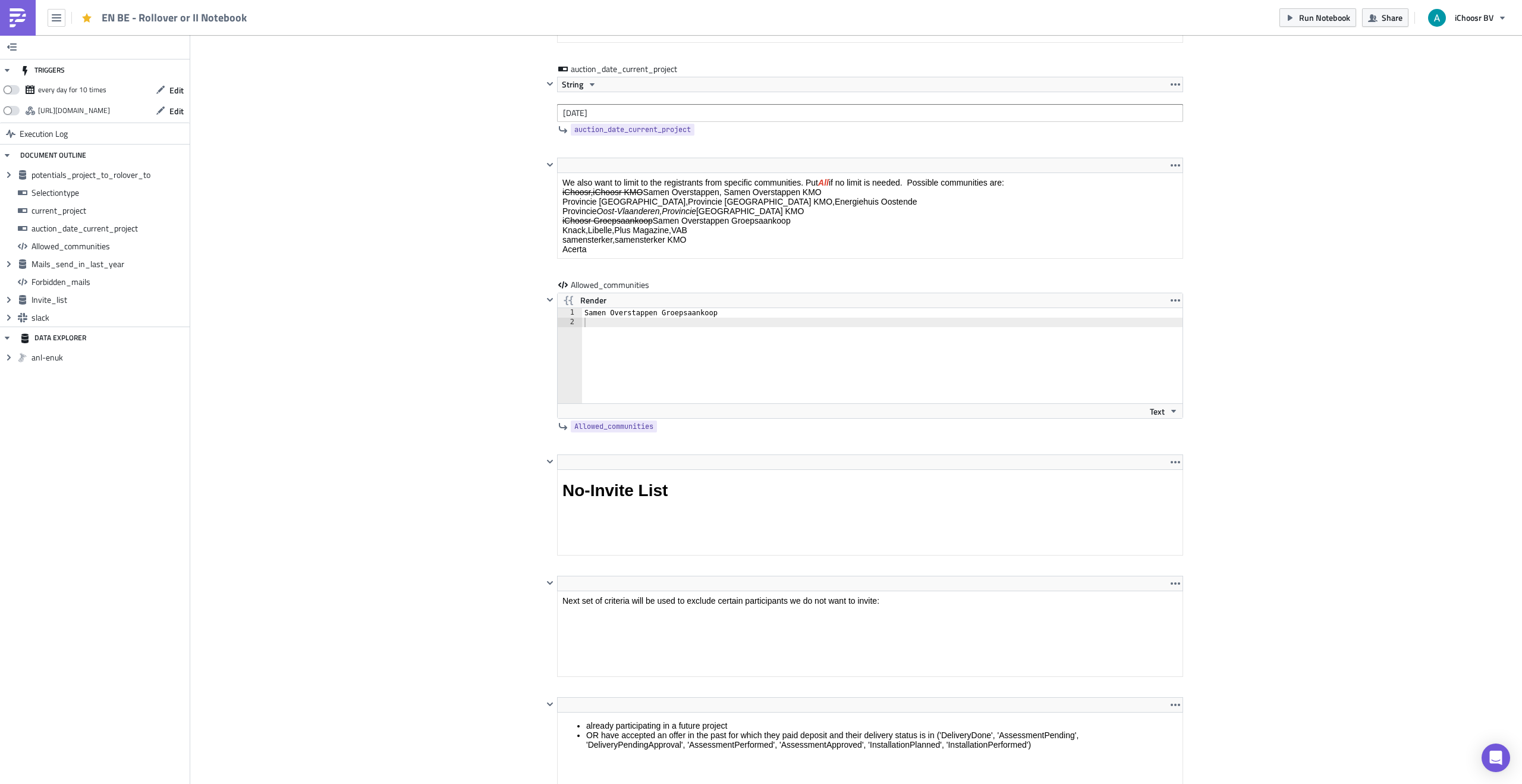
click at [369, 363] on div "Cover Image BE Execution Log EN BE - Rollover or II Notebook <p>This notebook i…" at bounding box center [855, 429] width 1332 height 4827
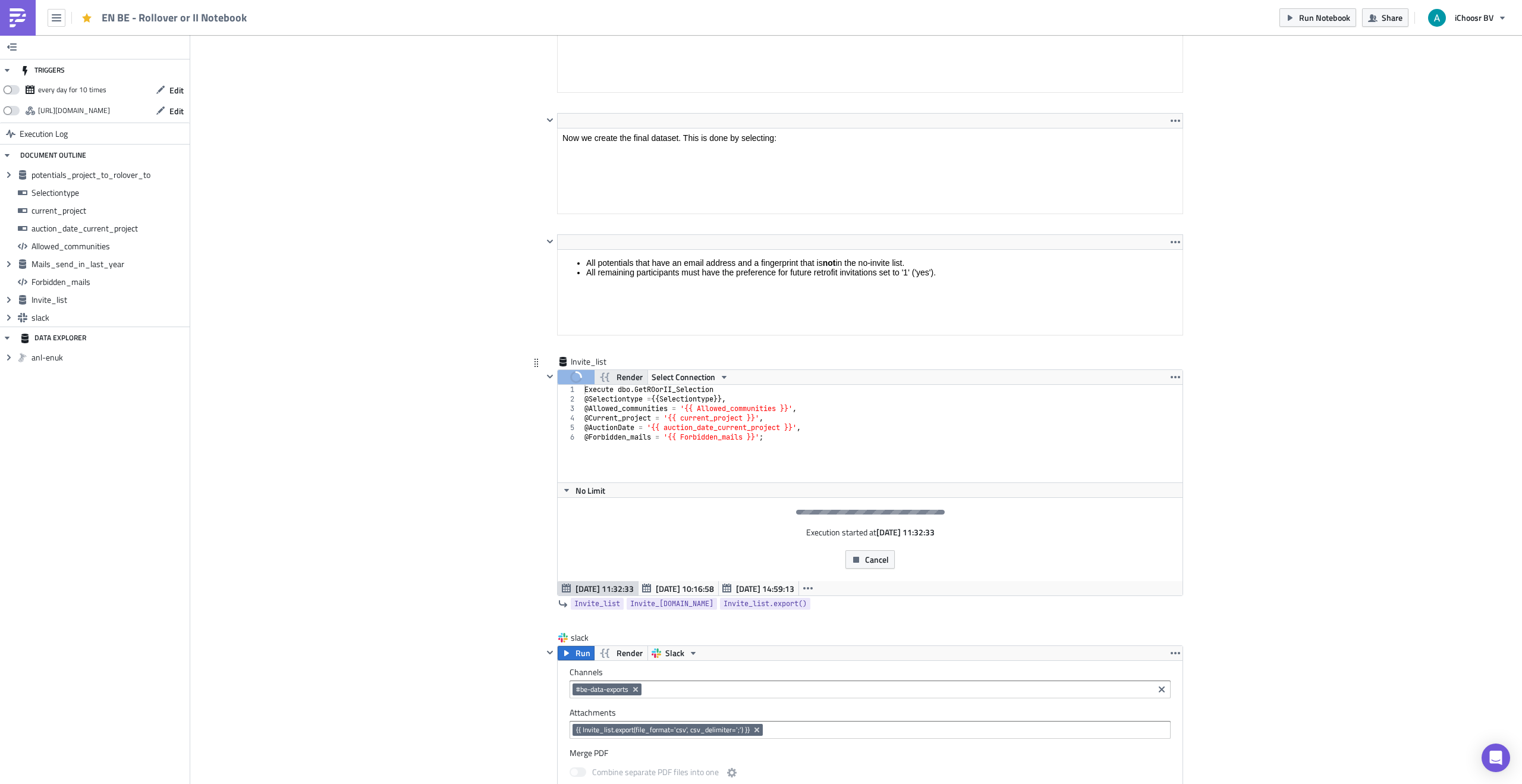
scroll to position [3543, 0]
click at [622, 379] on span "Render" at bounding box center [630, 373] width 26 height 14
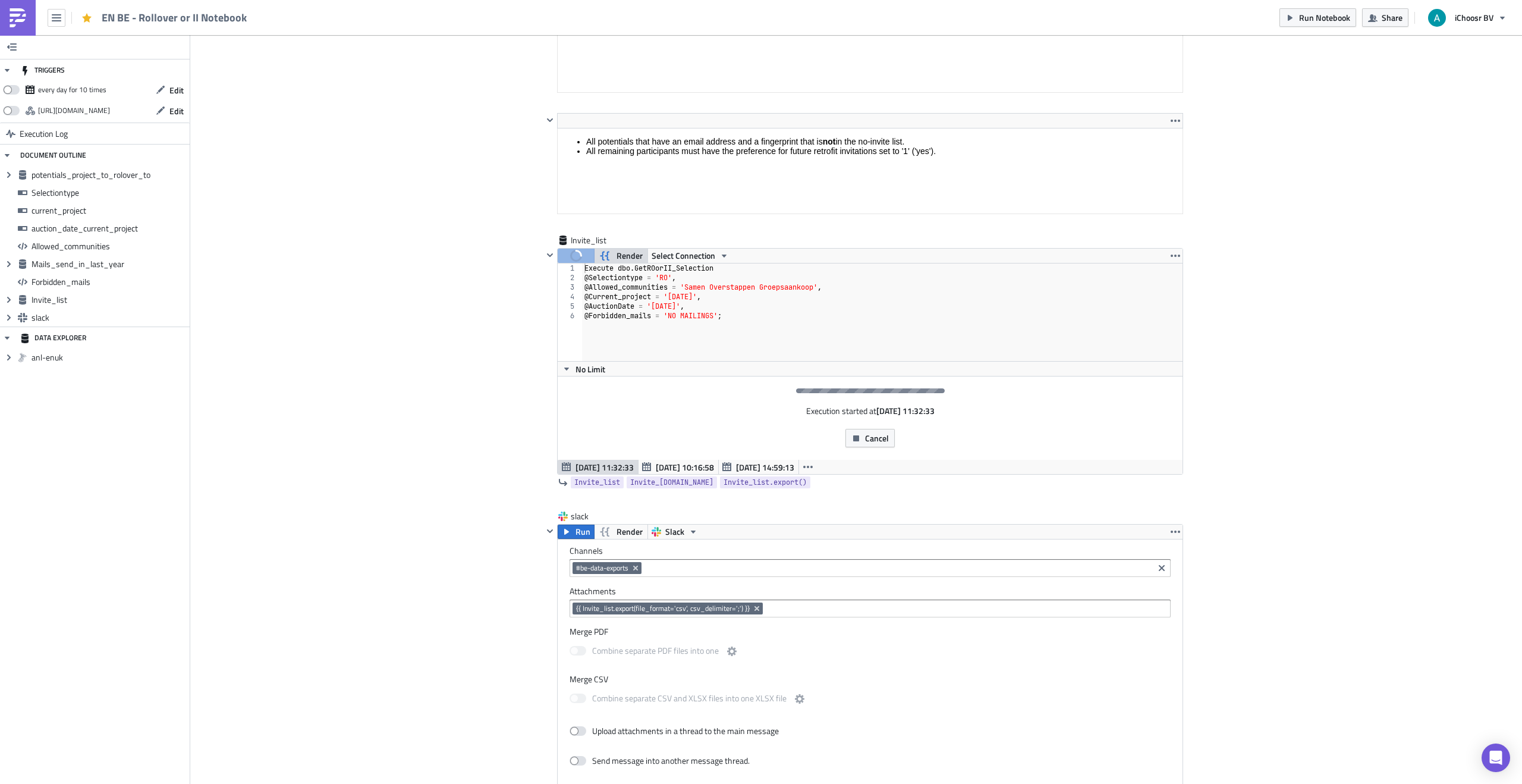
scroll to position [4069, 0]
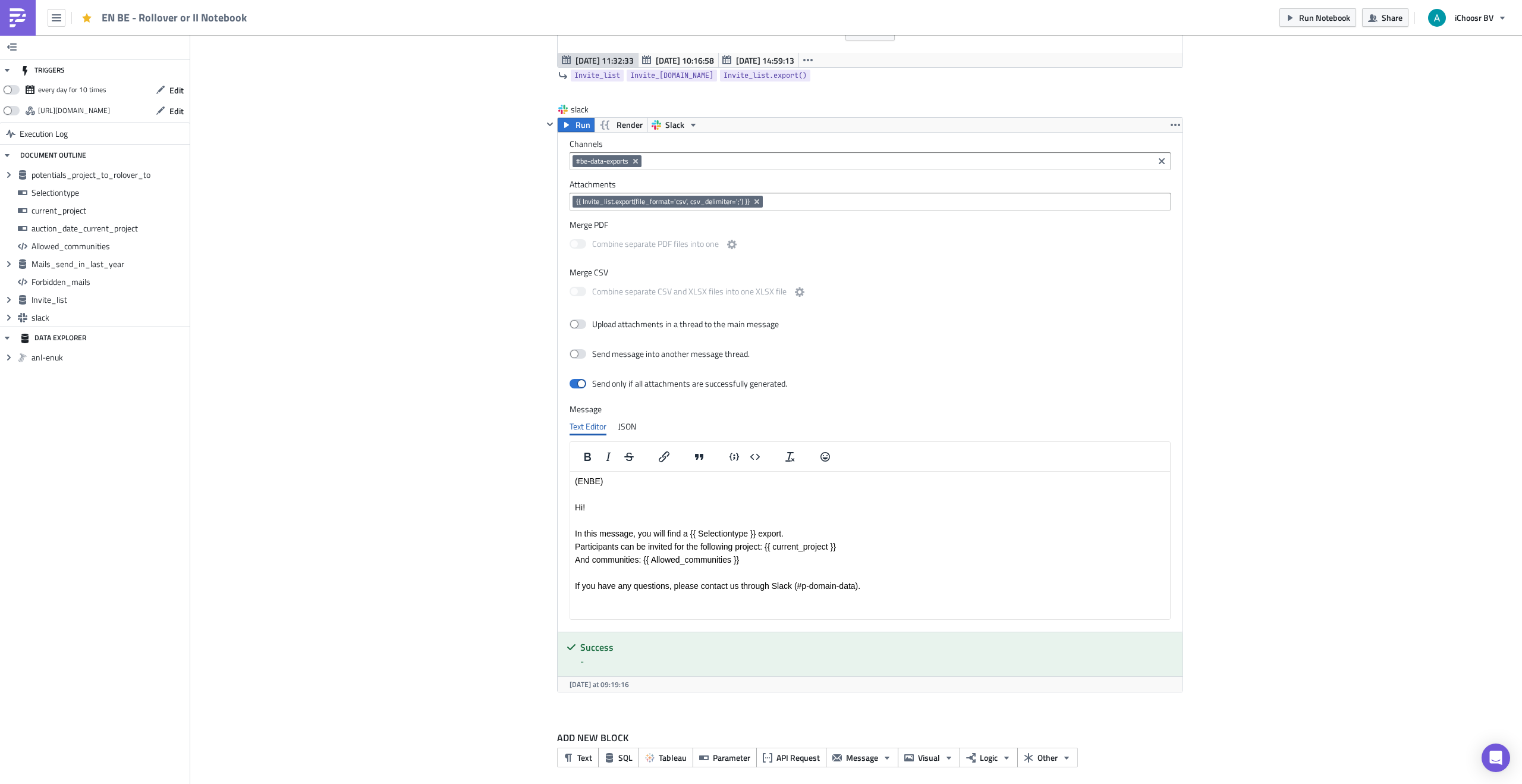
click at [550, 120] on icon "button" at bounding box center [550, 124] width 9 height 9
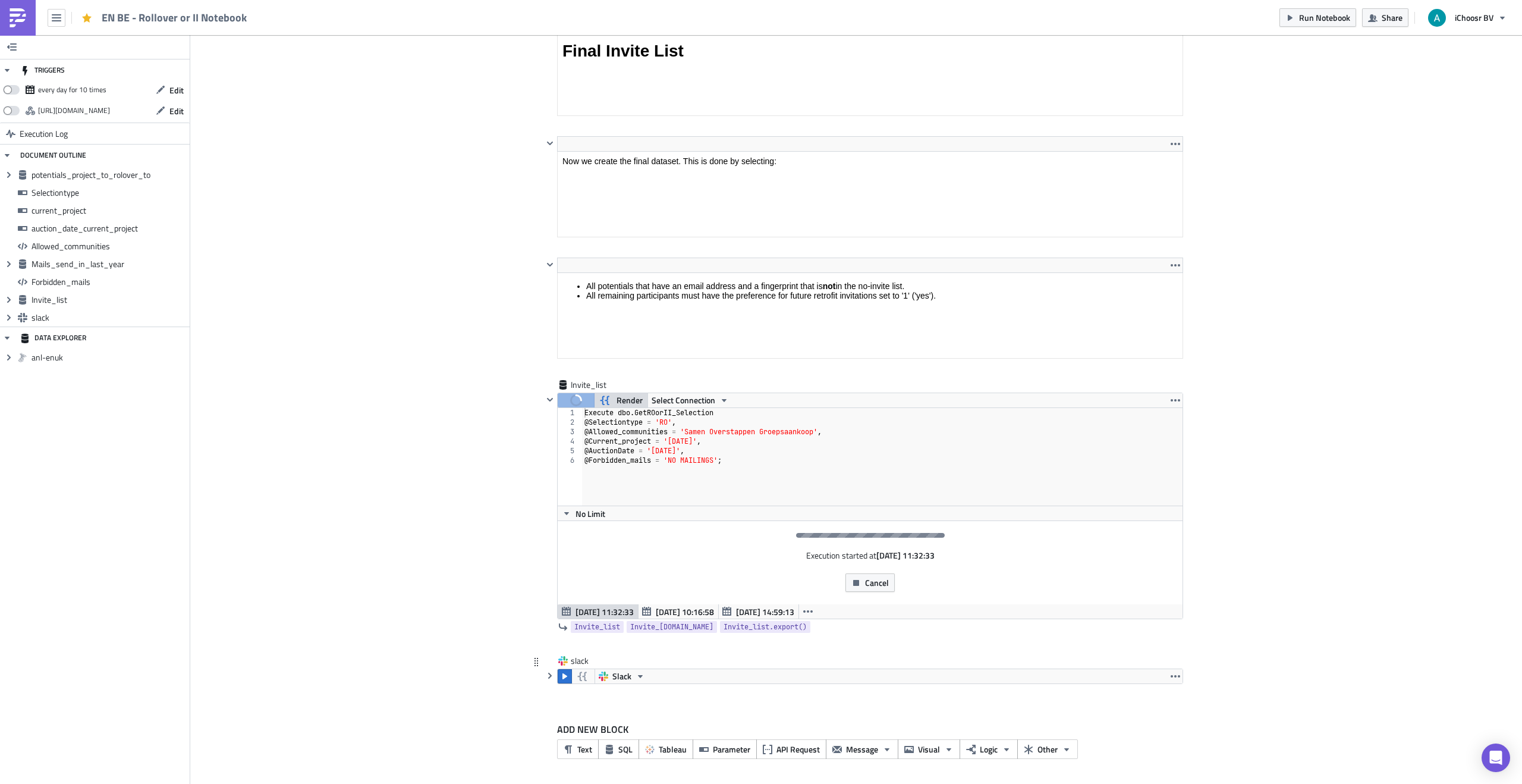
click at [551, 677] on icon "button" at bounding box center [550, 676] width 9 height 9
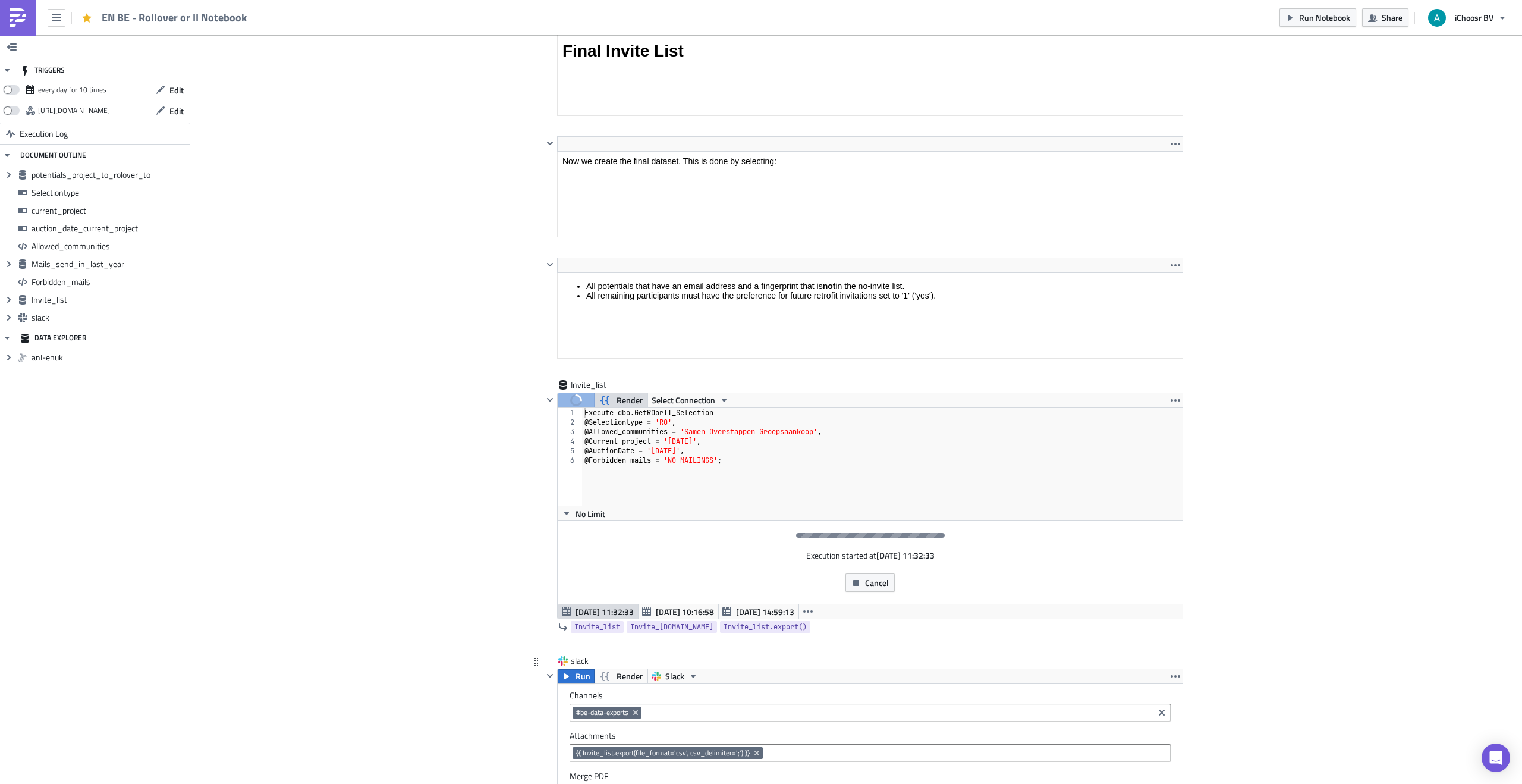
scroll to position [4069, 0]
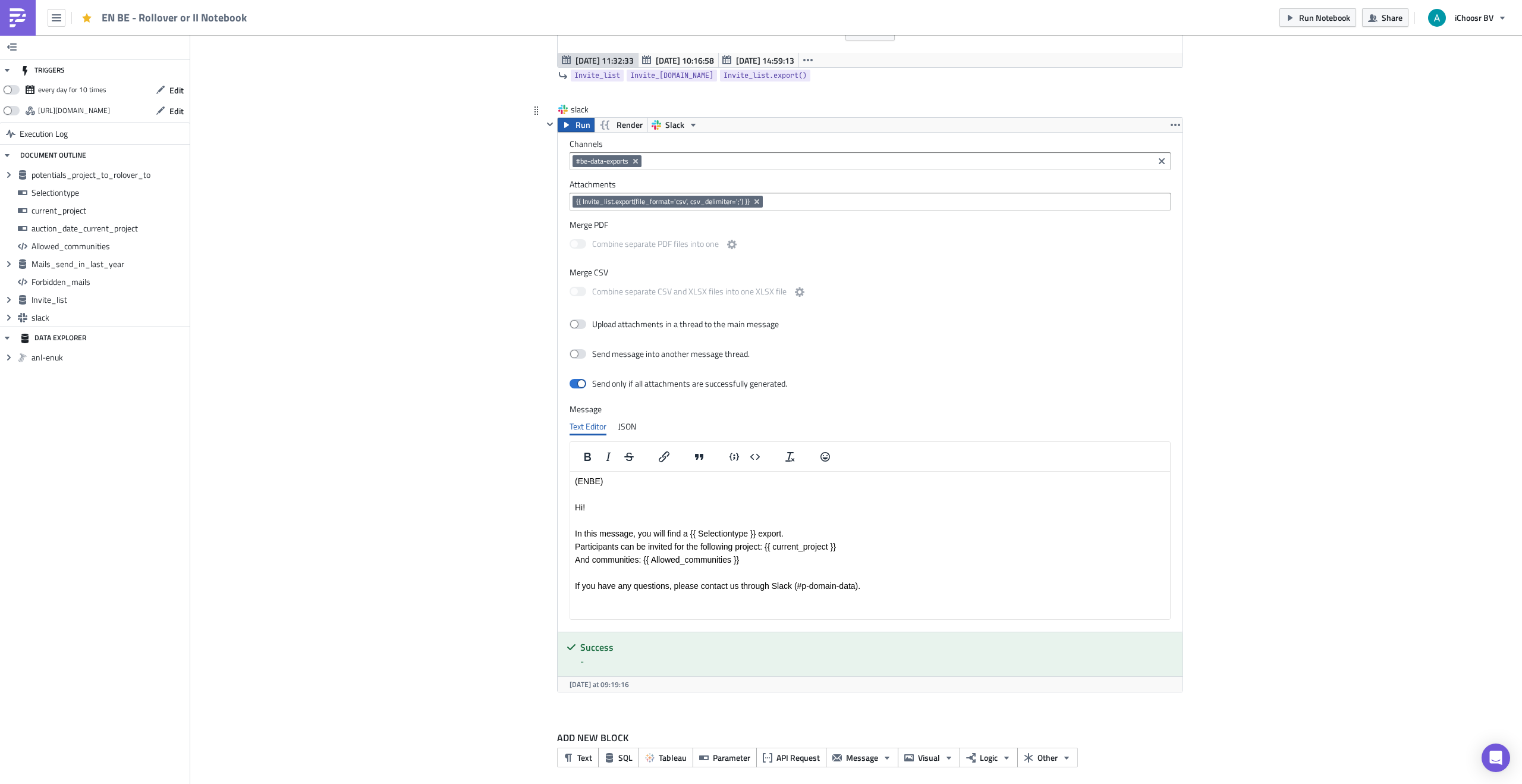
click at [567, 125] on icon "button" at bounding box center [566, 125] width 5 height 6
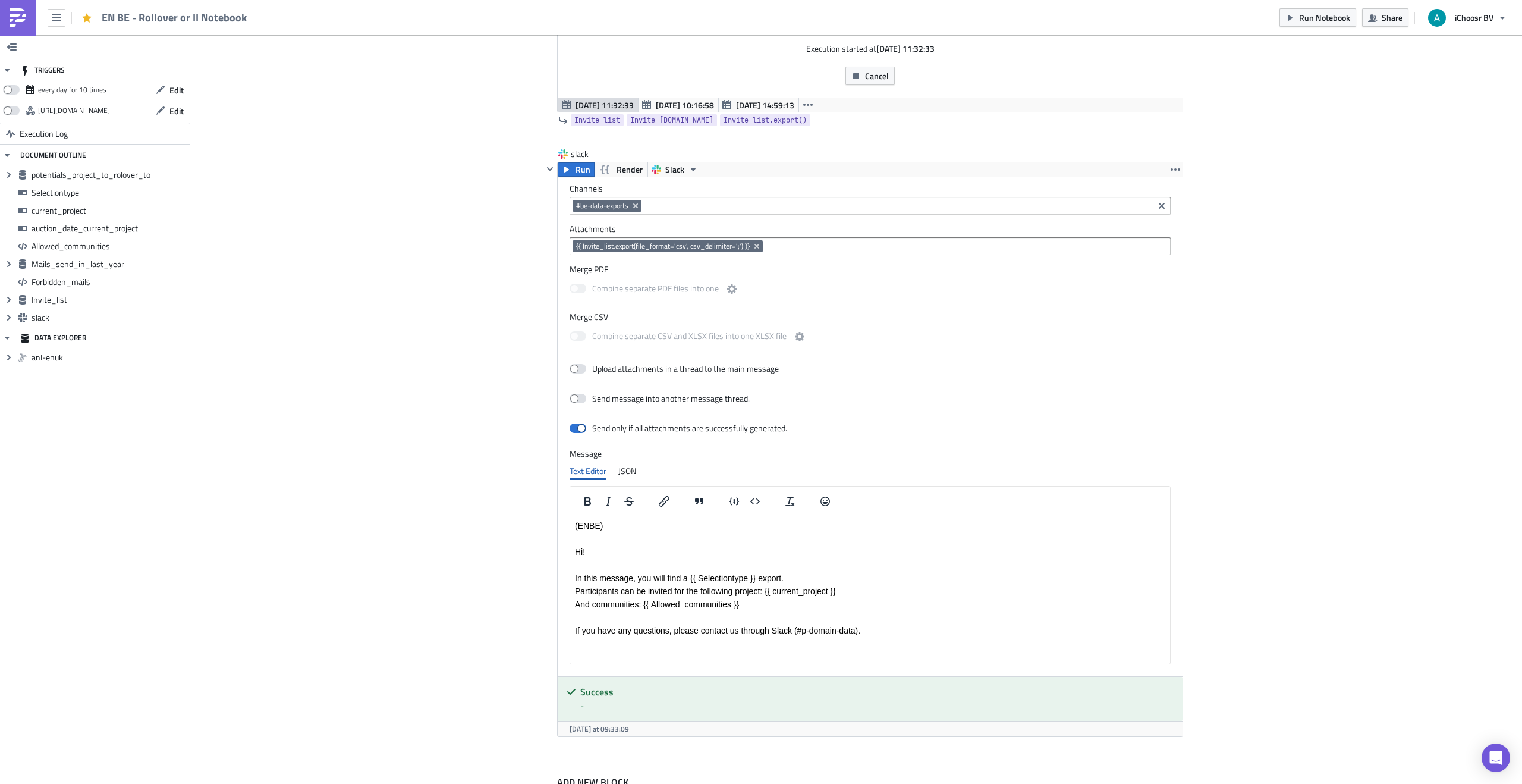
scroll to position [4130, 0]
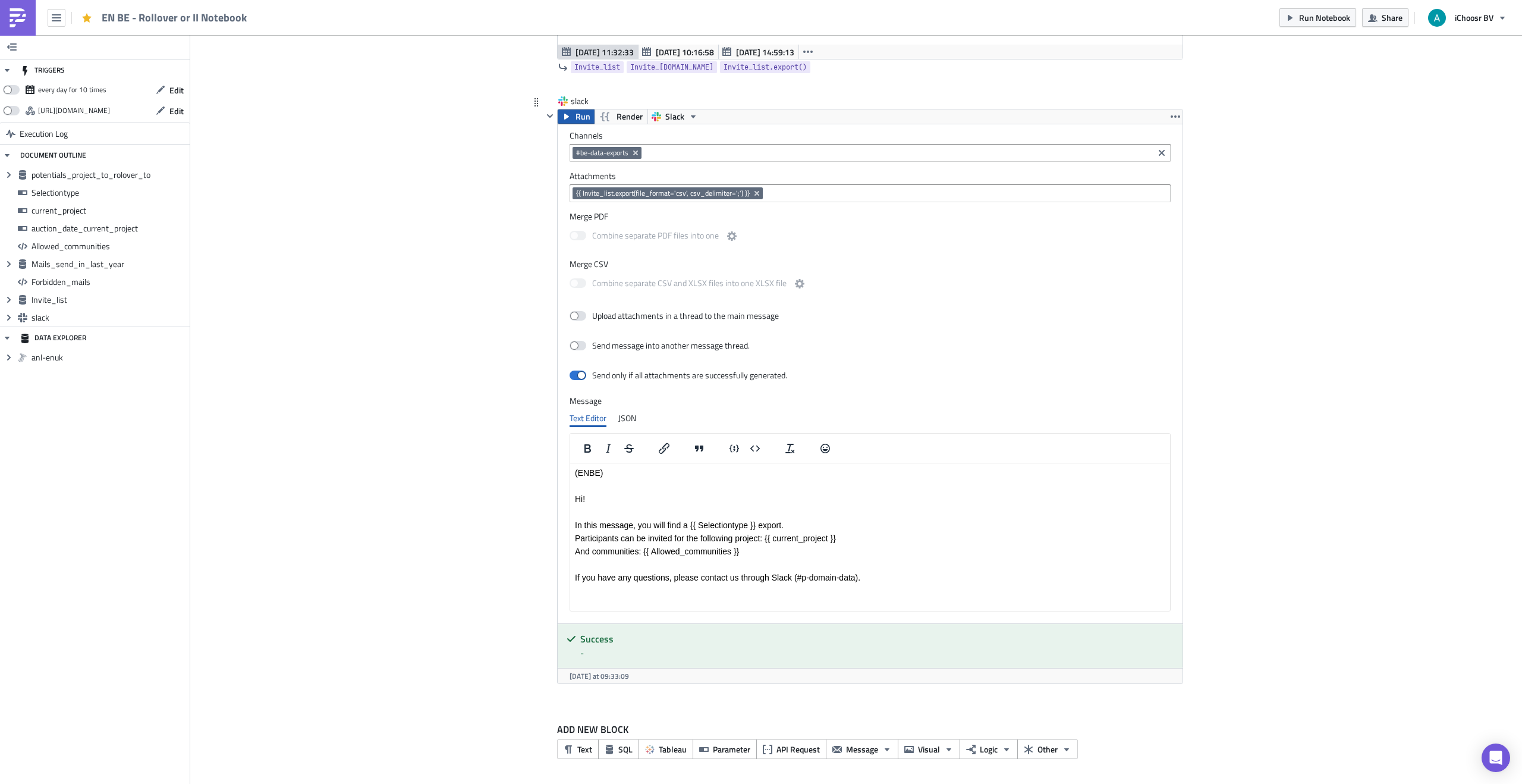
click at [567, 118] on icon "button" at bounding box center [566, 117] width 5 height 6
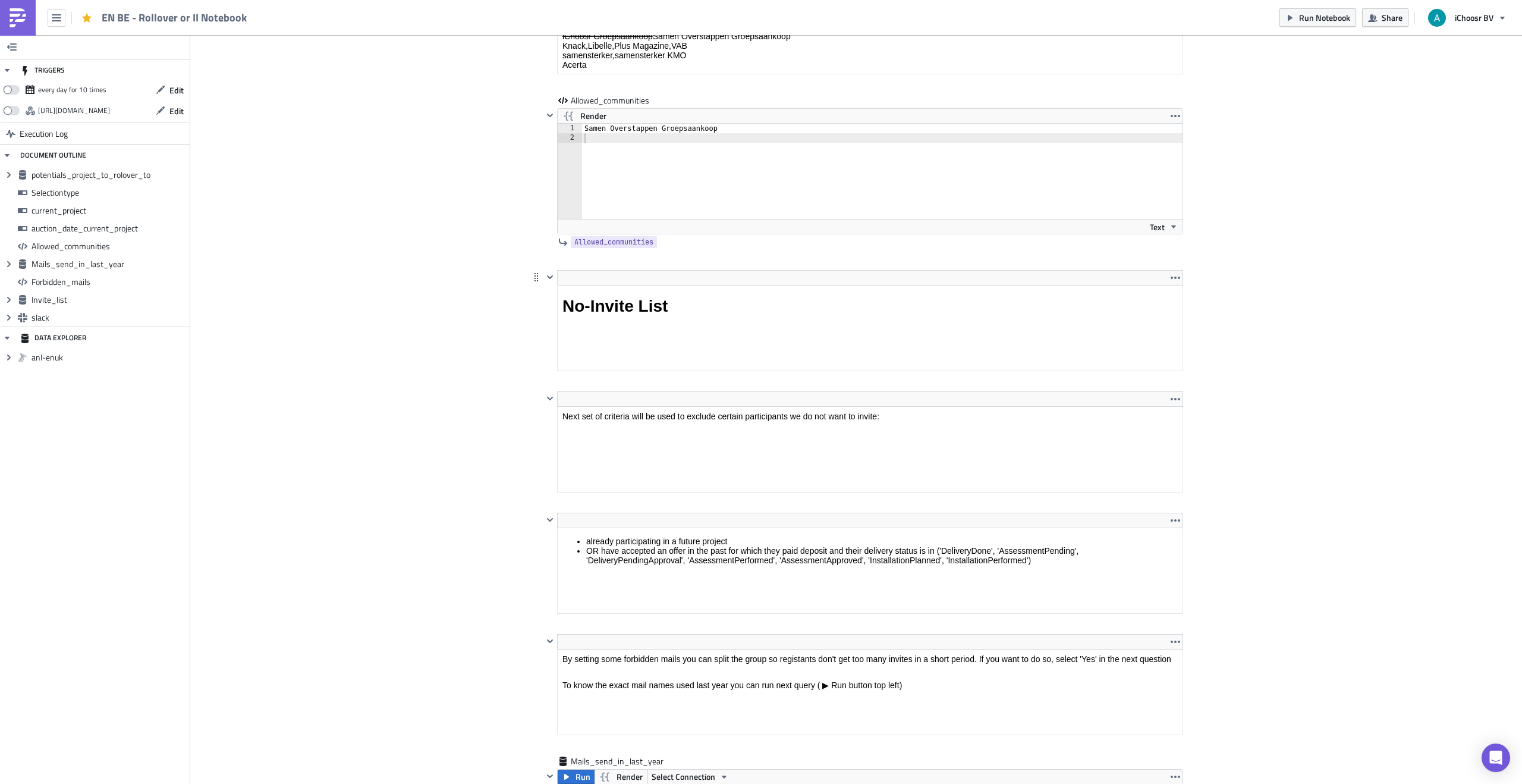
scroll to position [2097, 0]
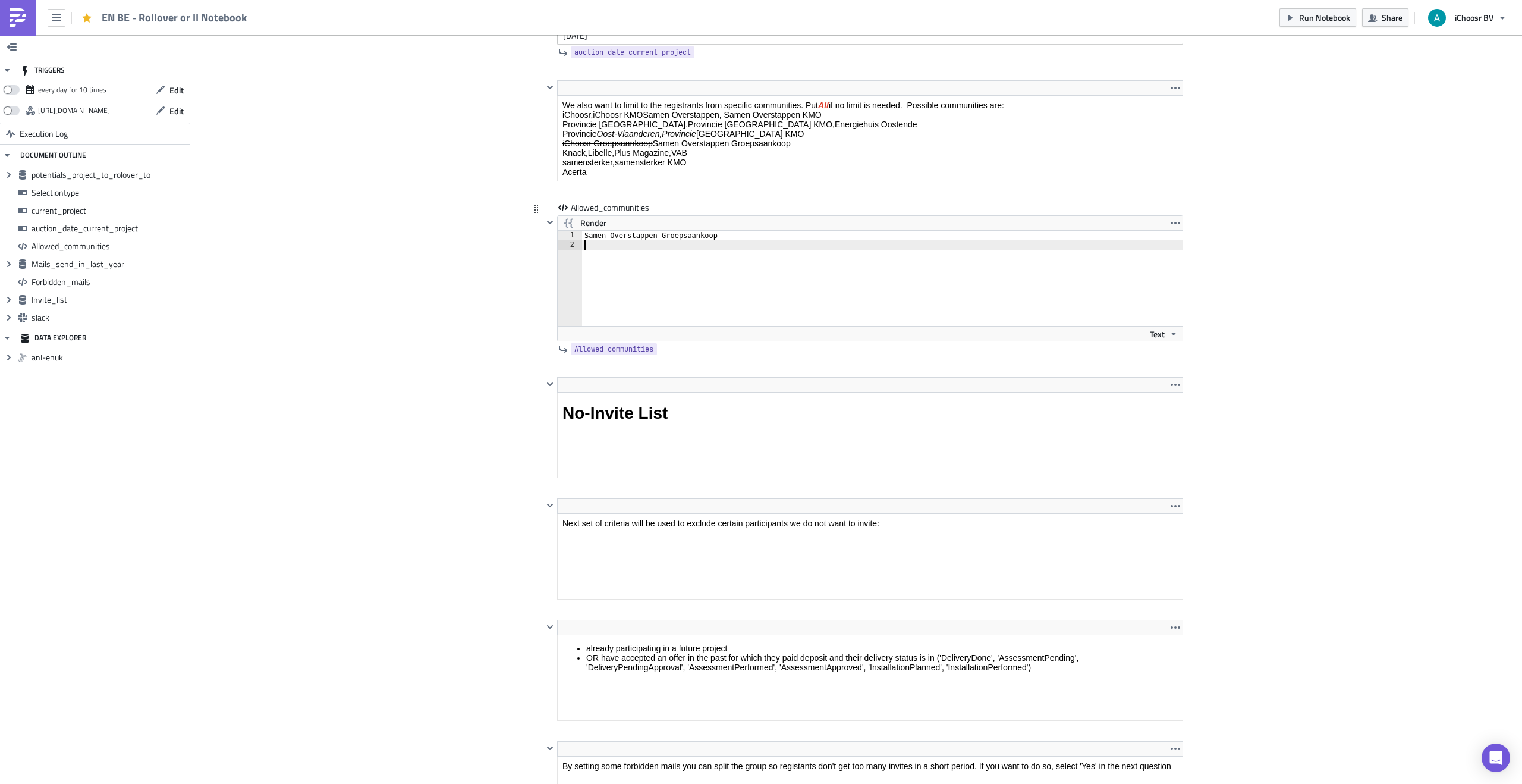
click at [730, 242] on div "Samen Overstappen Groepsaankoop" at bounding box center [888, 287] width 614 height 114
drag, startPoint x: 723, startPoint y: 237, endPoint x: 581, endPoint y: 235, distance: 142.0
click at [582, 235] on div "1 2 Samen Overstappen Groepsaankoop ההההההההההההההההההההההההההההההההההההההההההה…" at bounding box center [870, 277] width 625 height 95
type textarea "Samen Overstappen Groepsaankoop"
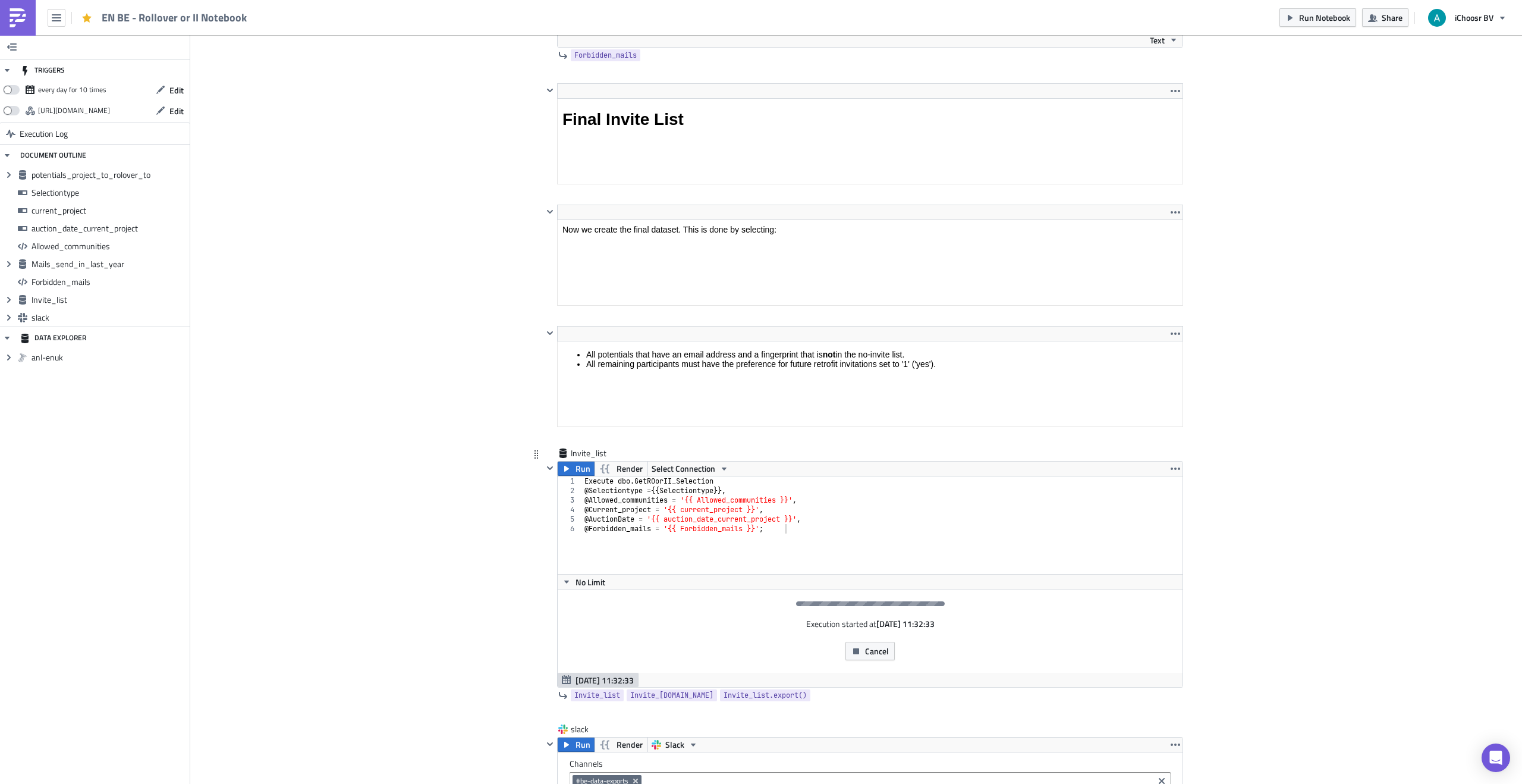
scroll to position [3591, 0]
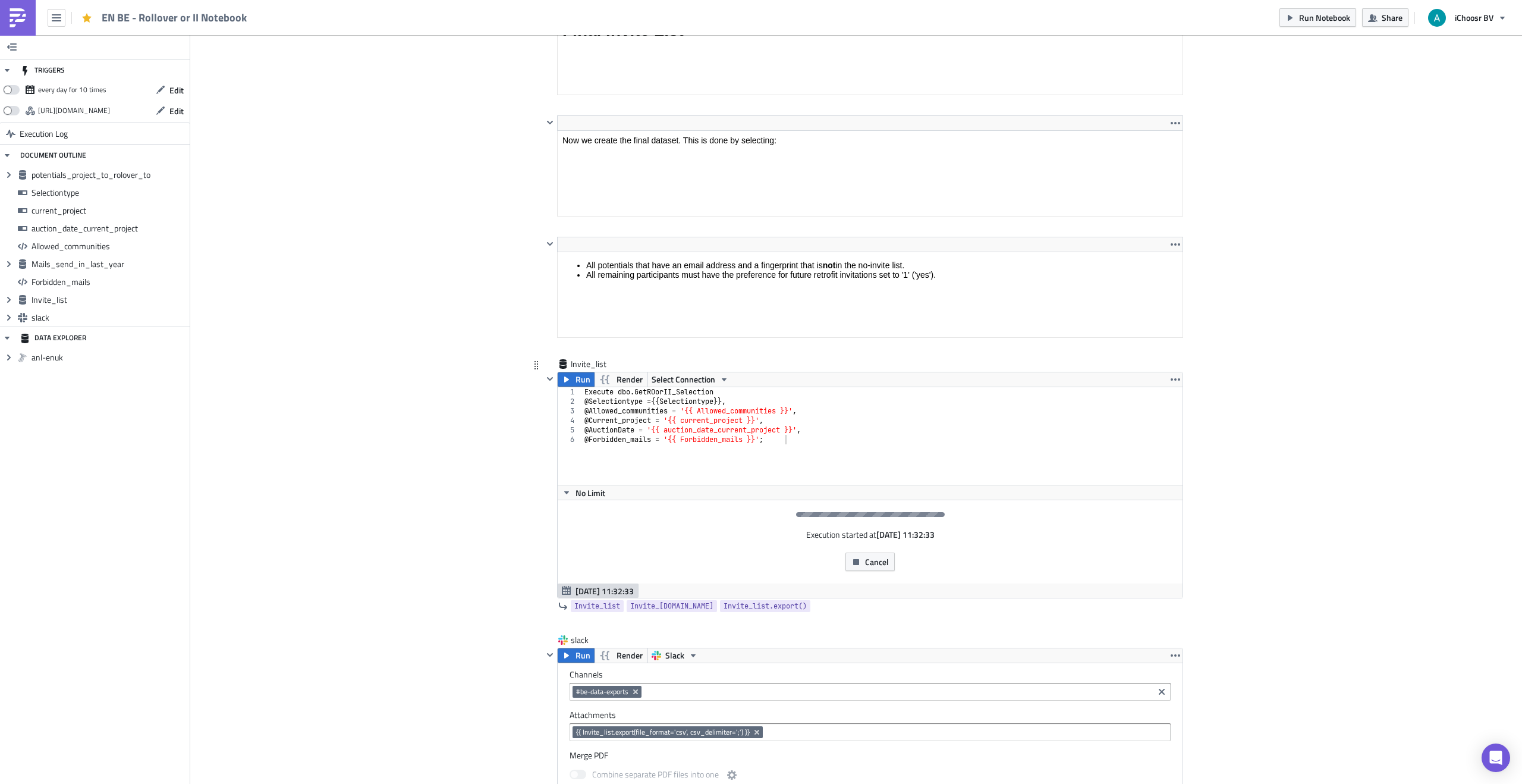
click at [782, 418] on div "Execute dbo . GetROorII_Selection @ Selectiontype = {{ Selectiontype }}, @ Allo…" at bounding box center [889, 446] width 615 height 117
drag, startPoint x: 800, startPoint y: 414, endPoint x: 789, endPoint y: 421, distance: 13.0
click at [716, 415] on div "Execute dbo . GetROorII_Selection @ Selectiontype = {{ Selectiontype }}, @ Allo…" at bounding box center [889, 446] width 615 height 117
paste textarea "Samen Overstappen Groepsaankoop"
drag, startPoint x: 394, startPoint y: 452, endPoint x: 400, endPoint y: 452, distance: 6.0
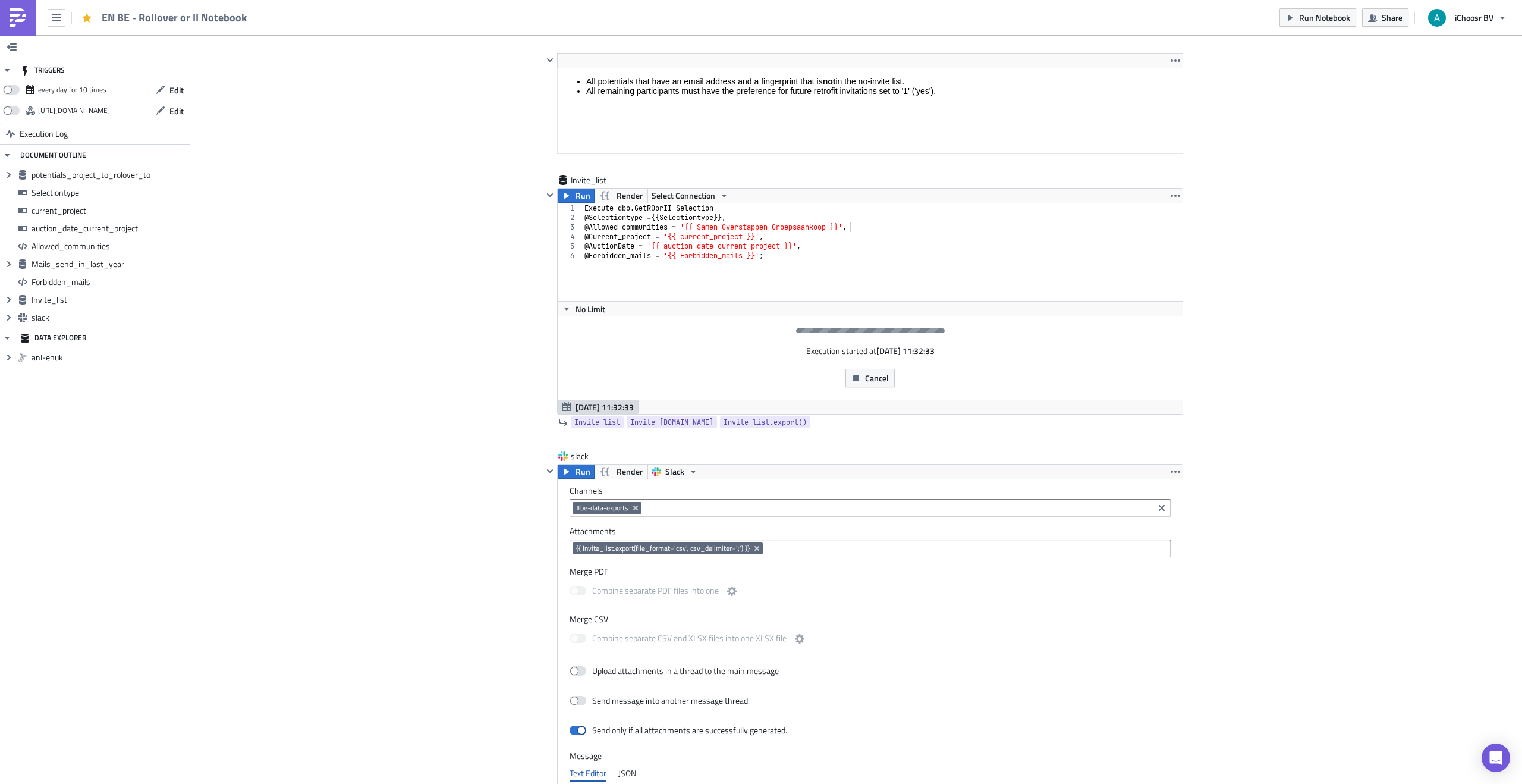
scroll to position [3844, 0]
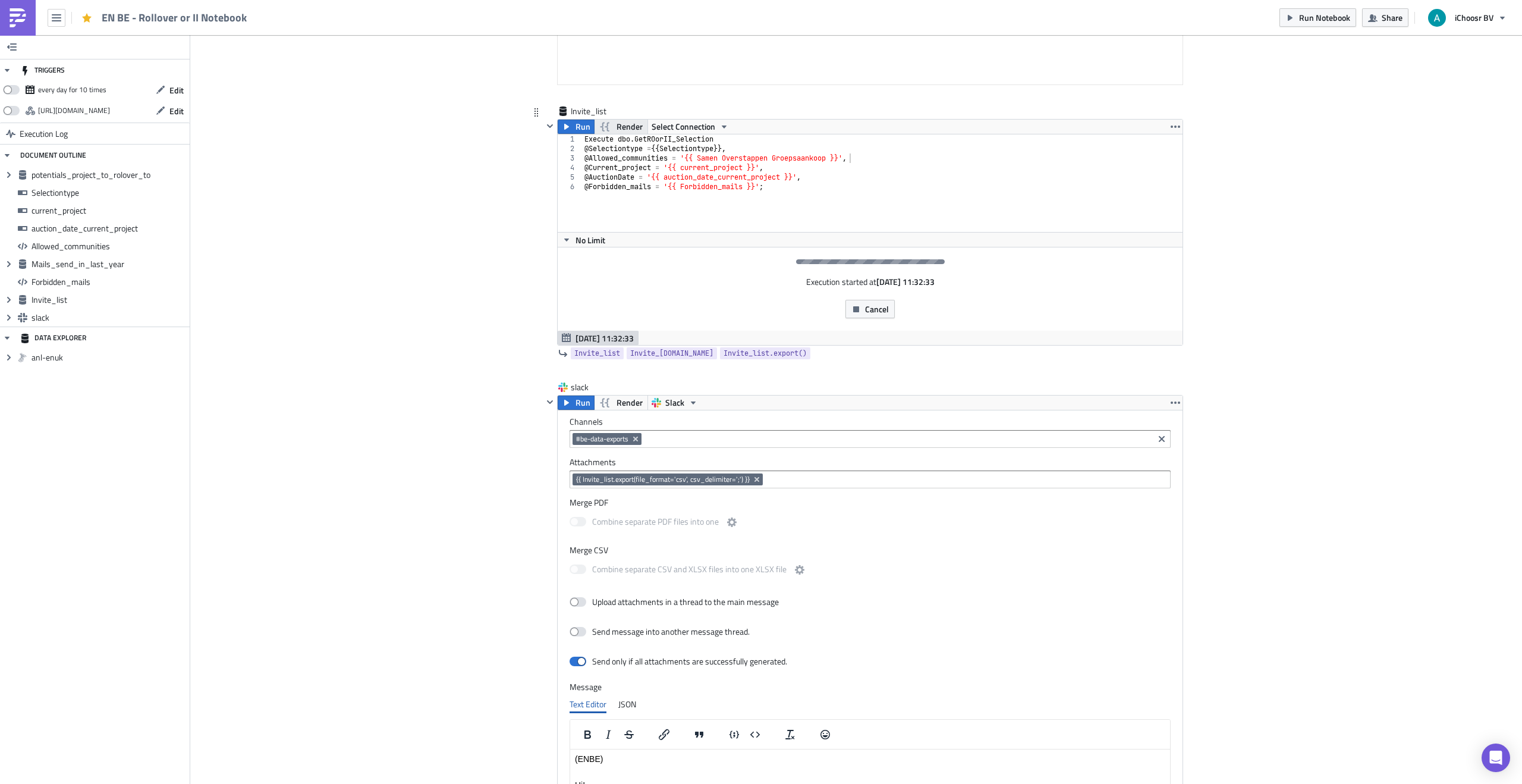
click at [613, 119] on button "Render" at bounding box center [621, 126] width 55 height 14
click at [638, 123] on span "Render" at bounding box center [630, 126] width 26 height 14
drag, startPoint x: 855, startPoint y: 158, endPoint x: 865, endPoint y: 167, distance: 13.5
click at [857, 157] on div "Execute dbo . GetROorII_Selection @ Selectiontype = {{ Selectiontype }}, @ Allo…" at bounding box center [889, 193] width 615 height 117
click at [718, 161] on div "Execute dbo . GetROorII_Selection @ Selectiontype = {{ Selectiontype }}, @ Allo…" at bounding box center [889, 193] width 615 height 117
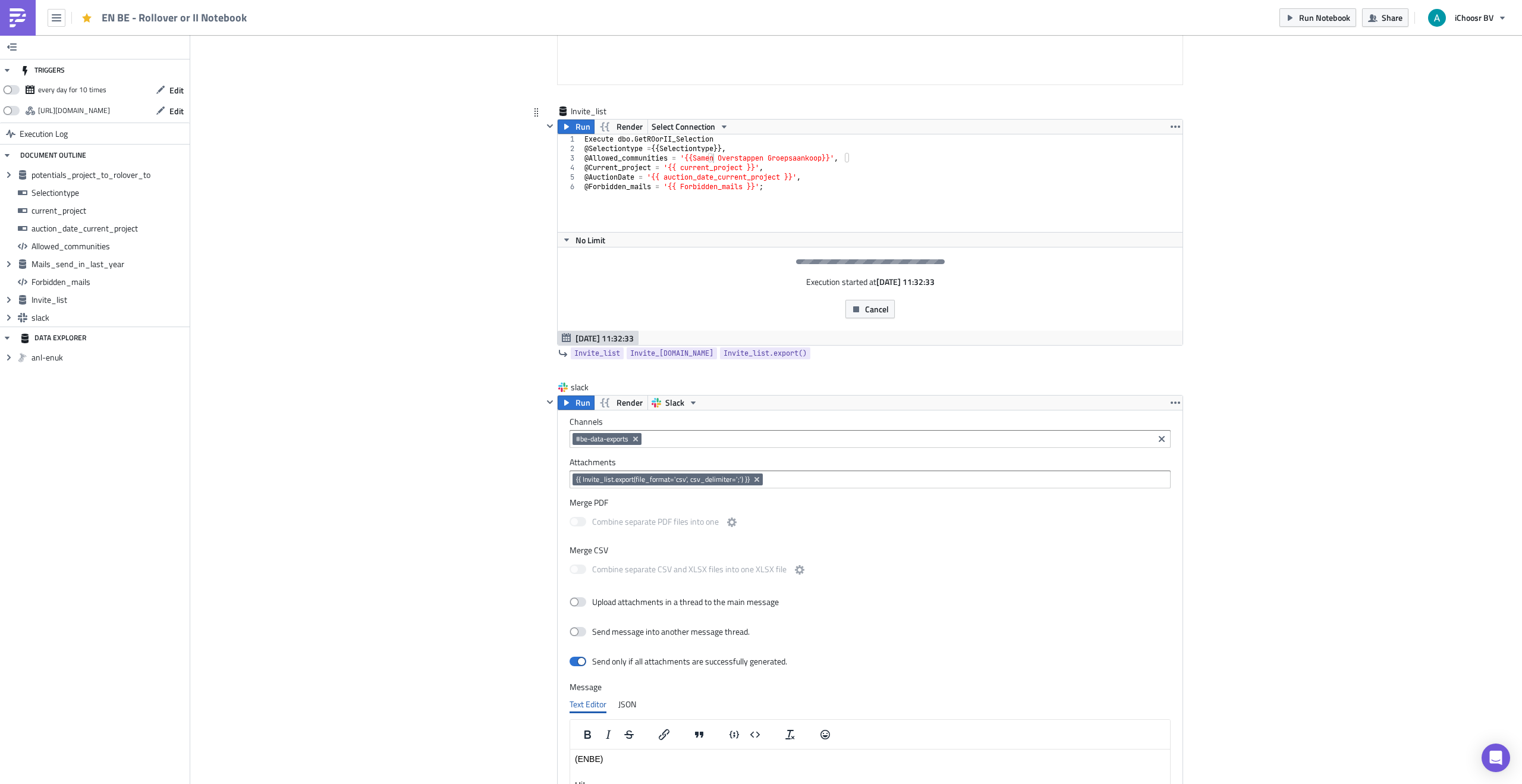
click at [541, 190] on div "Invite_list Run Render Select Connection @Allowed_communities = '{{Samen Overst…" at bounding box center [856, 243] width 654 height 275
drag, startPoint x: 504, startPoint y: 190, endPoint x: 540, endPoint y: 176, distance: 38.6
click at [619, 133] on span "Render" at bounding box center [630, 126] width 26 height 14
drag, startPoint x: 479, startPoint y: 203, endPoint x: 569, endPoint y: 177, distance: 93.7
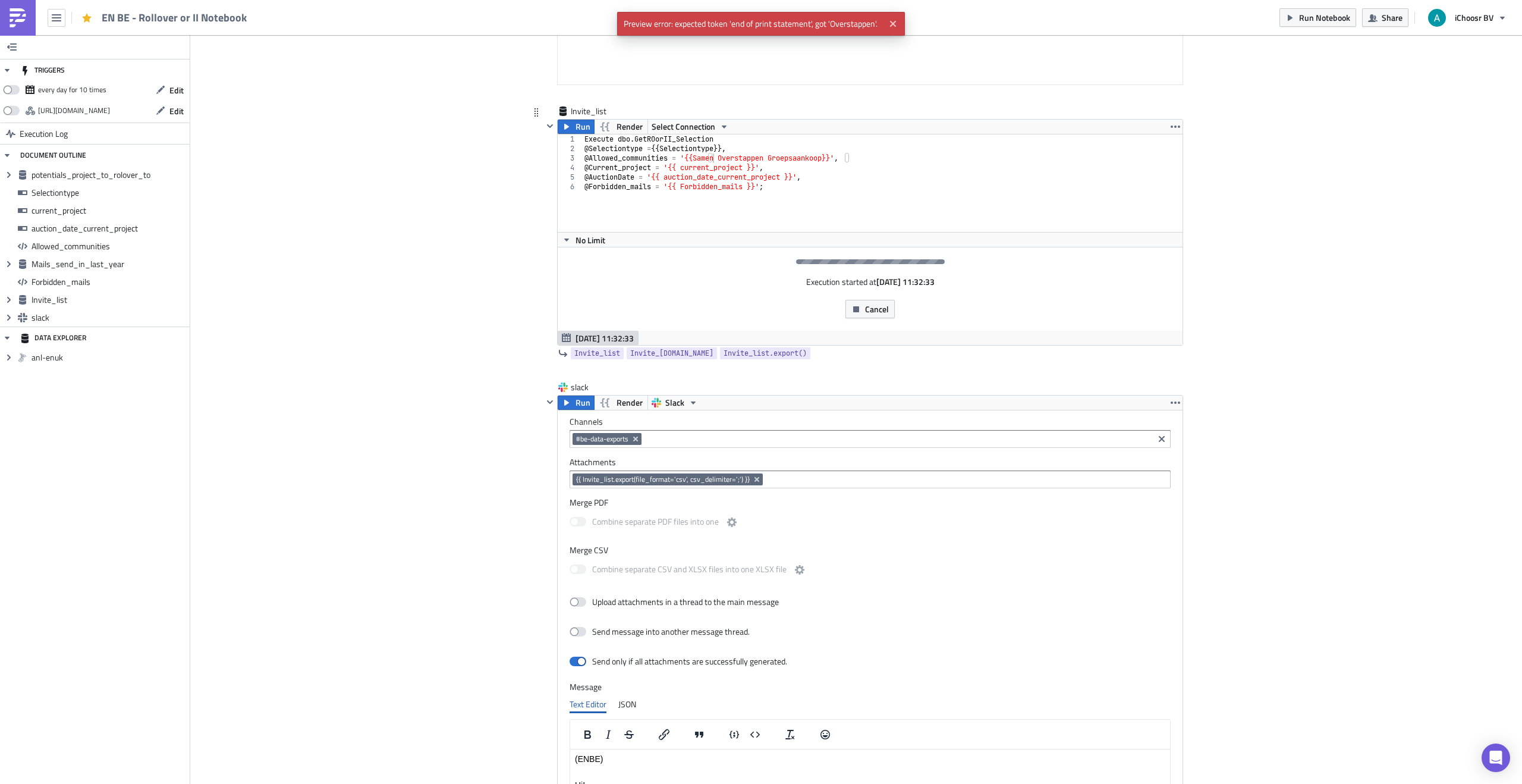
drag, startPoint x: 713, startPoint y: 160, endPoint x: 770, endPoint y: 169, distance: 57.7
click at [718, 160] on div "Execute dbo . GetROorII_Selection @ Selectiontype = {{ Selectiontype }}, @ Allo…" at bounding box center [889, 193] width 615 height 117
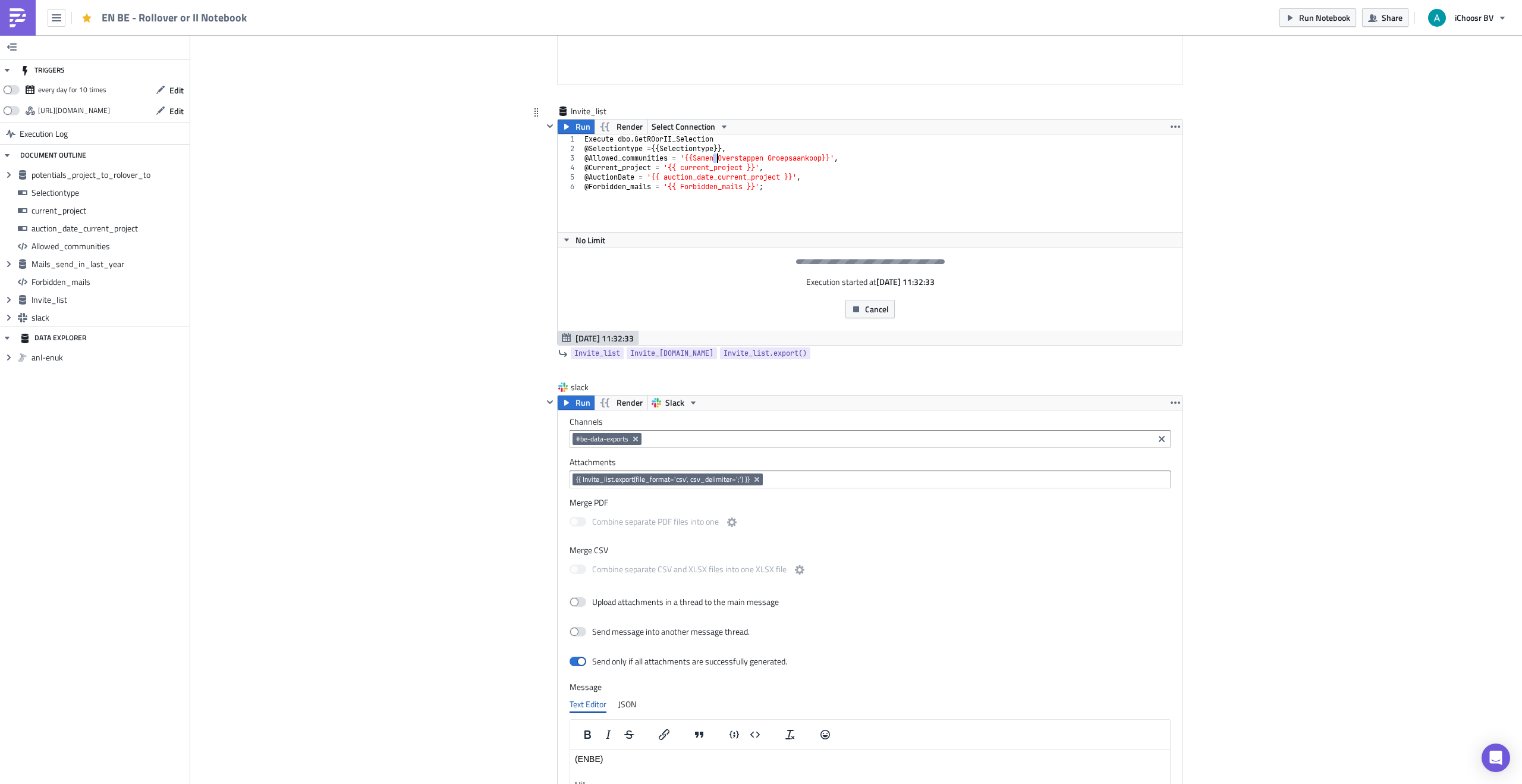
drag, startPoint x: 713, startPoint y: 158, endPoint x: 728, endPoint y: 163, distance: 15.8
click at [714, 158] on div "Execute dbo . GetROorII_Selection @ Selectiontype = {{ Selectiontype }}, @ Allo…" at bounding box center [889, 193] width 615 height 117
click at [850, 161] on div "Execute dbo . GetROorII_Selection @ Selectiontype = {{ Selectiontype }}, @ Allo…" at bounding box center [889, 193] width 615 height 117
click at [588, 400] on span "Run" at bounding box center [583, 402] width 15 height 14
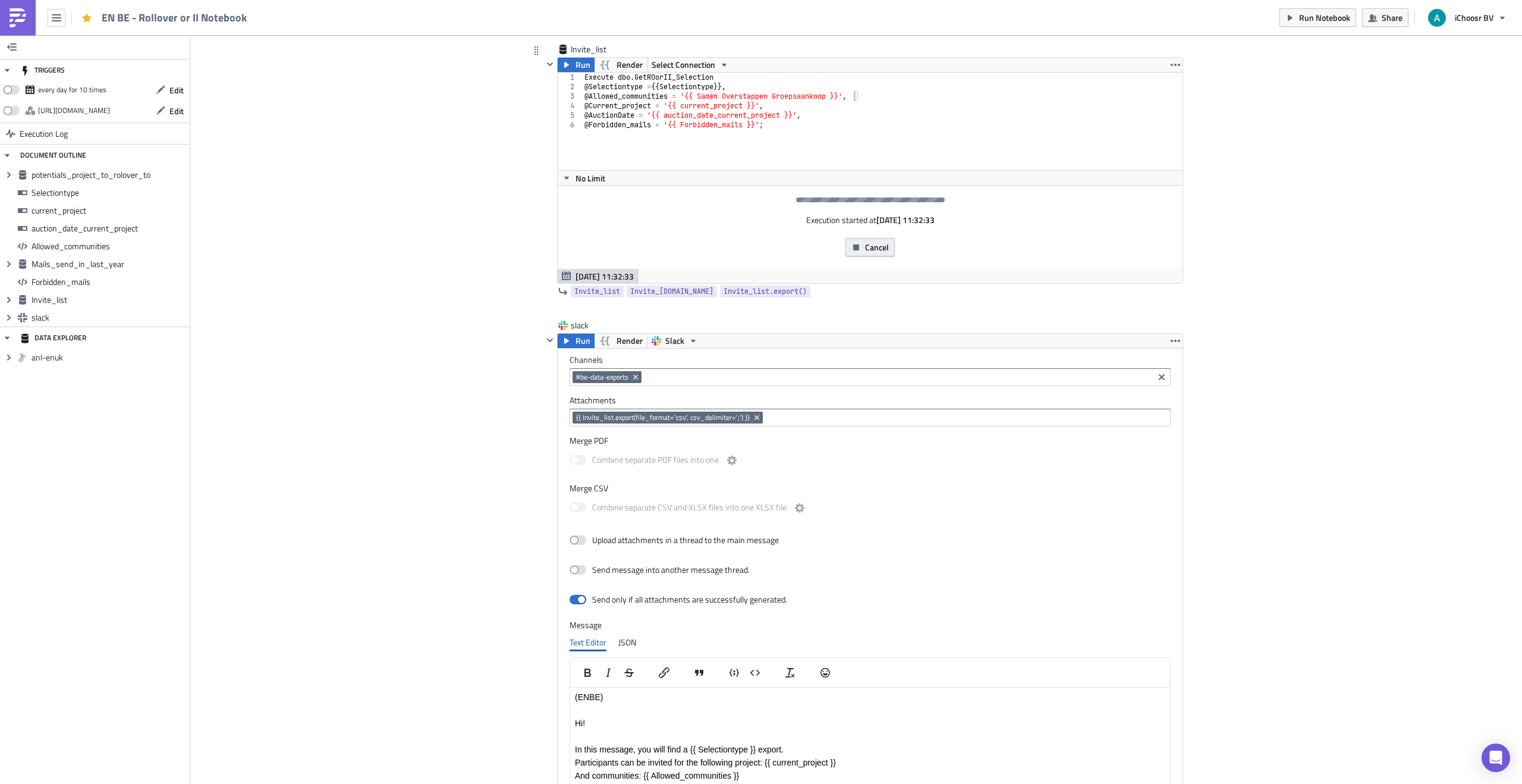
click at [862, 243] on button "Cancel" at bounding box center [870, 247] width 50 height 19
click at [867, 247] on span "Cancel" at bounding box center [876, 246] width 24 height 12
click at [862, 252] on button "Cancel" at bounding box center [870, 247] width 50 height 19
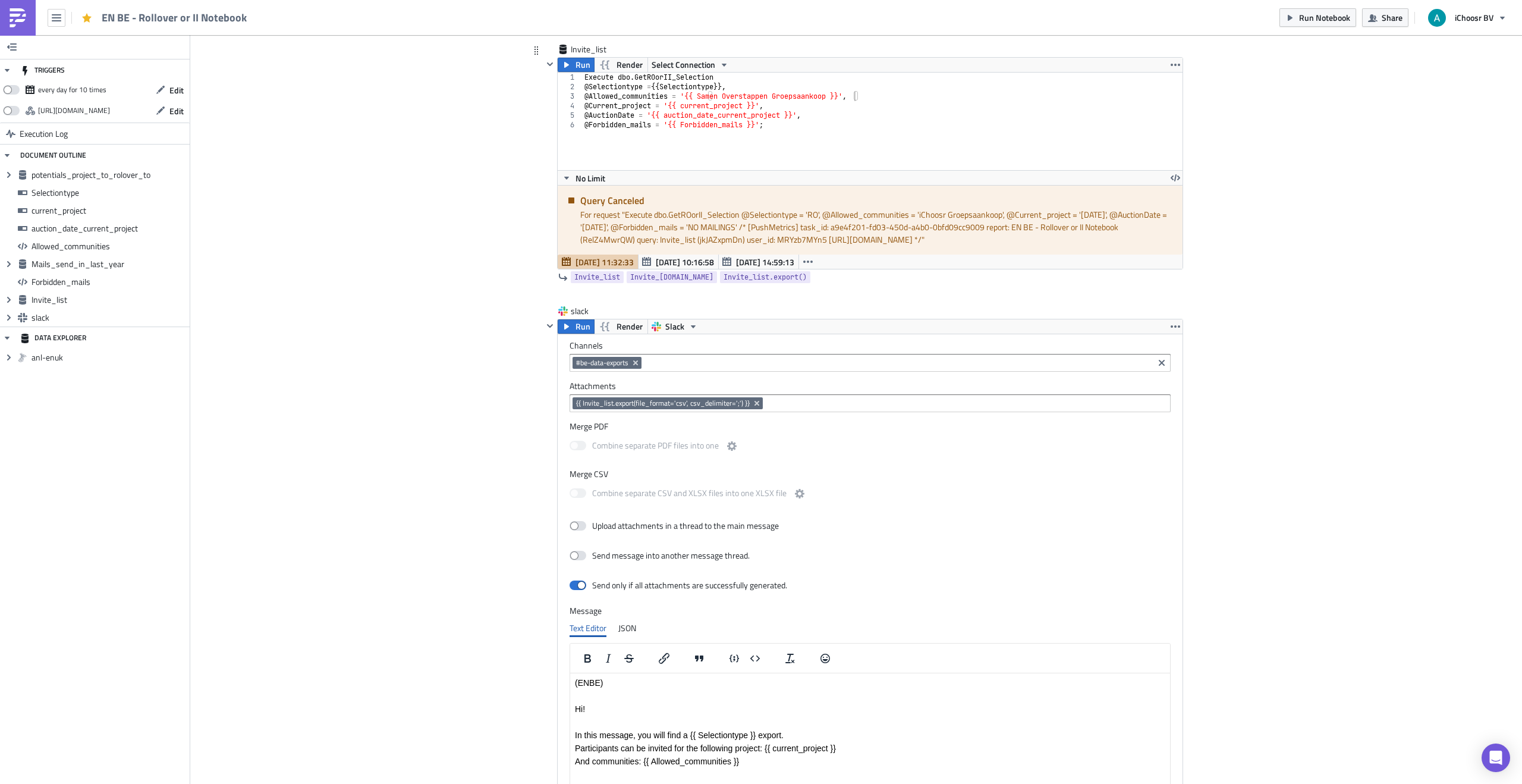
click at [748, 97] on div "Execute dbo . GetROorII_Selection @ Selectiontype = {{ Selectiontype }}, @ Allo…" at bounding box center [882, 131] width 601 height 117
type textarea "@Allowed_communities = '{{ Allowed_communities }}',"
click at [578, 325] on span "Run" at bounding box center [583, 326] width 15 height 14
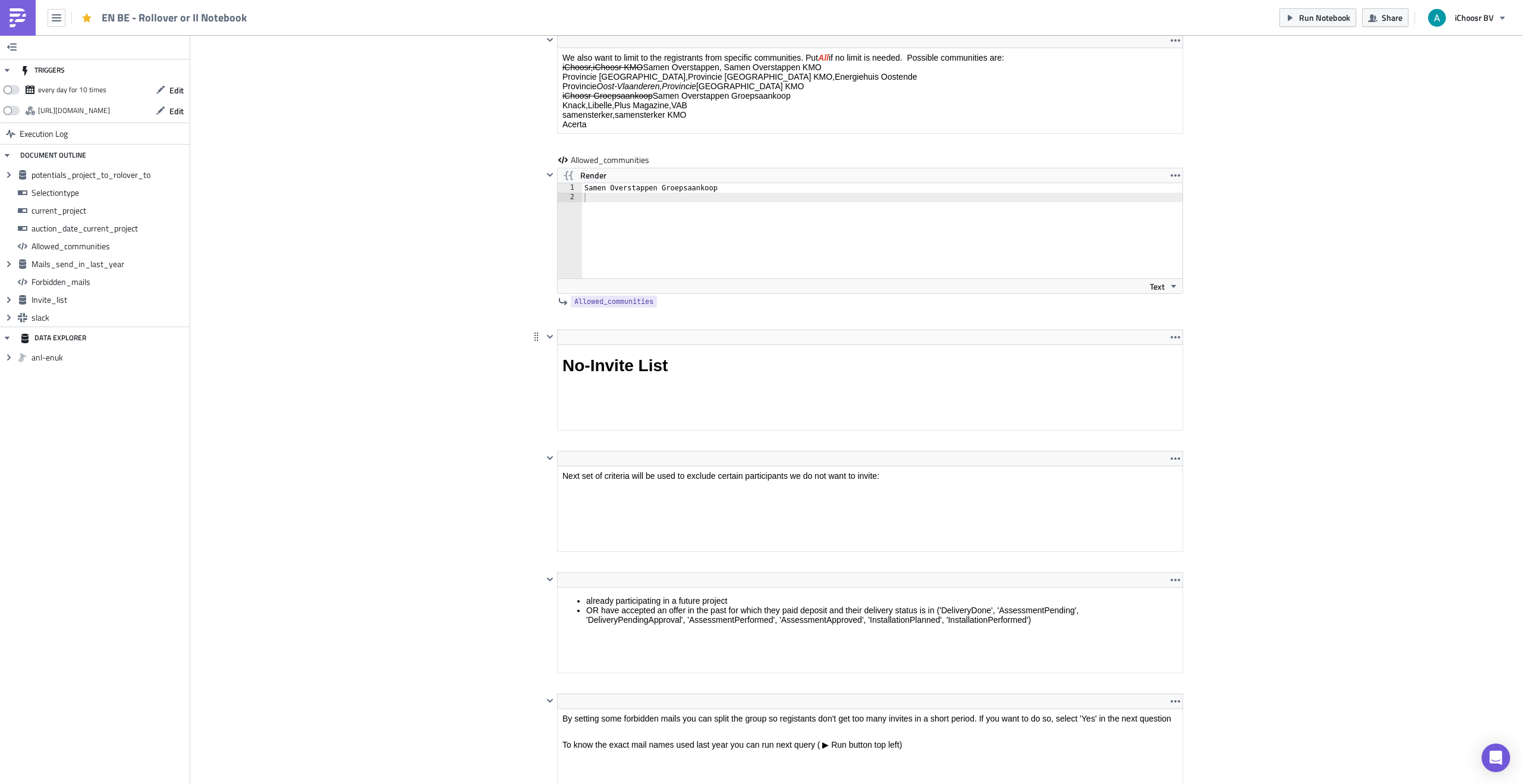
scroll to position [2148, 0]
click at [587, 195] on div "Samen Overstappen Groepsaankoop" at bounding box center [888, 236] width 614 height 114
type textarea "Samen Overstappen Groepsaankoop"
click at [411, 394] on div "Cover Image BE Execution Log EN BE - Rollover or II Notebook <p>This notebook i…" at bounding box center [855, 323] width 1332 height 4866
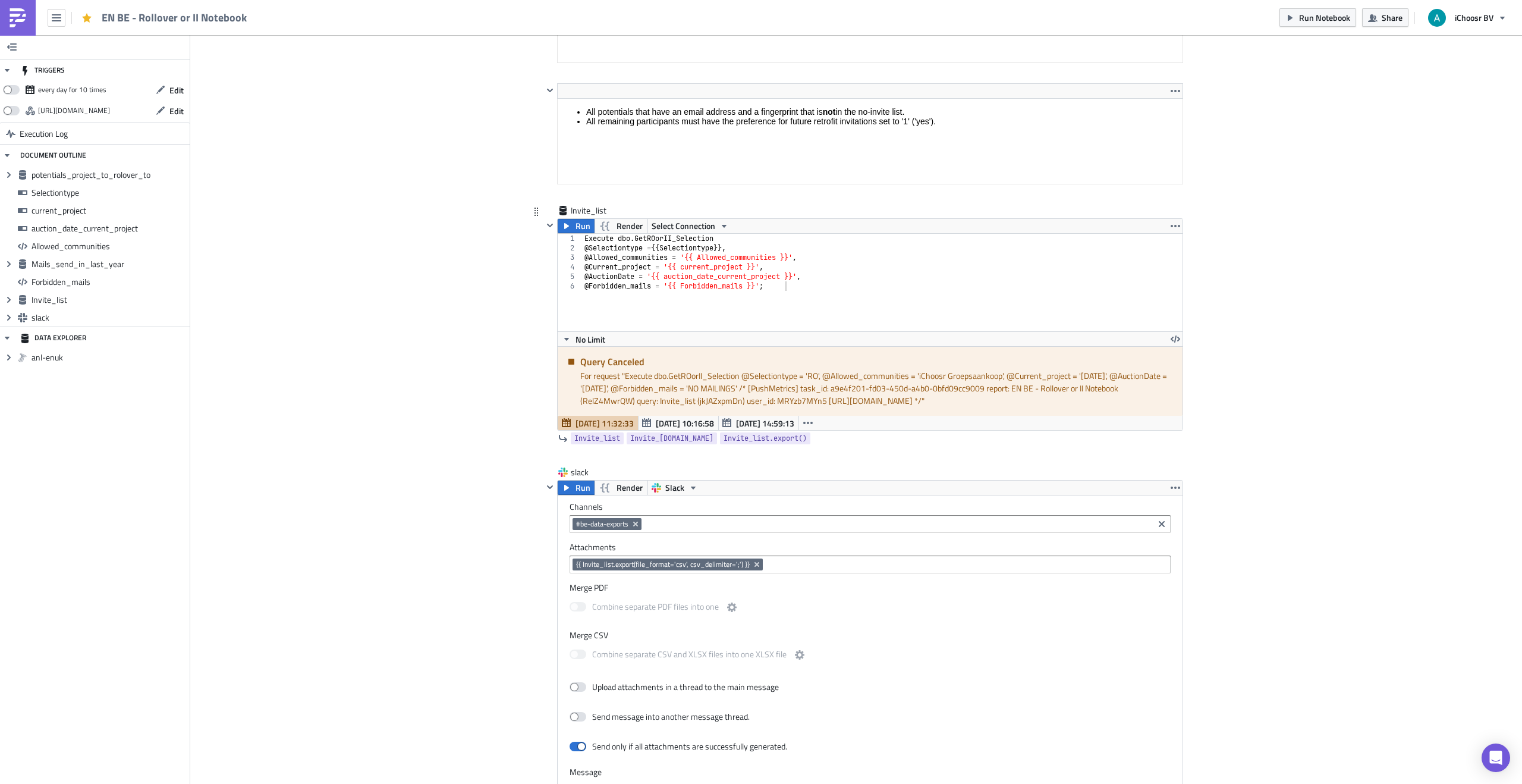
scroll to position [3750, 0]
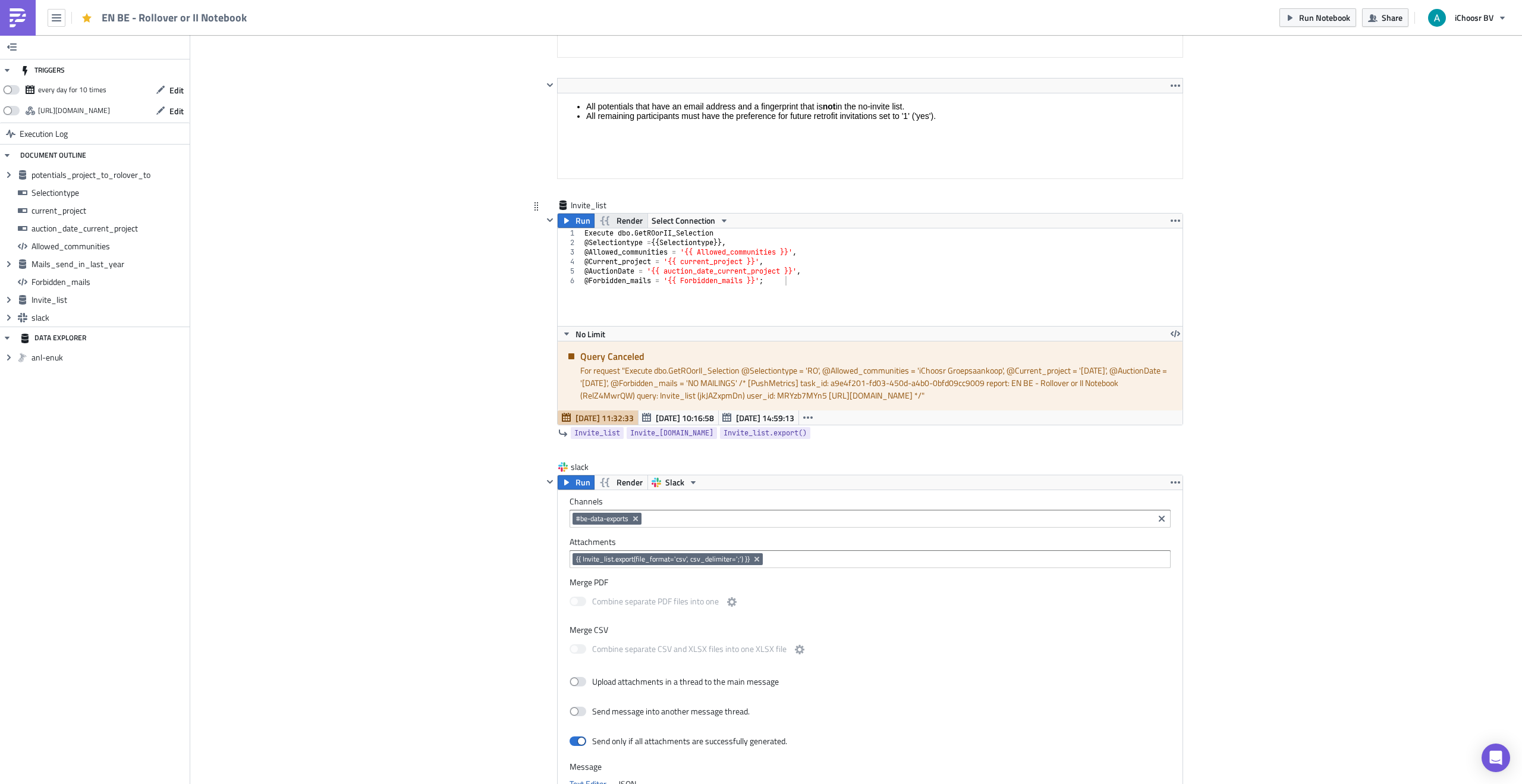
click at [626, 221] on span "Render" at bounding box center [630, 220] width 26 height 14
click at [575, 480] on span "Run" at bounding box center [583, 481] width 15 height 14
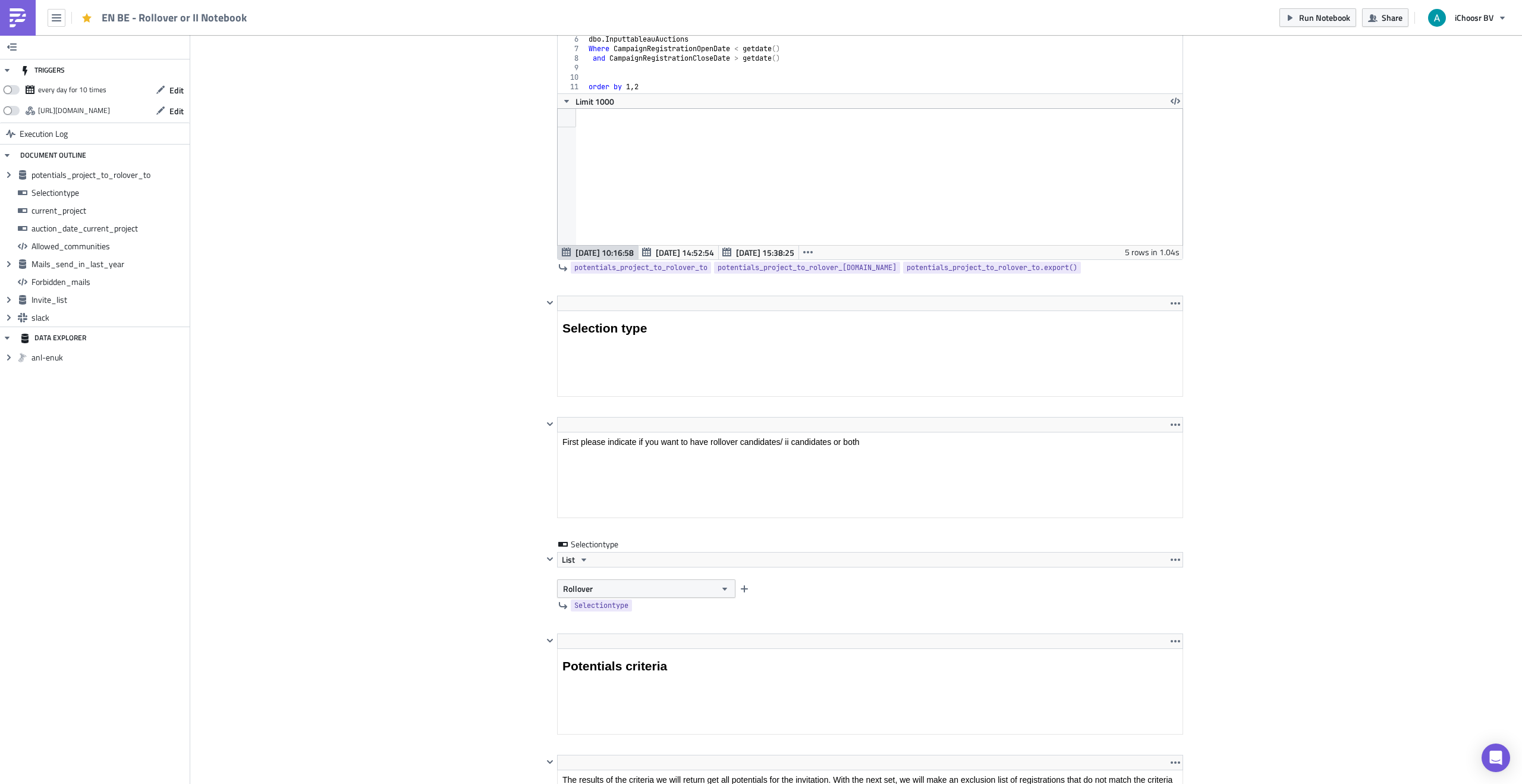
scroll to position [718, 0]
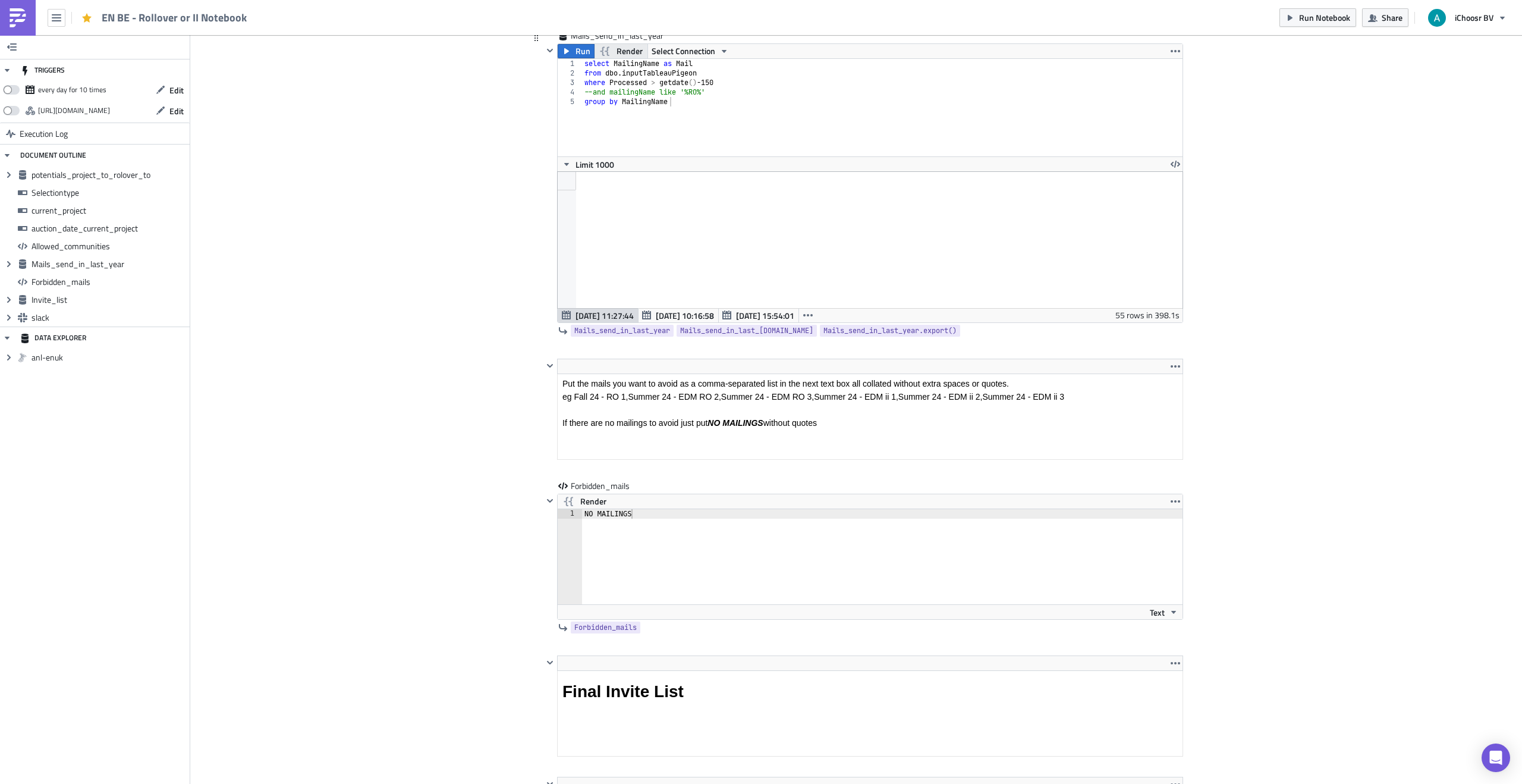
click at [633, 54] on span "Render" at bounding box center [630, 51] width 26 height 14
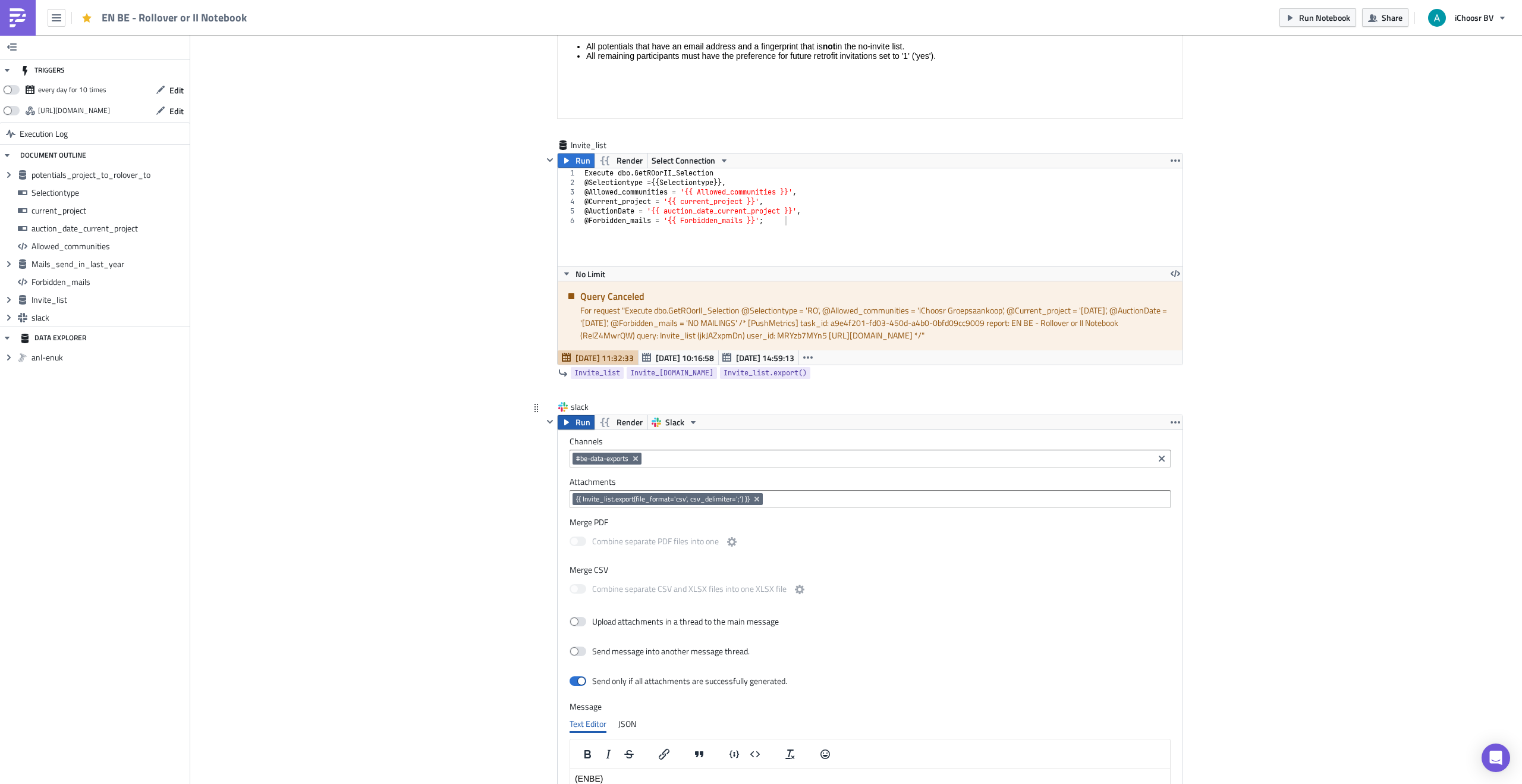
click at [582, 418] on span "Run" at bounding box center [583, 422] width 15 height 14
click at [1180, 163] on icon "button" at bounding box center [1175, 160] width 9 height 9
click at [665, 360] on span "[DATE] 10:16:58" at bounding box center [685, 356] width 58 height 12
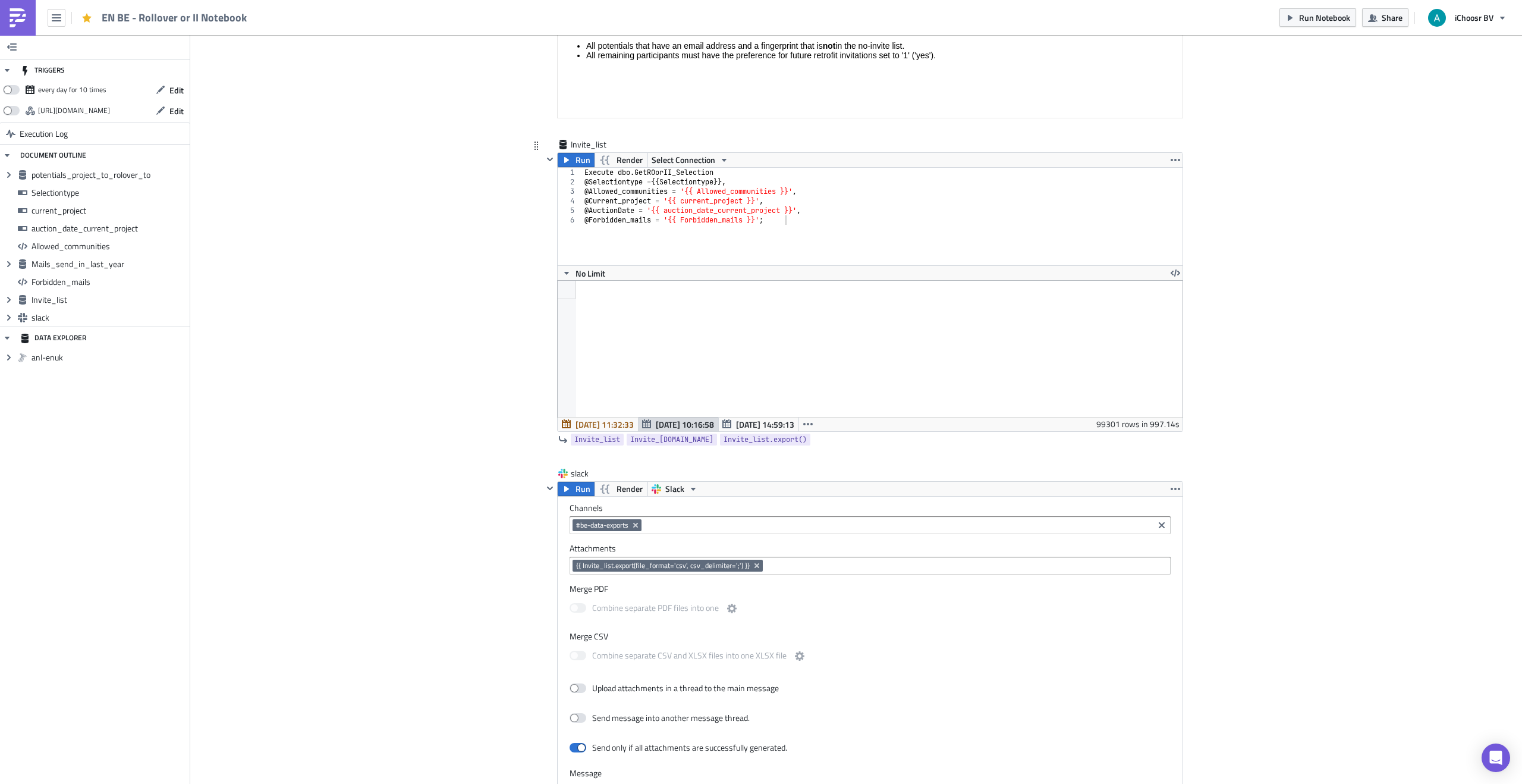
scroll to position [136, 624]
click at [608, 423] on span "[DATE] 11:32:33" at bounding box center [604, 424] width 58 height 12
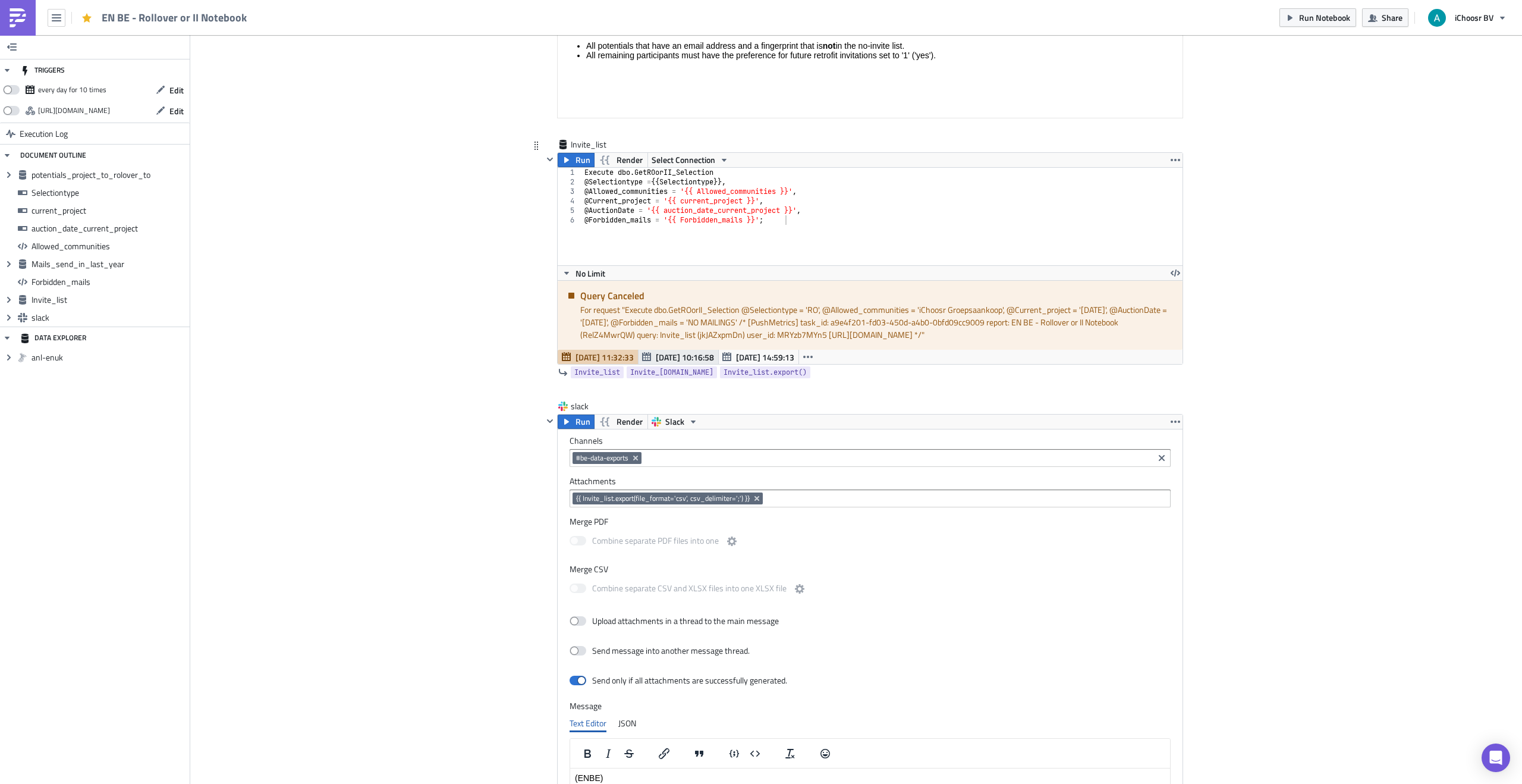
click at [672, 358] on span "[DATE] 10:16:58" at bounding box center [685, 356] width 58 height 12
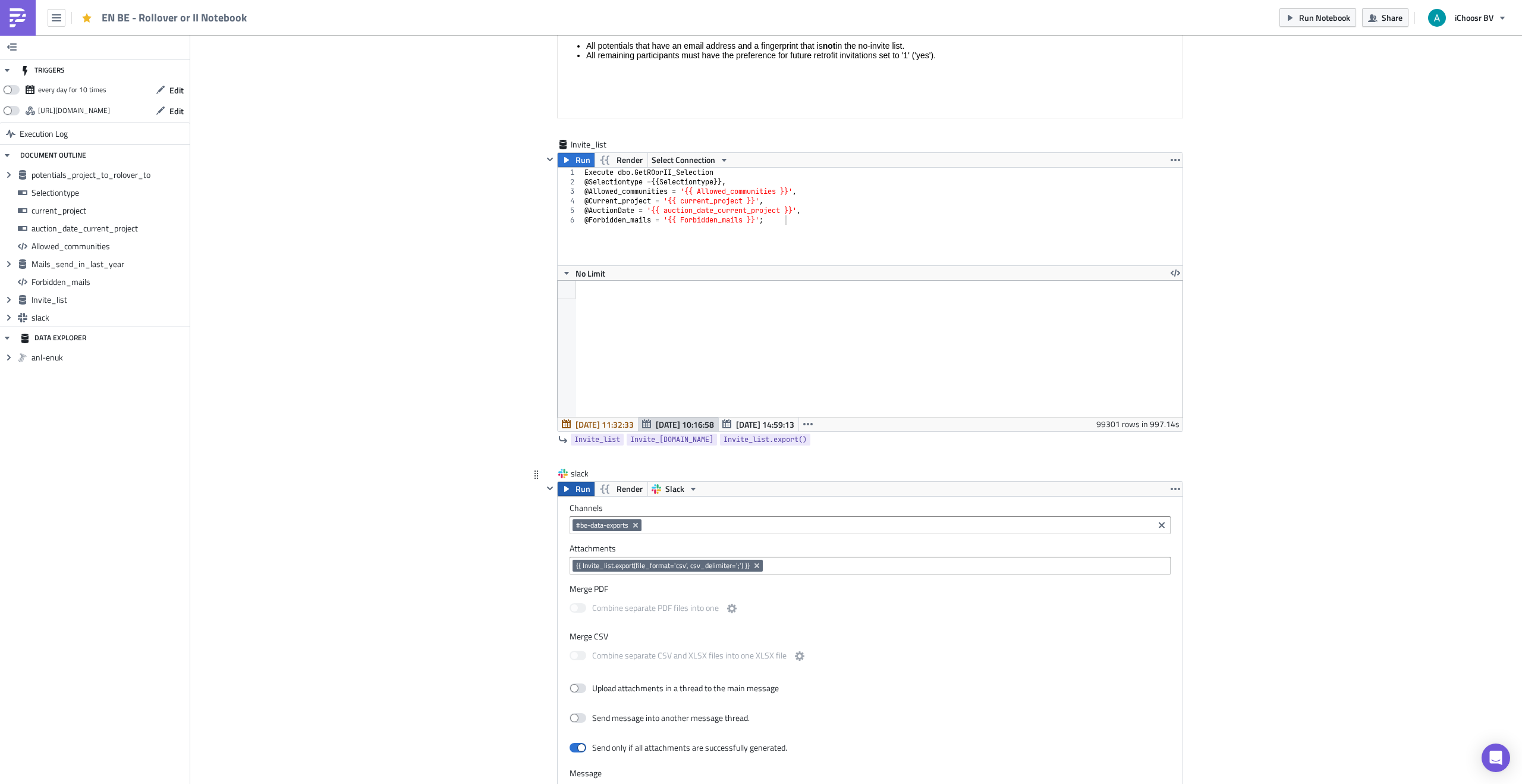
click at [575, 488] on span "Run" at bounding box center [583, 488] width 15 height 14
